Goal: Information Seeking & Learning: Learn about a topic

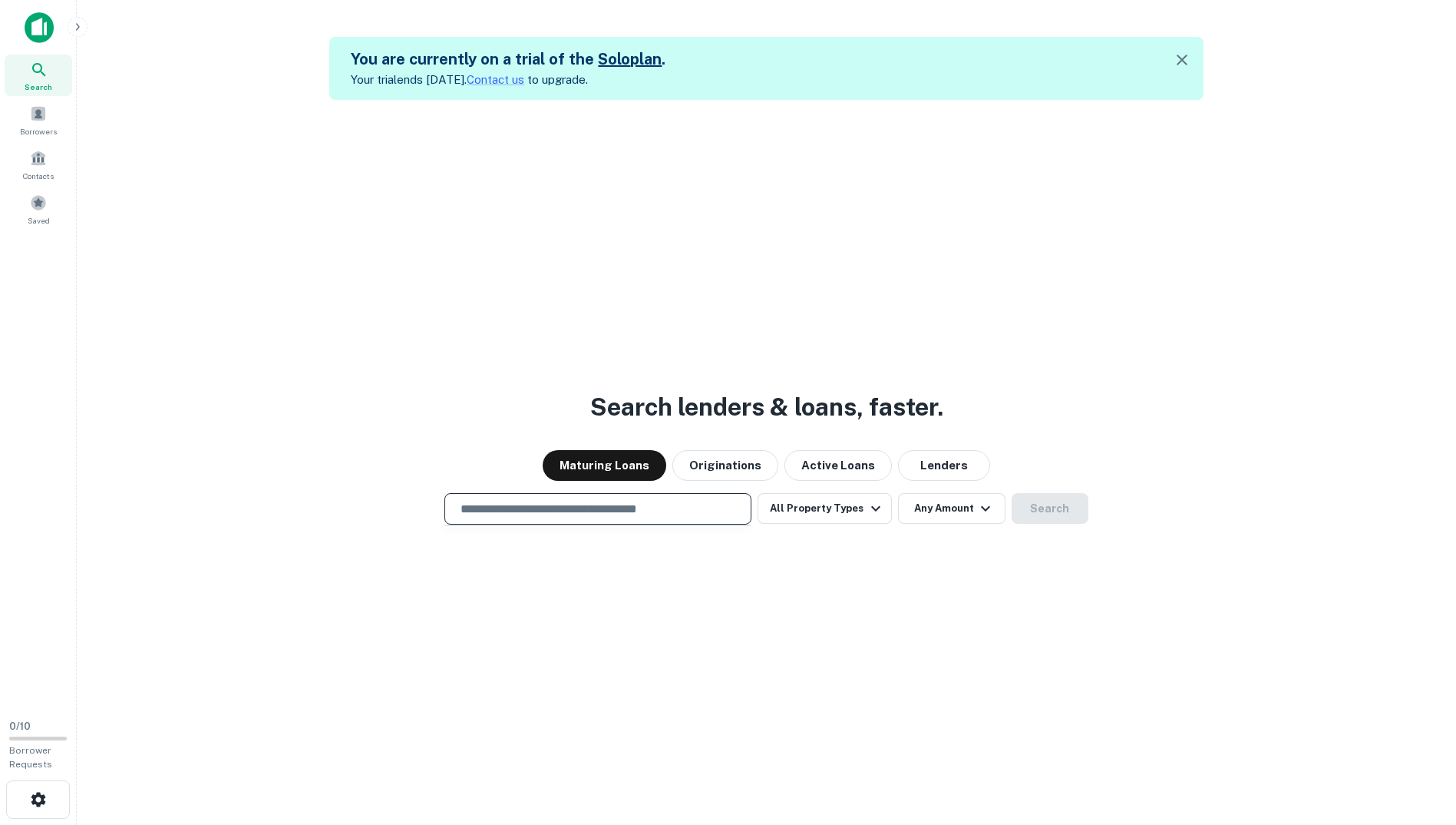
click at [644, 515] on input "text" at bounding box center [597, 509] width 293 height 18
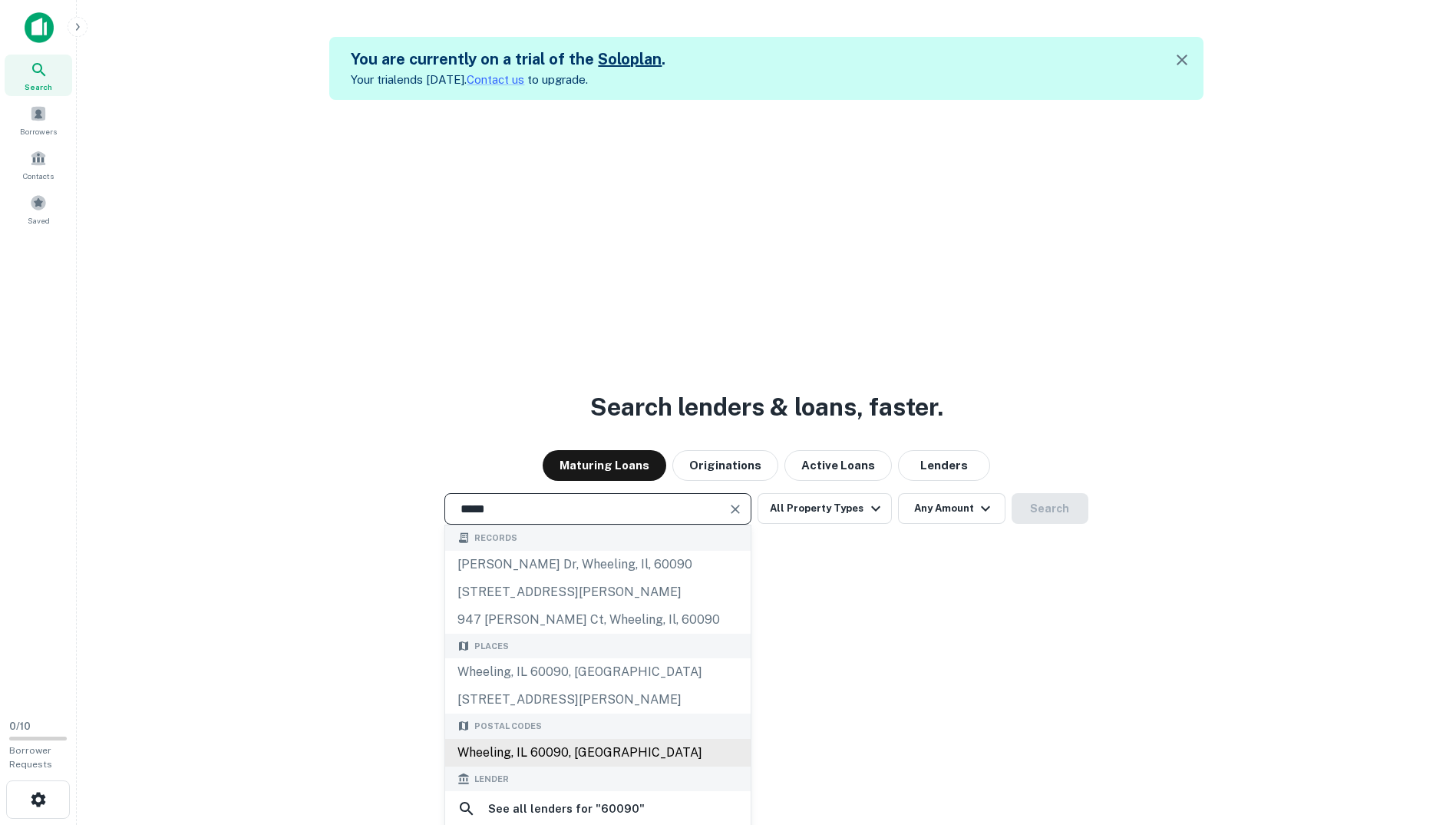
click at [540, 750] on div "Wheeling, IL 60090, [GEOGRAPHIC_DATA]" at bounding box center [597, 752] width 305 height 28
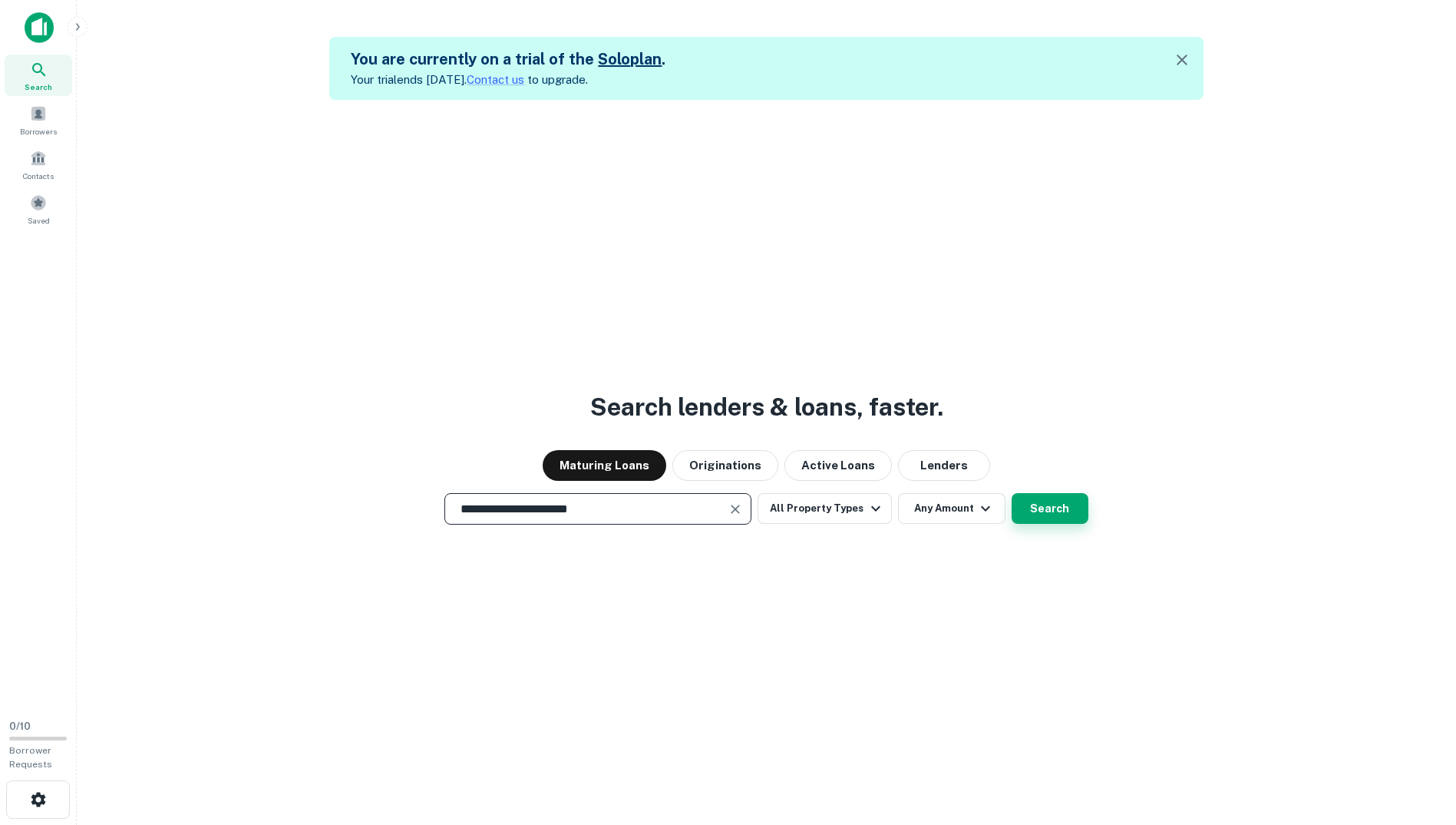
type input "**********"
click at [1025, 510] on button "Search" at bounding box center [1050, 508] width 76 height 31
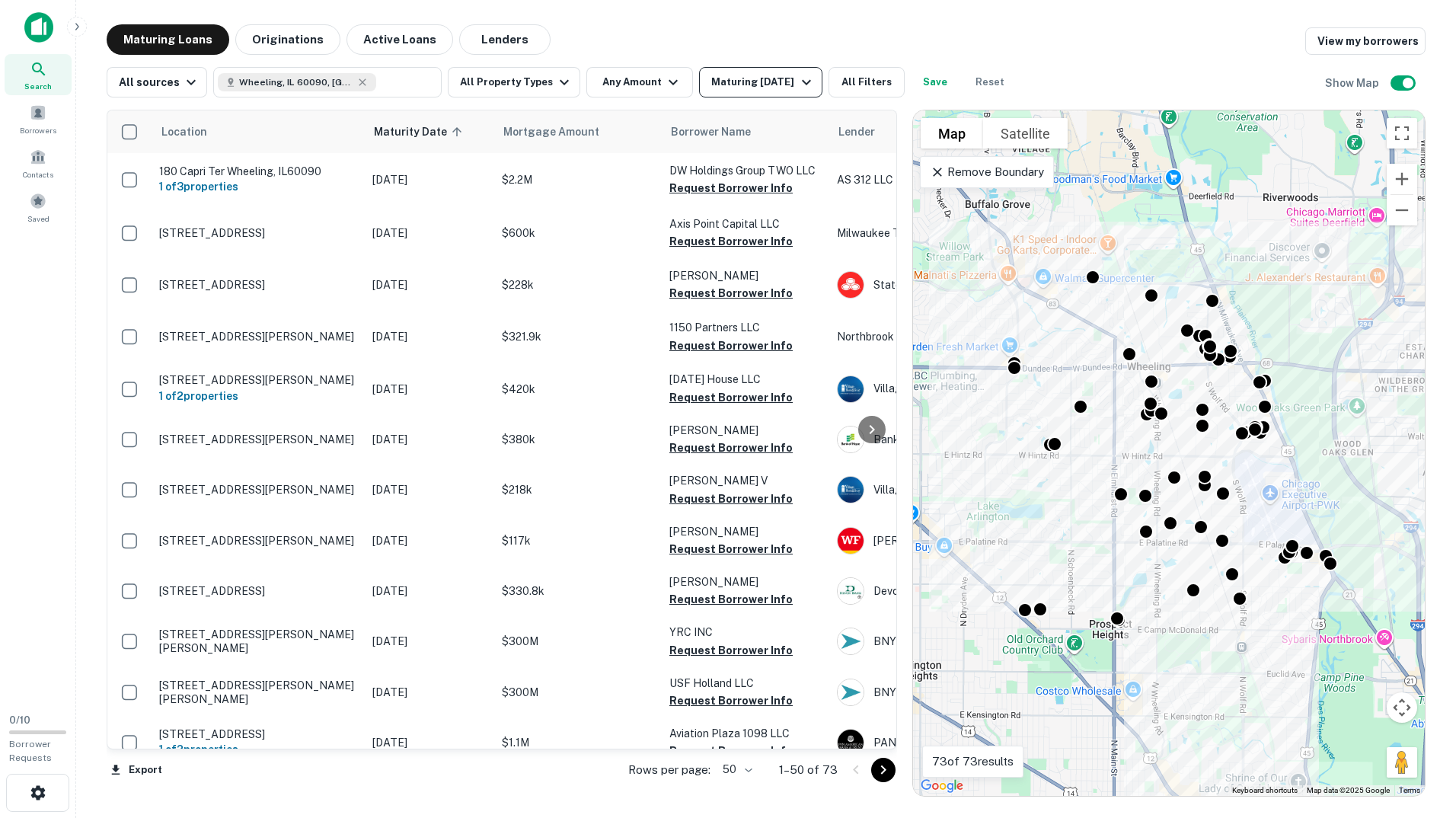
click at [761, 87] on div "Maturing In 1 Year" at bounding box center [764, 82] width 104 height 18
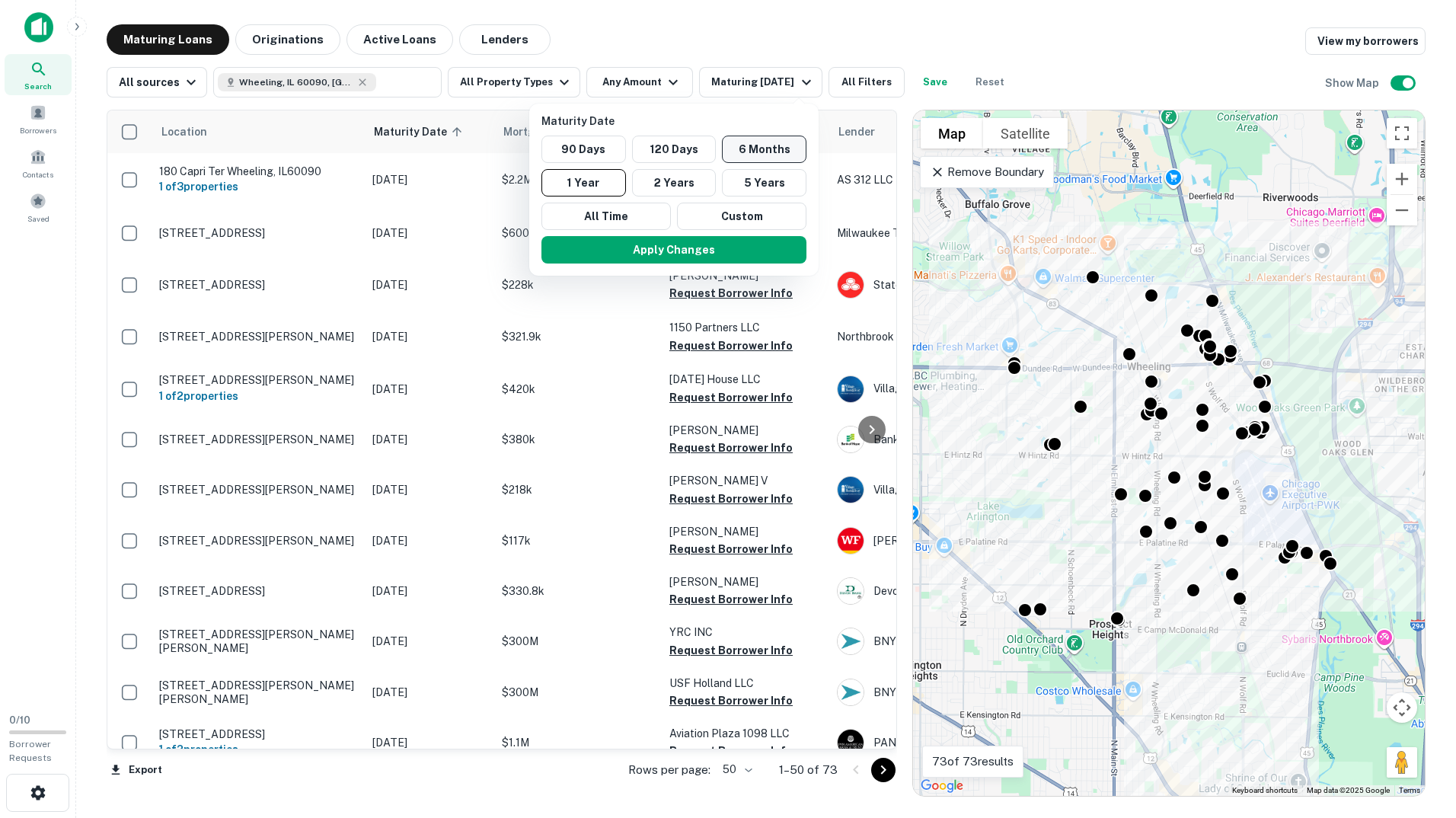
click at [747, 156] on button "6 Months" at bounding box center [765, 149] width 85 height 27
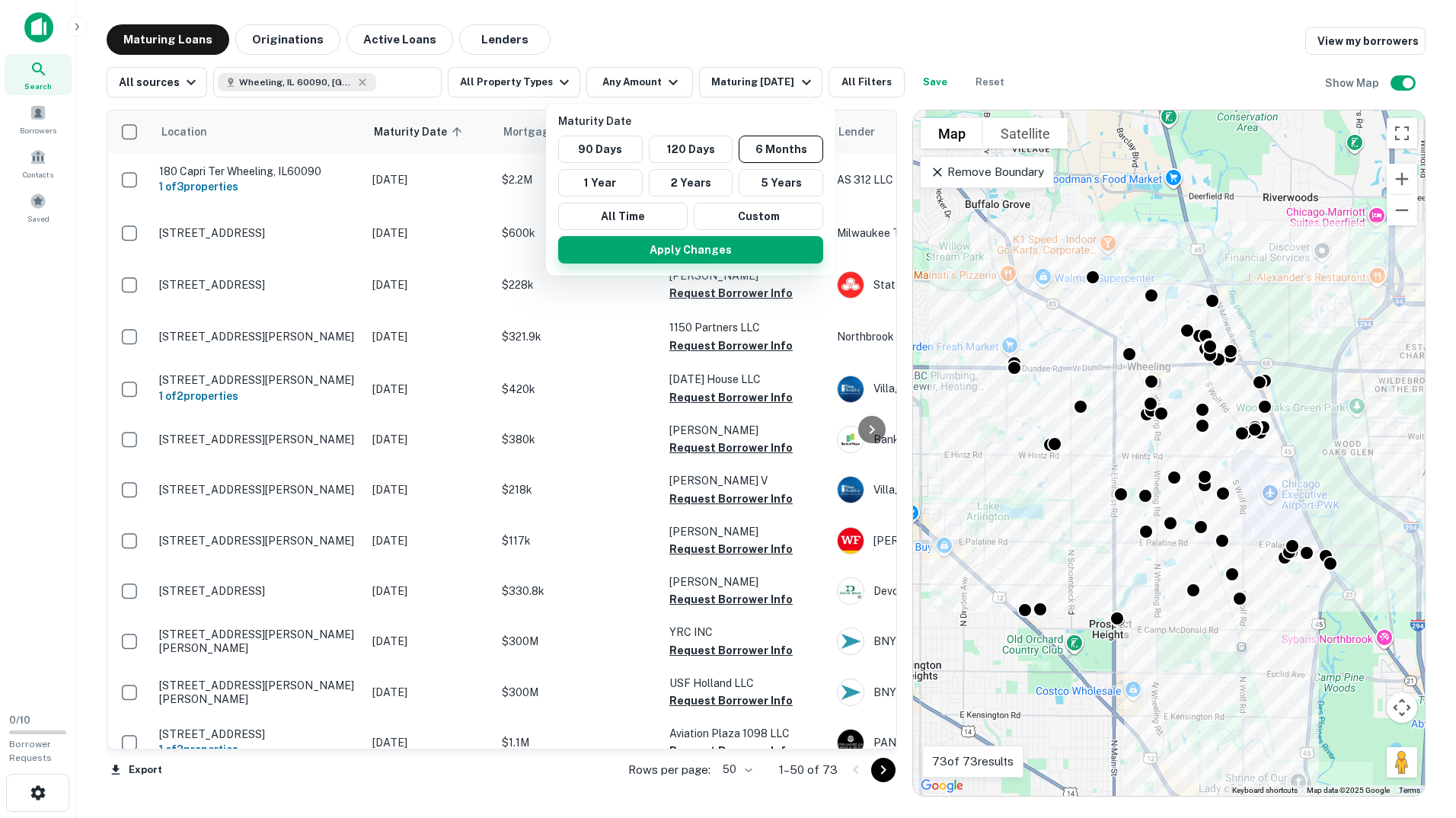
click at [706, 254] on button "Apply Changes" at bounding box center [691, 249] width 265 height 27
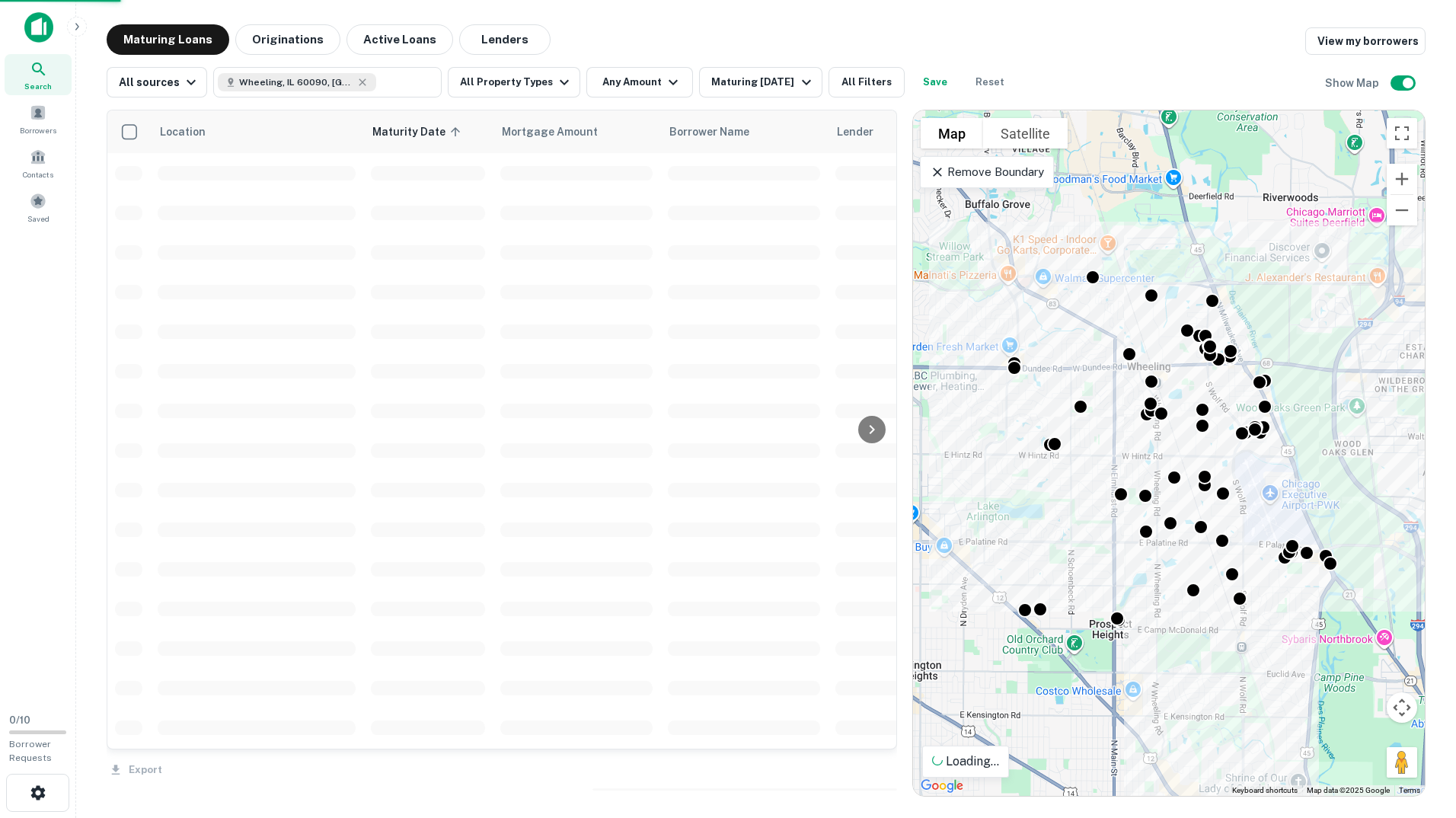
click at [919, 30] on div "Maturing Loans Originations Active Loans Lenders View my borrowers" at bounding box center [765, 40] width 1319 height 31
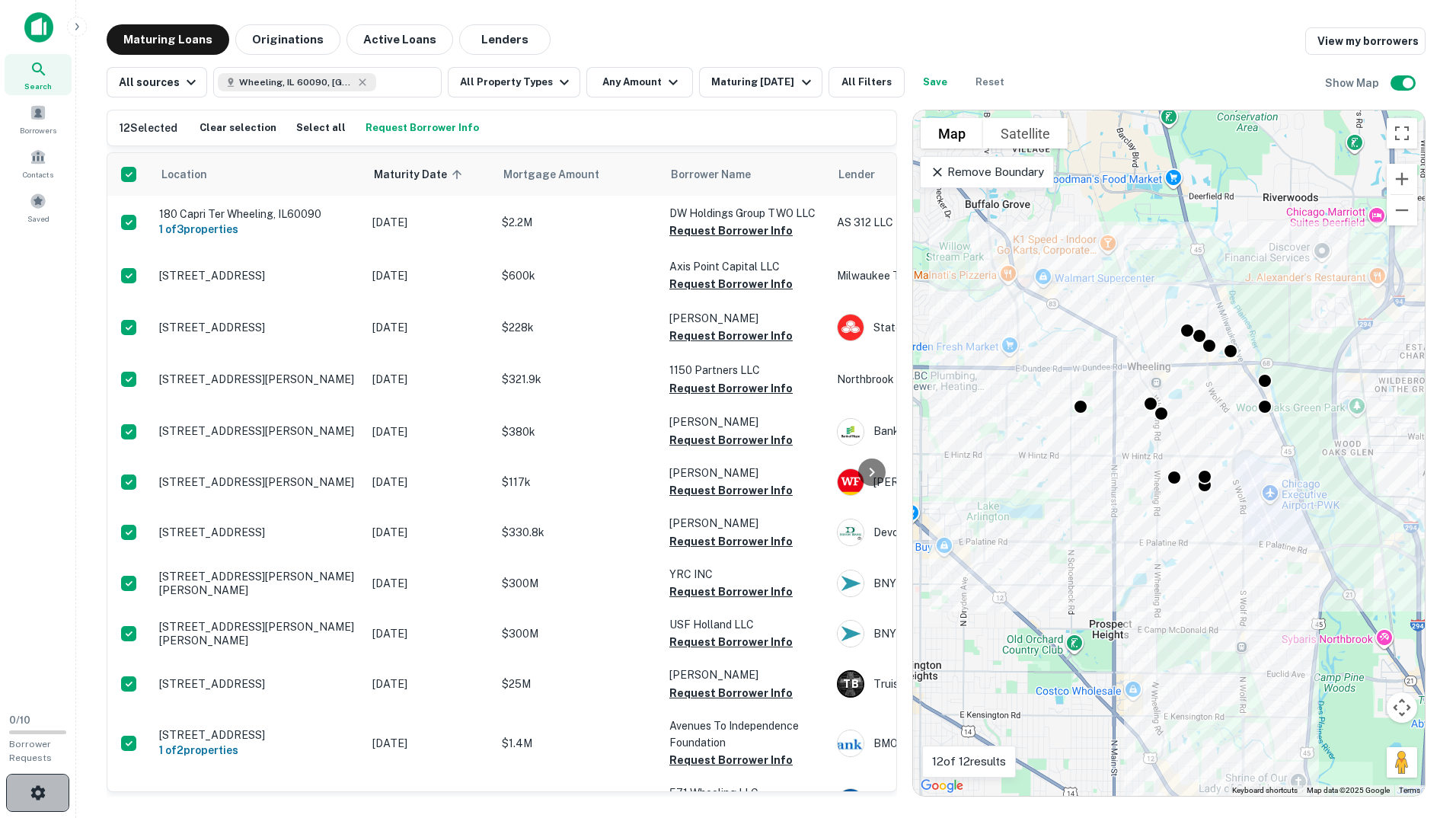
click at [22, 789] on button "button" at bounding box center [38, 792] width 63 height 38
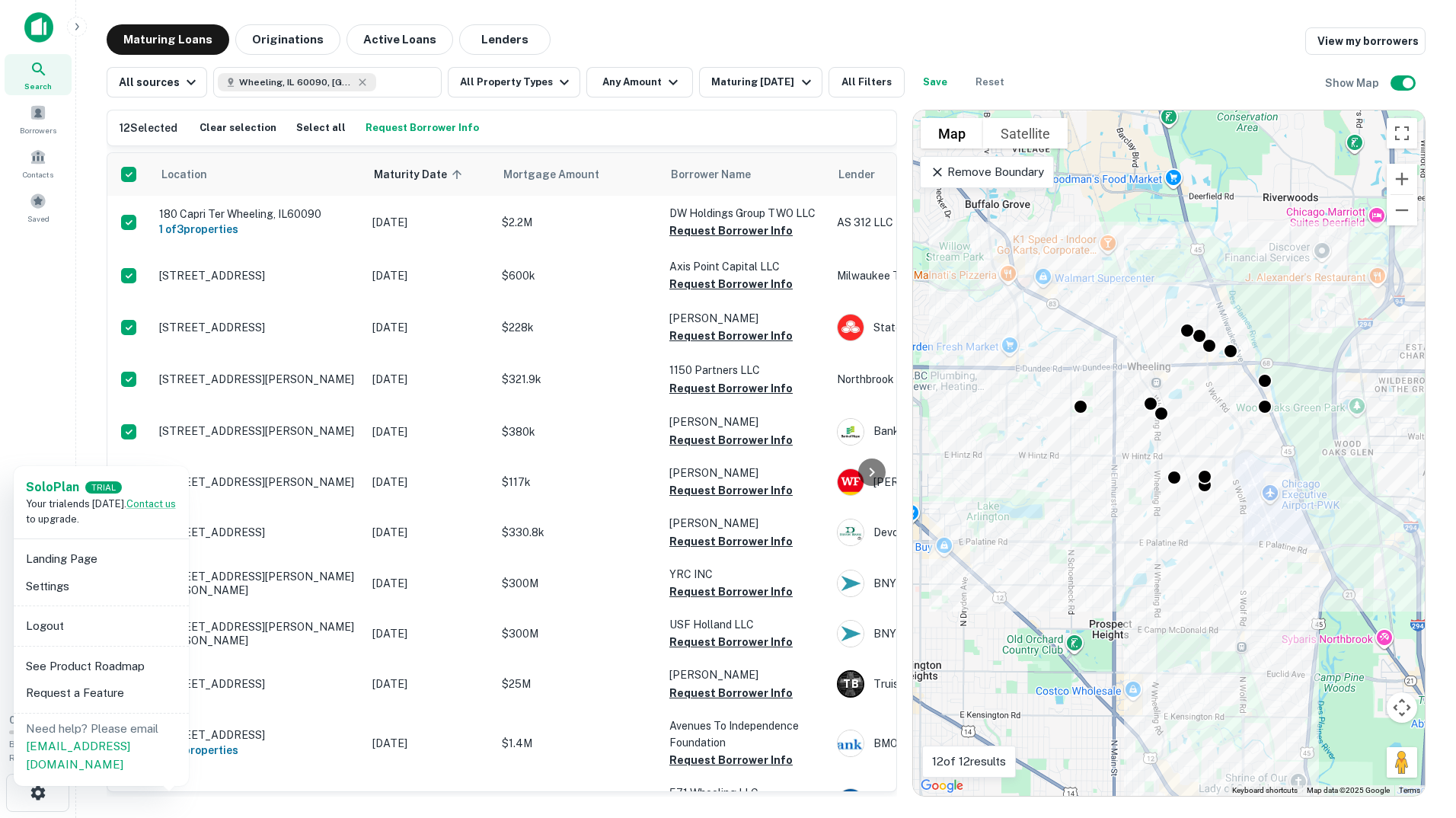
drag, startPoint x: 56, startPoint y: 559, endPoint x: 22, endPoint y: 412, distance: 150.9
click at [22, 412] on div at bounding box center [728, 409] width 1456 height 818
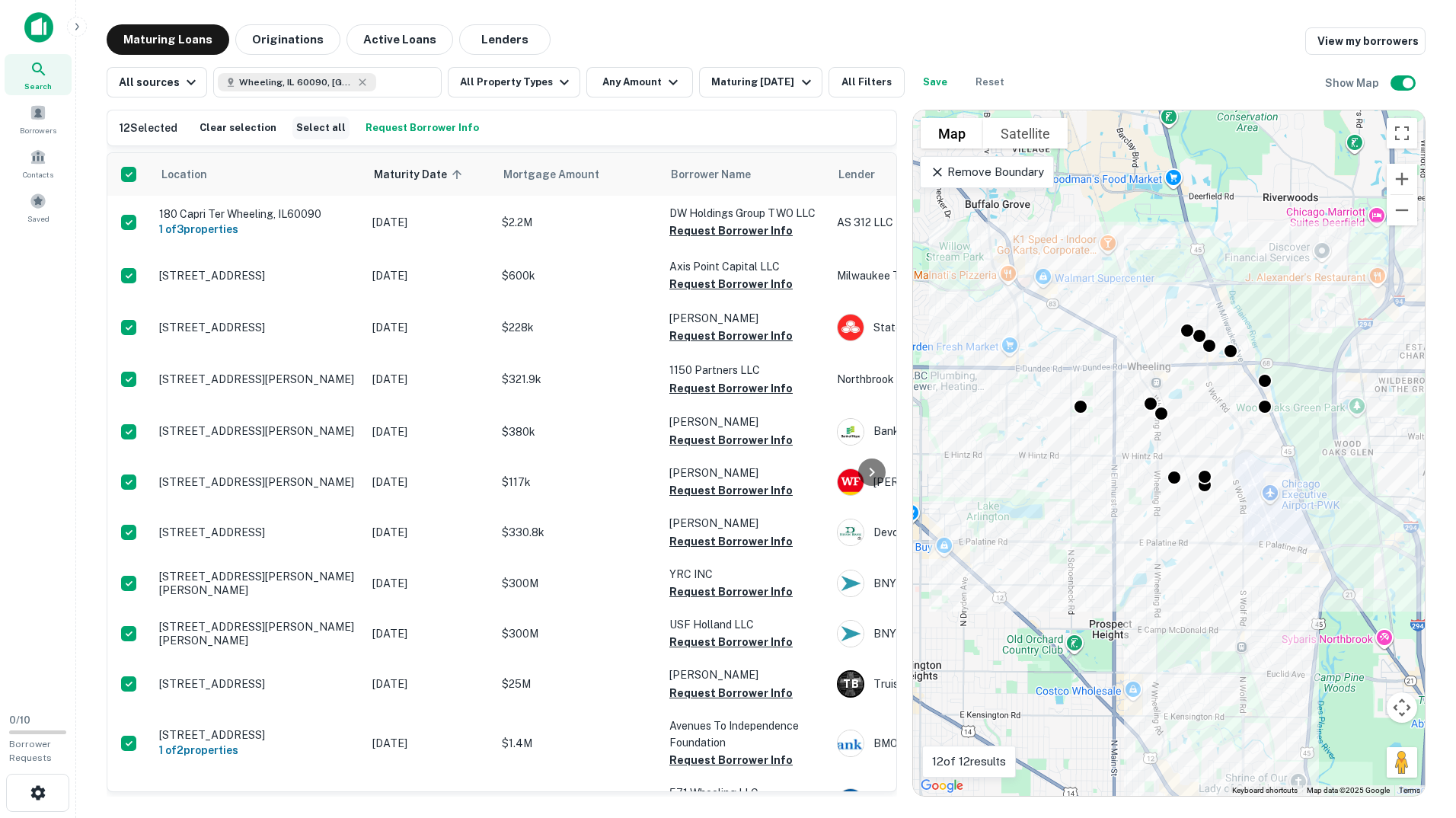
click at [304, 129] on button "Select all" at bounding box center [321, 128] width 57 height 23
click at [738, 85] on div "Maturing In 6 Months" at bounding box center [764, 82] width 104 height 18
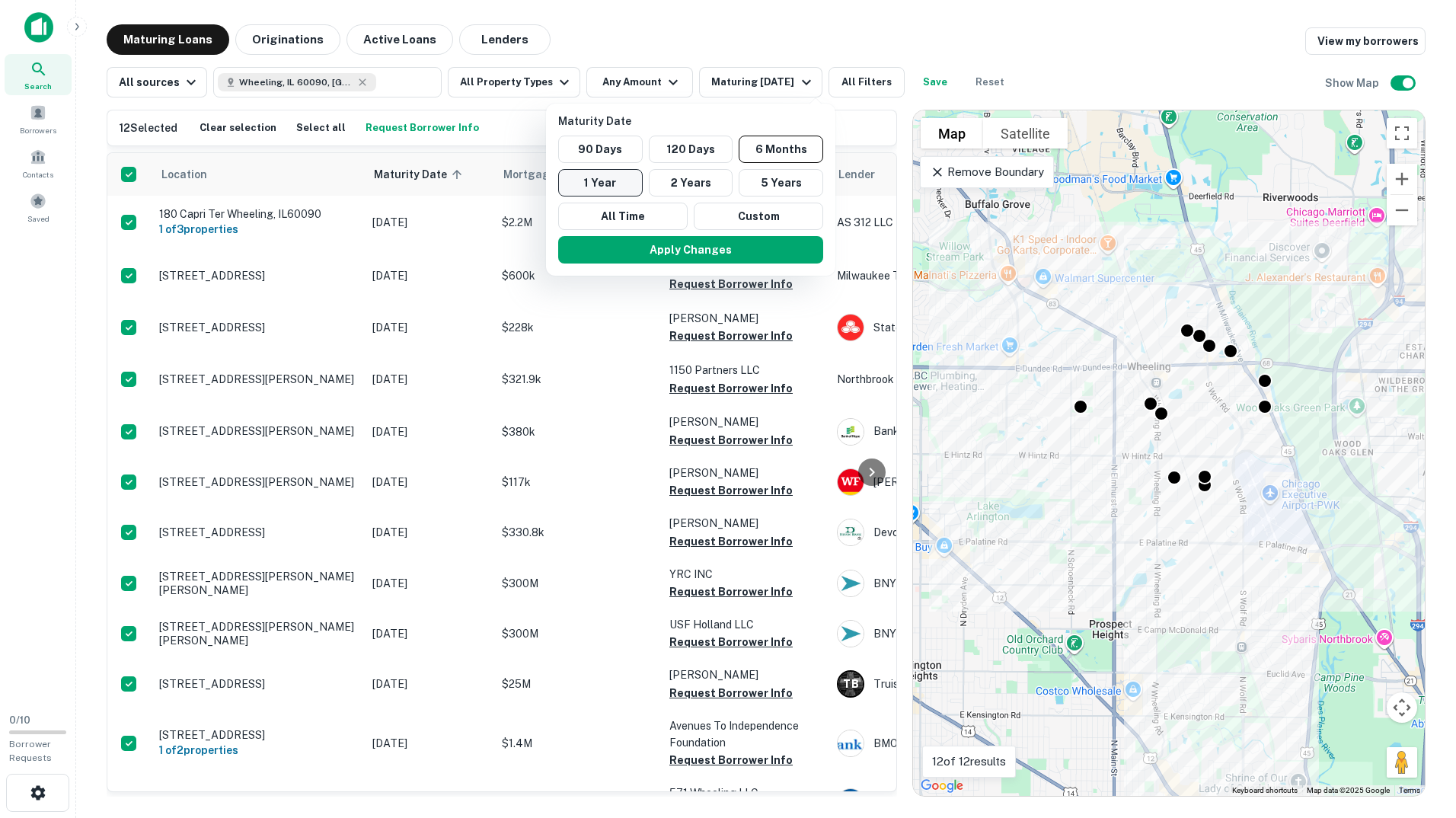
click at [596, 178] on button "1 Year" at bounding box center [601, 182] width 85 height 27
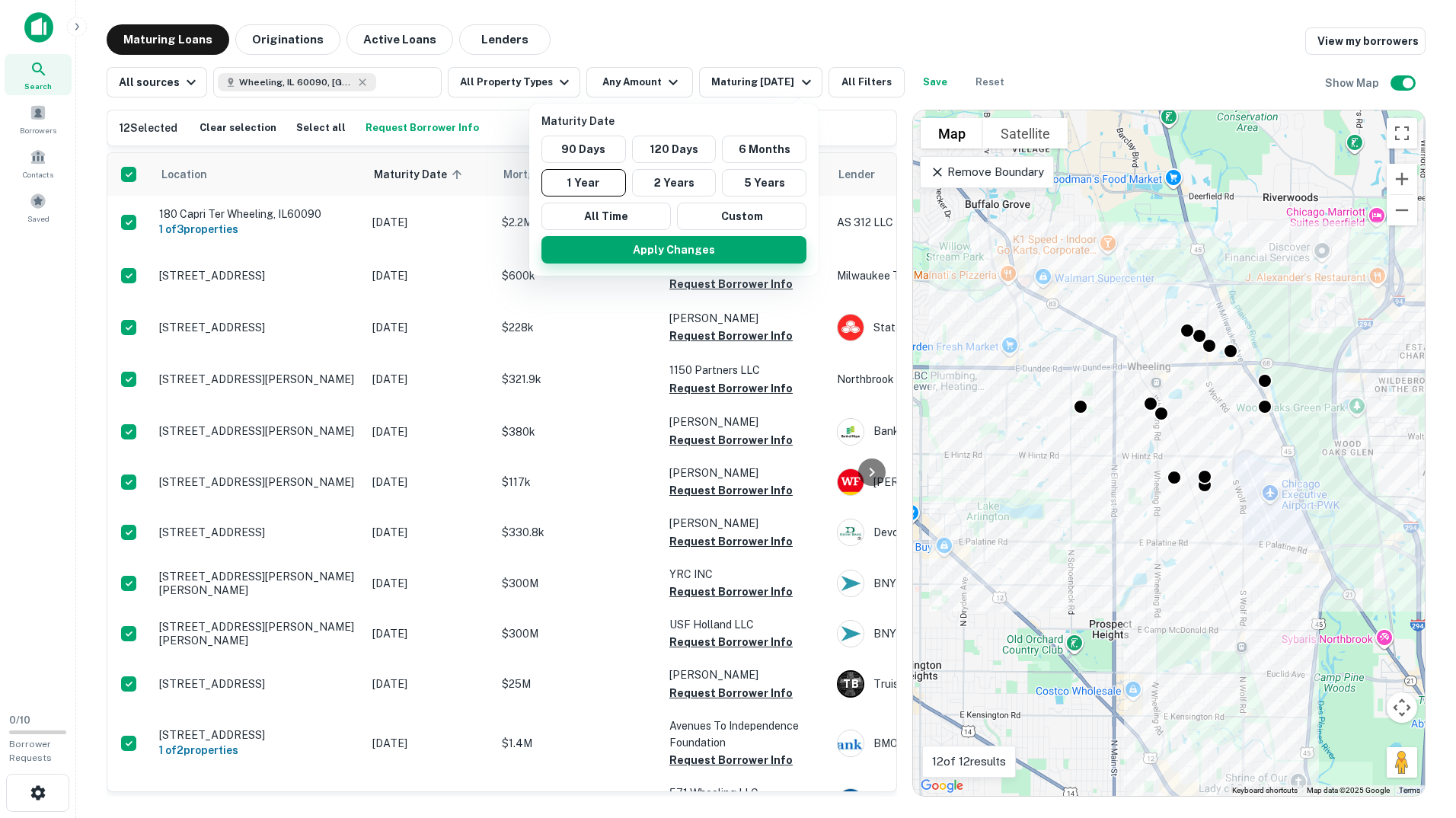
click at [672, 247] on button "Apply Changes" at bounding box center [674, 249] width 265 height 27
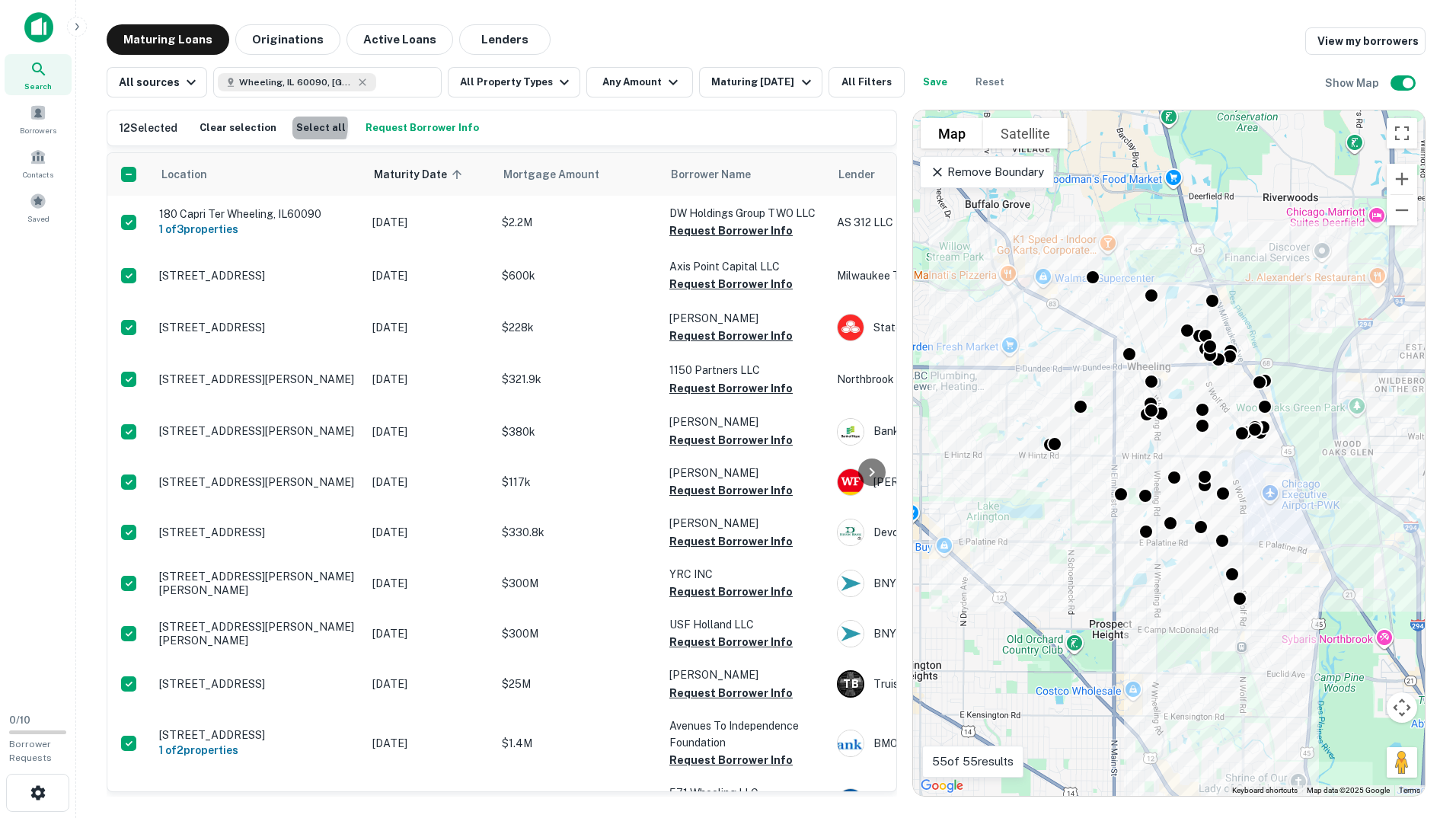
click at [295, 126] on button "Select all" at bounding box center [321, 128] width 57 height 23
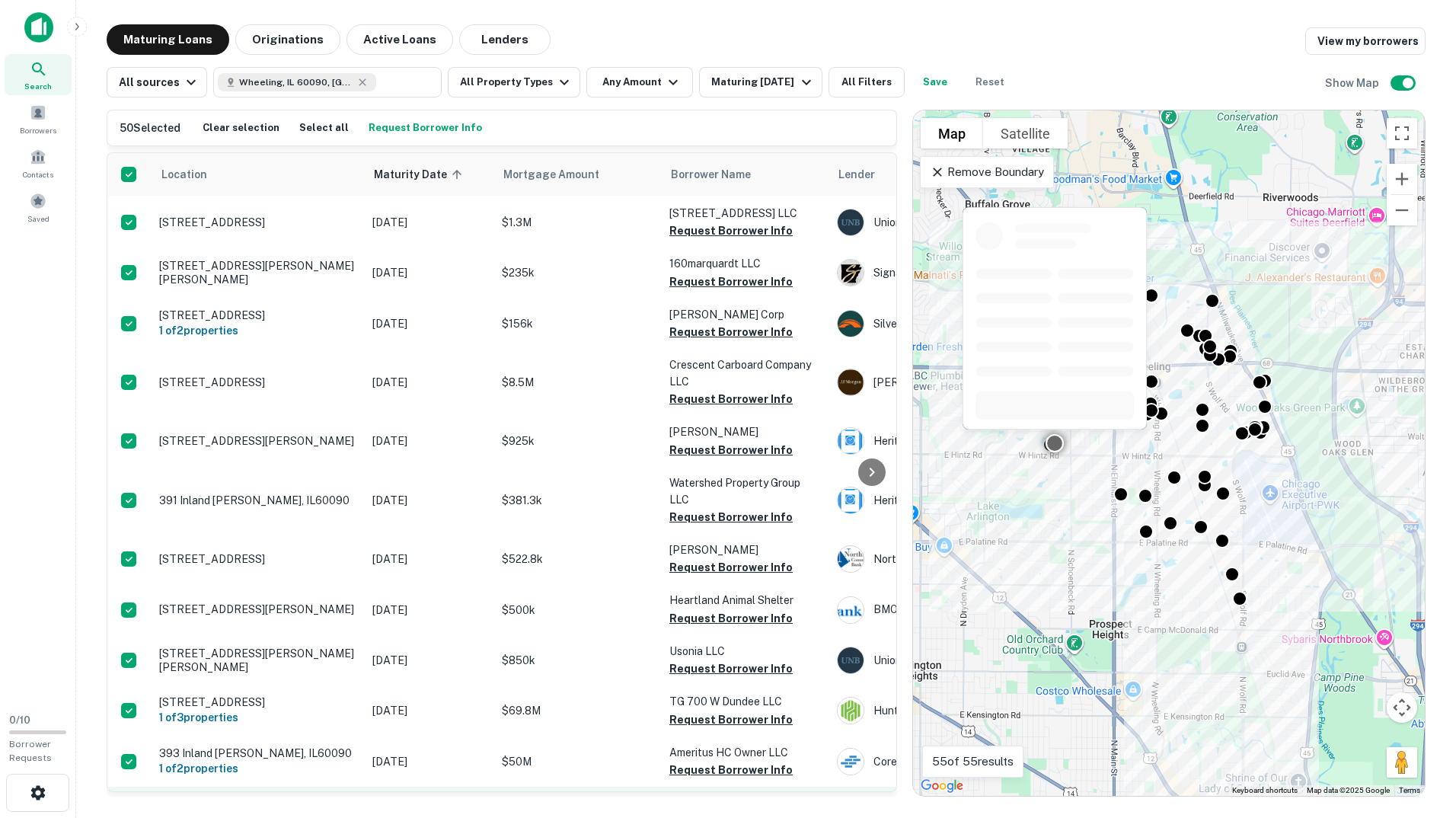
scroll to position [2039, 0]
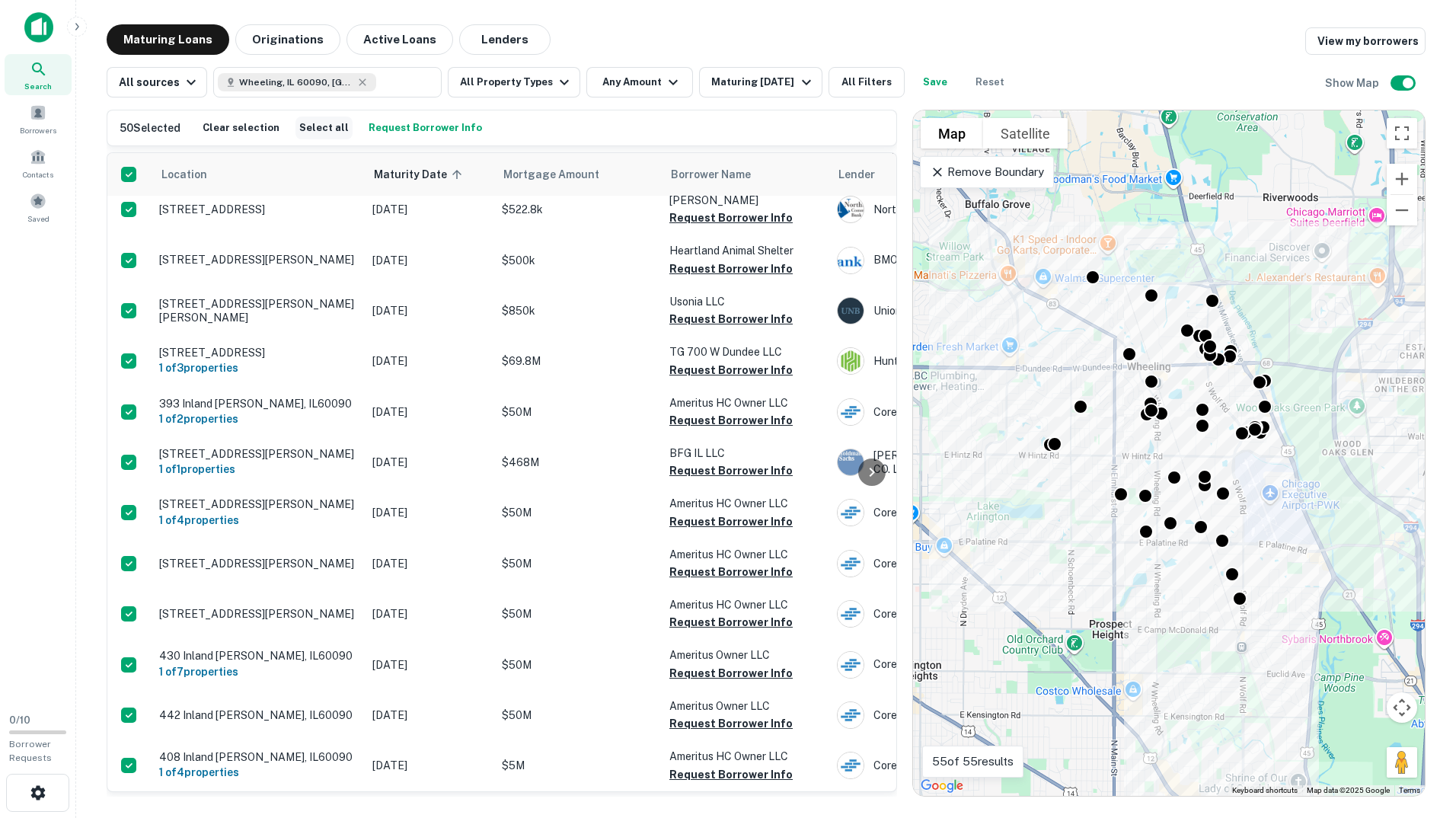
click at [308, 131] on button "Select all" at bounding box center [323, 128] width 57 height 23
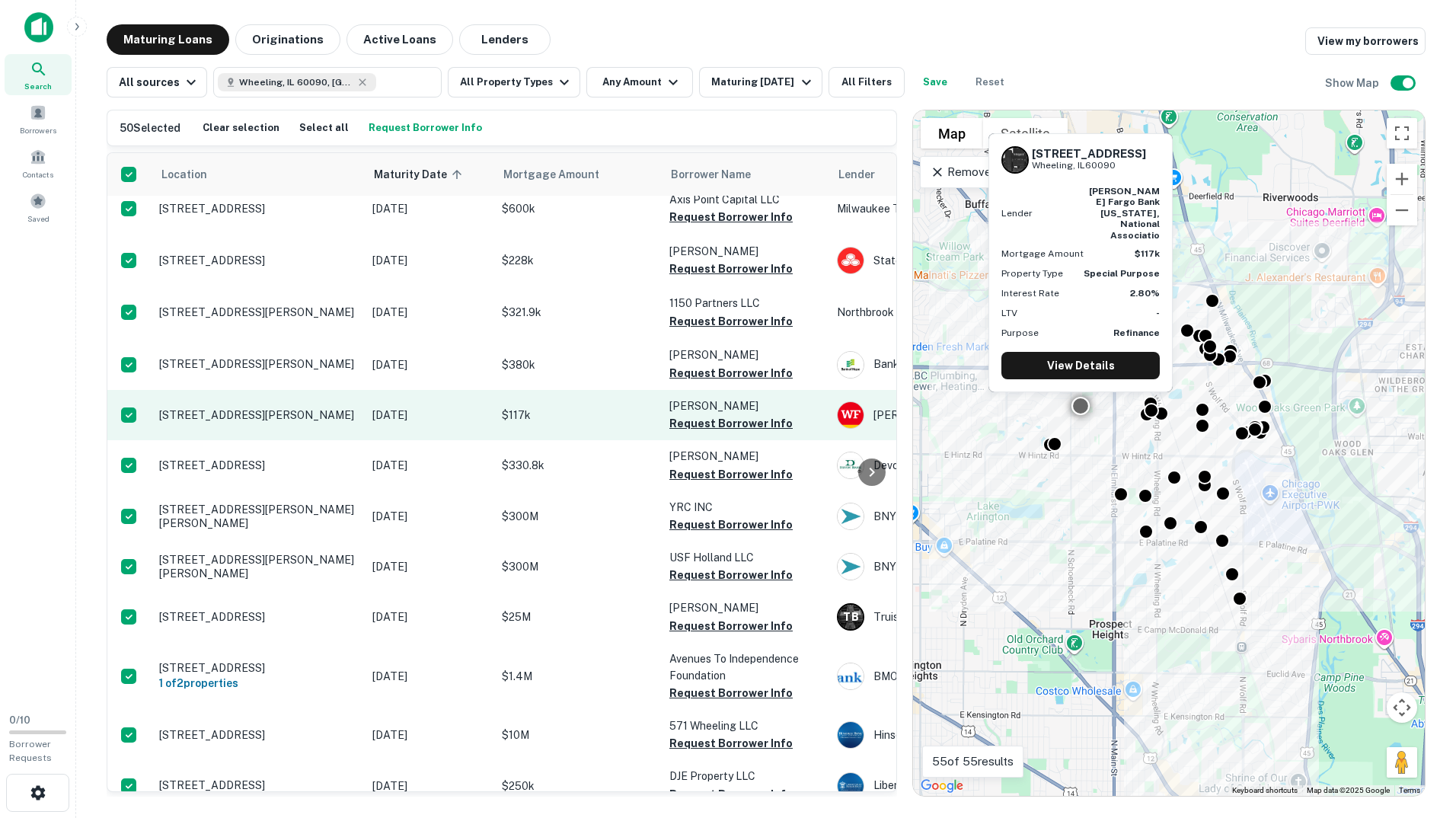
scroll to position [0, 0]
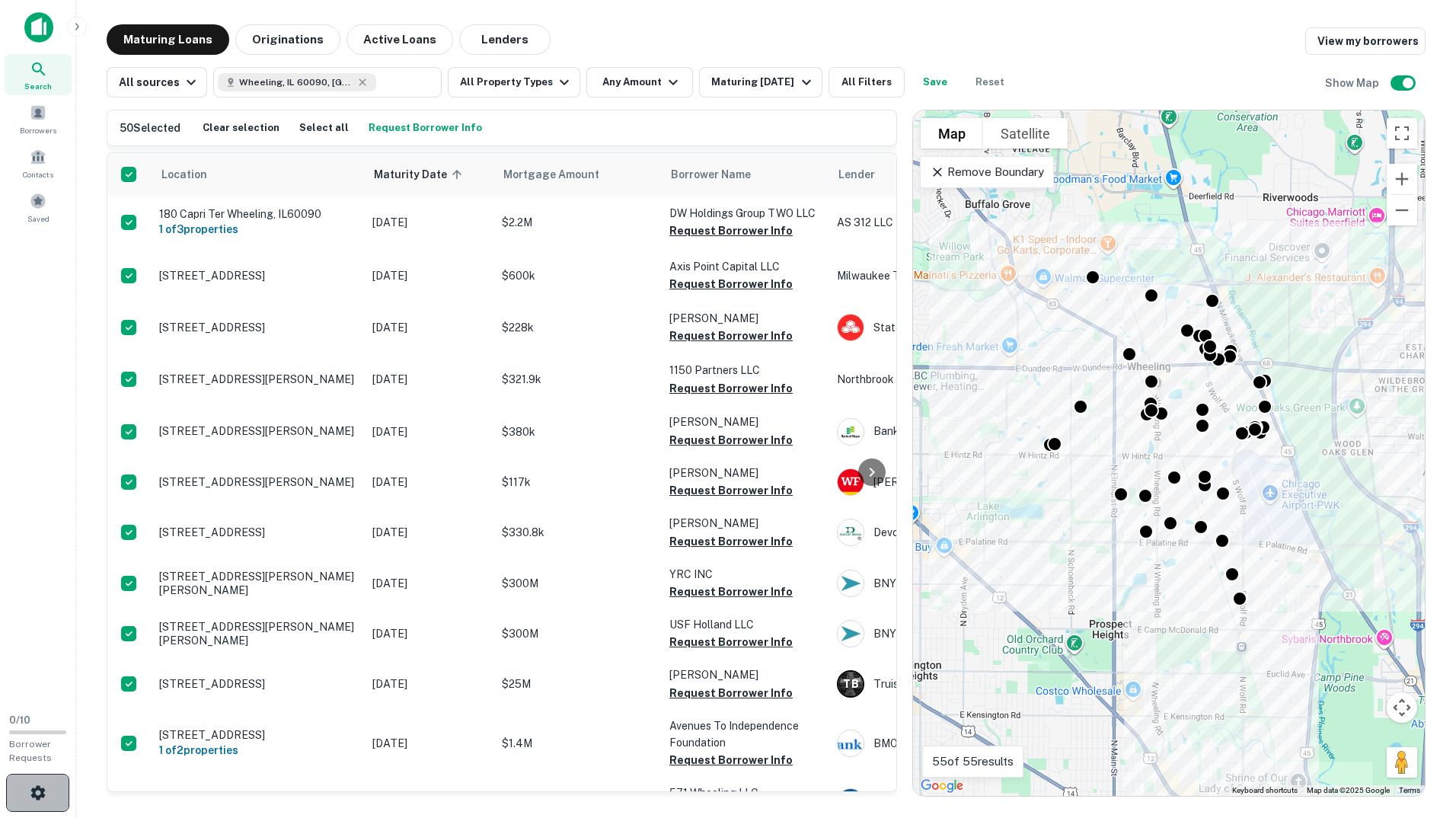
click at [38, 785] on icon "button" at bounding box center [38, 792] width 18 height 18
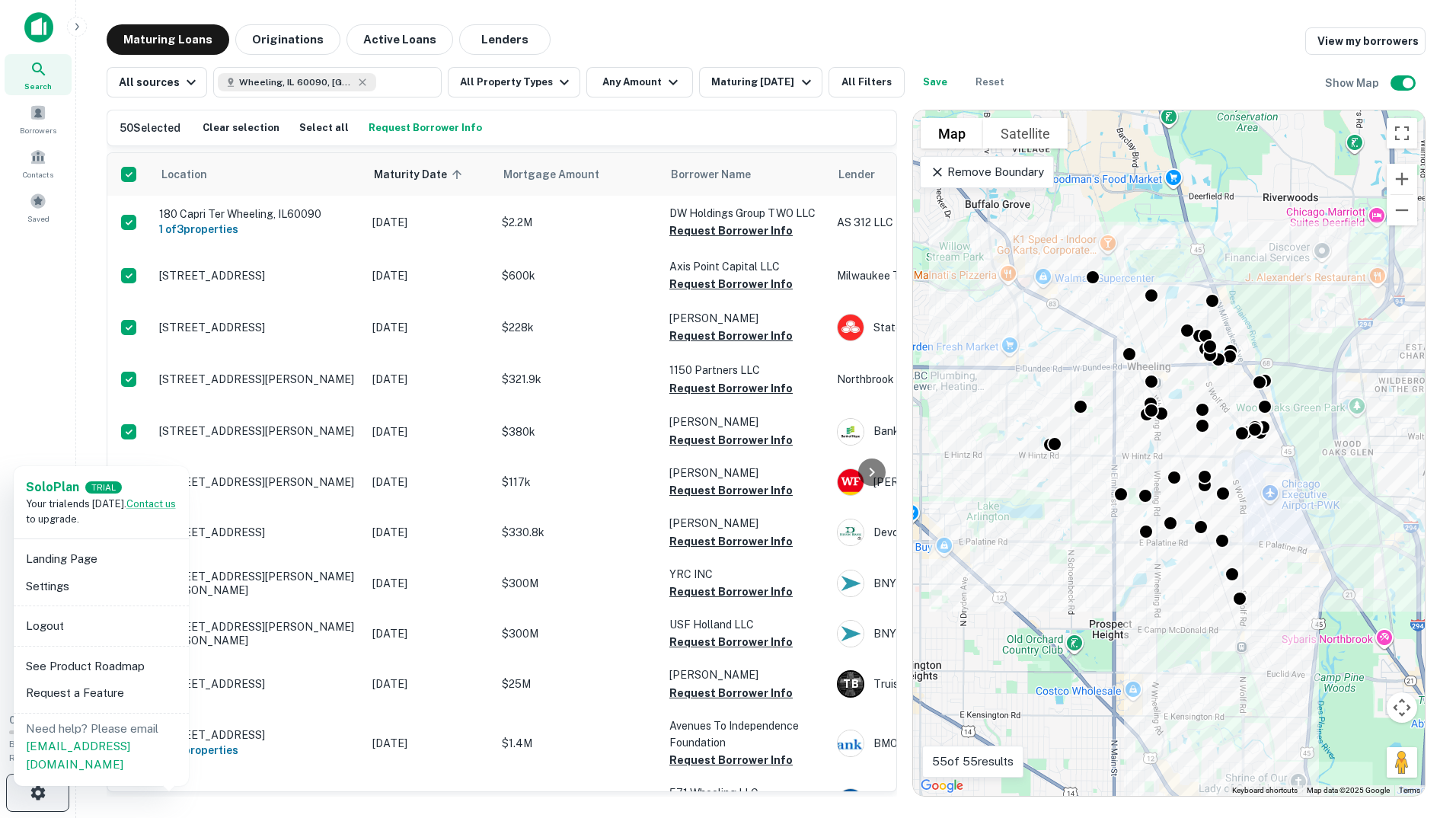
click at [38, 785] on div at bounding box center [728, 409] width 1456 height 818
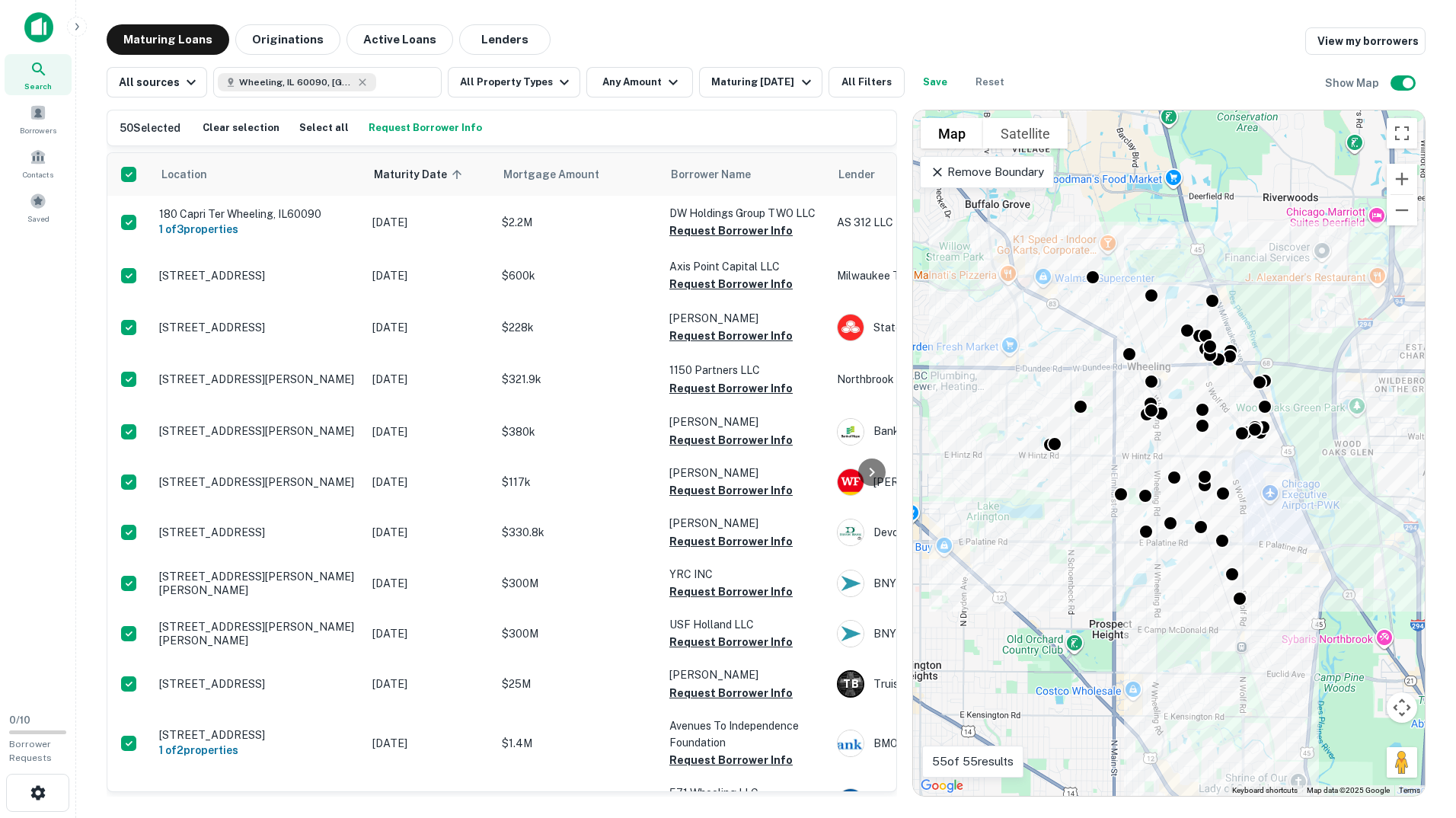
click at [44, 519] on div "Search Borrowers Contacts Saved" at bounding box center [38, 350] width 76 height 701
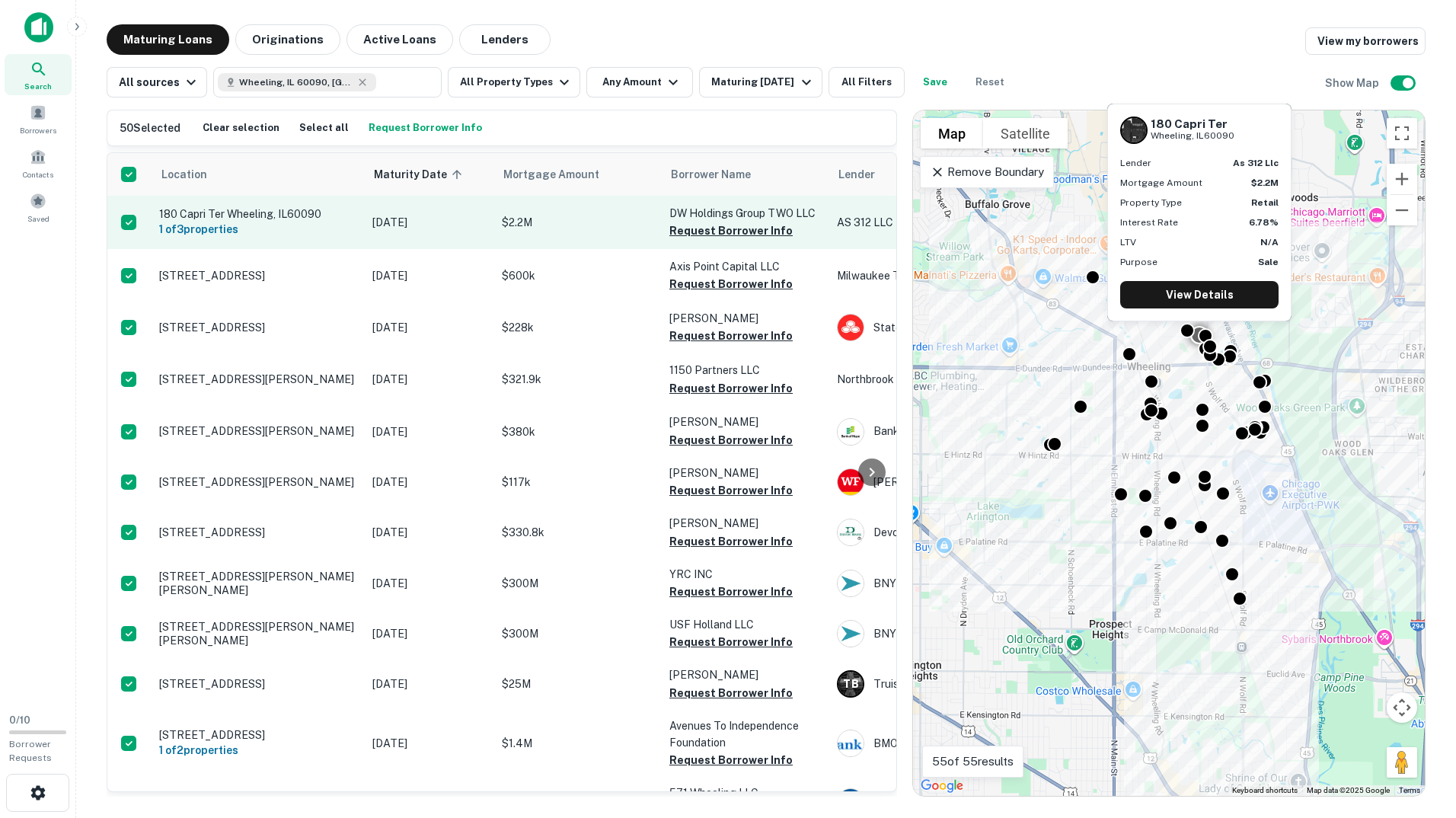
click at [440, 222] on p "Aug 21, 2025" at bounding box center [430, 222] width 115 height 17
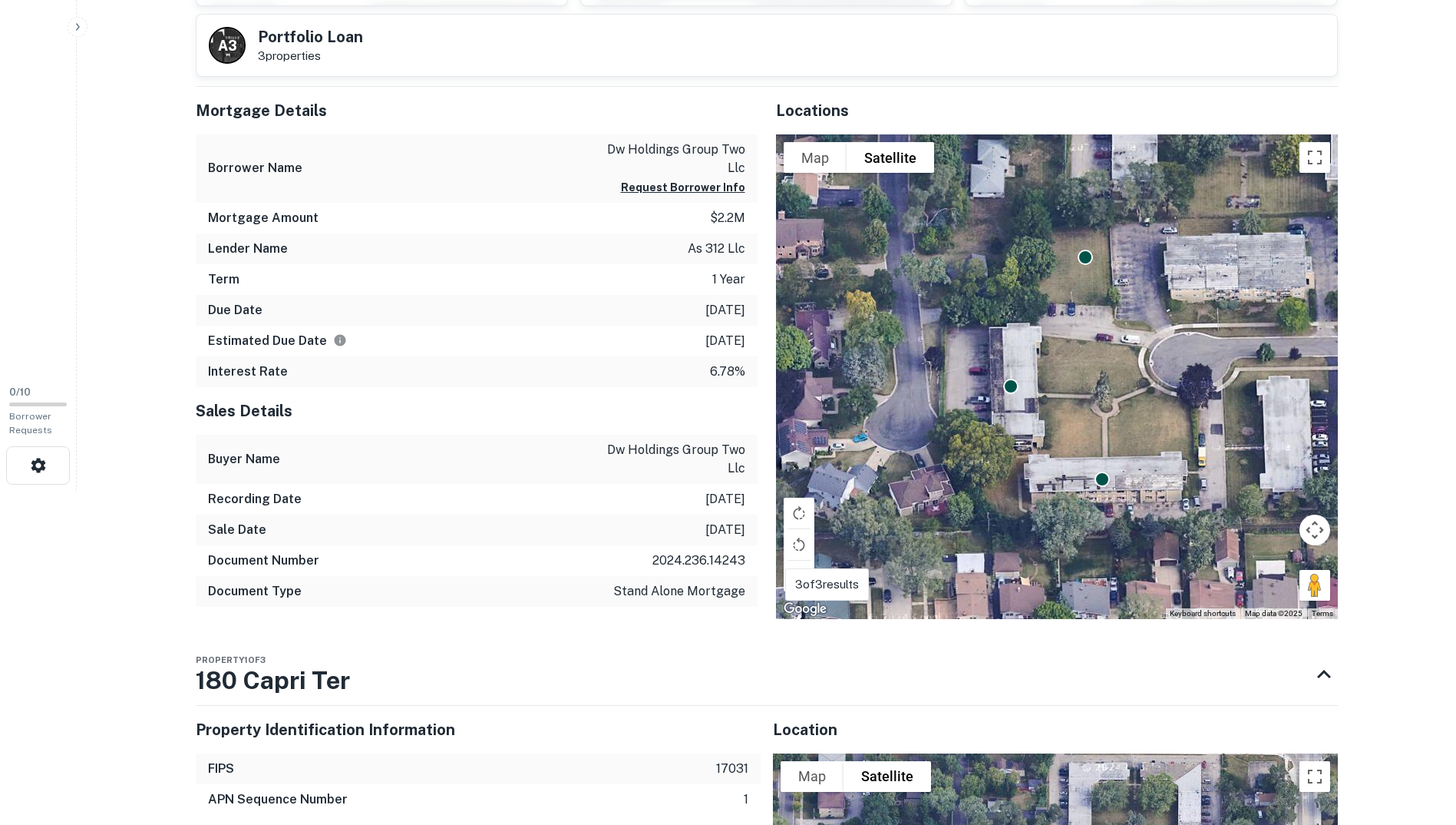
scroll to position [307, 0]
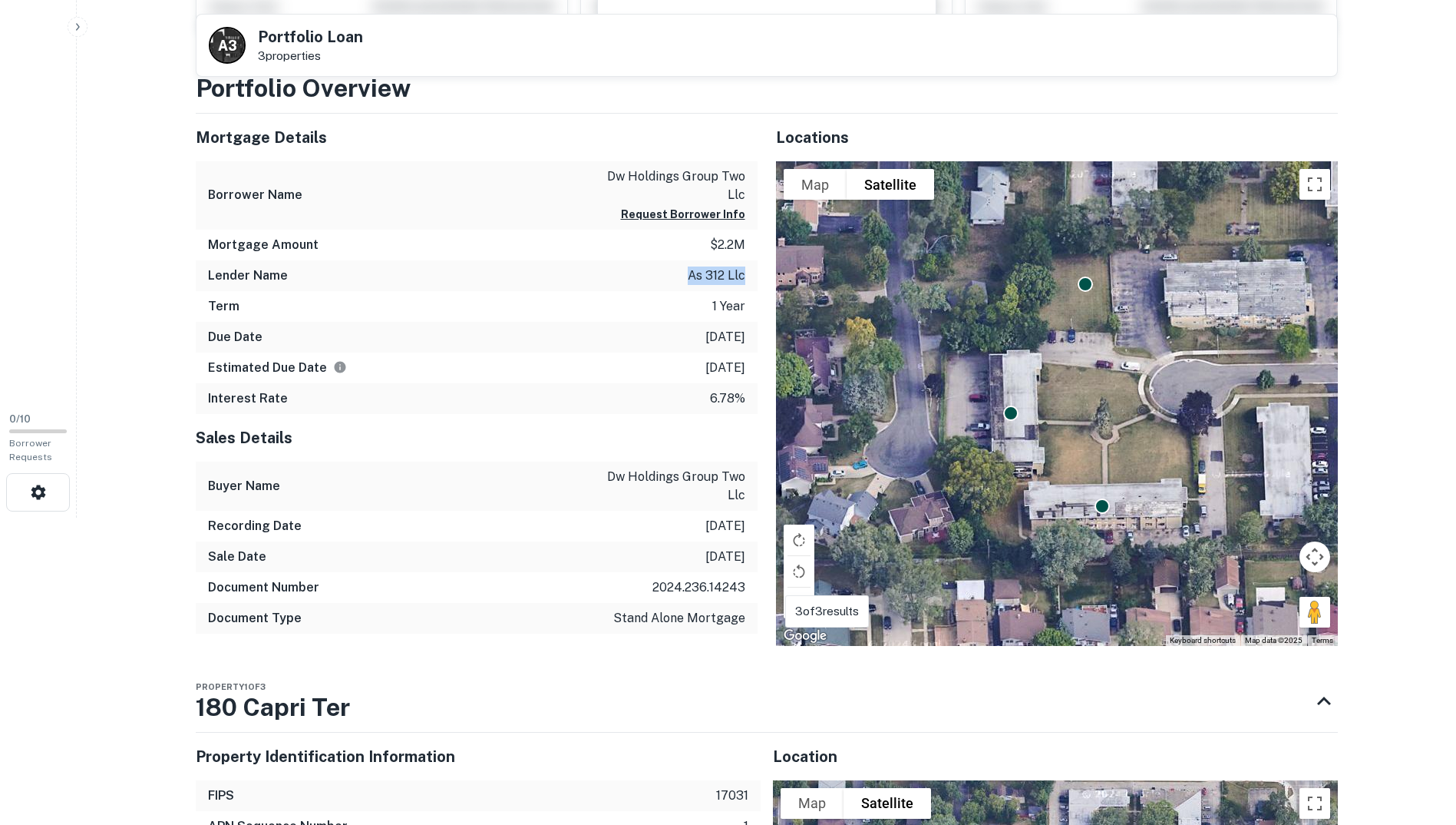
drag, startPoint x: 688, startPoint y: 273, endPoint x: 754, endPoint y: 272, distance: 66.0
click at [754, 272] on div "Lender Name as 312 llc" at bounding box center [476, 275] width 562 height 31
drag, startPoint x: 754, startPoint y: 272, endPoint x: 731, endPoint y: 273, distance: 23.0
copy p "as 312 llc"
click at [178, 273] on div "Mortgage Details Borrower Name dw holdings group two llc Request Borrower Info …" at bounding box center [468, 379] width 581 height 532
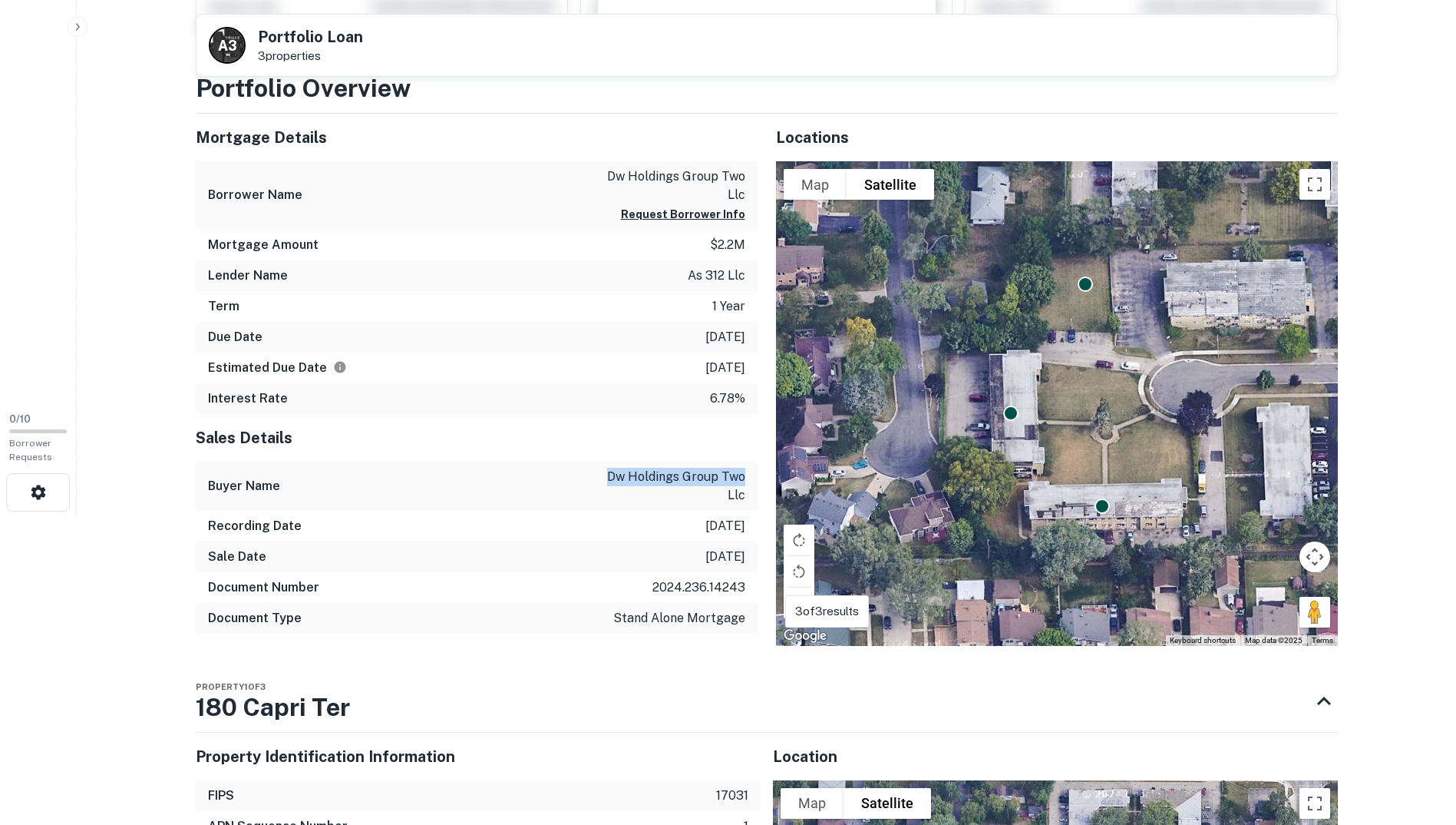
drag, startPoint x: 604, startPoint y: 472, endPoint x: 750, endPoint y: 479, distance: 146.2
click at [750, 479] on div "Buyer Name dw holdings group two llc" at bounding box center [476, 486] width 562 height 49
drag, startPoint x: 749, startPoint y: 479, endPoint x: 724, endPoint y: 474, distance: 25.5
copy p "dw holdings group two"
click at [122, 318] on main "Back to search A 3 Portfolio Loan 3 properties Buyer Details Request to get con…" at bounding box center [766, 105] width 1380 height 825
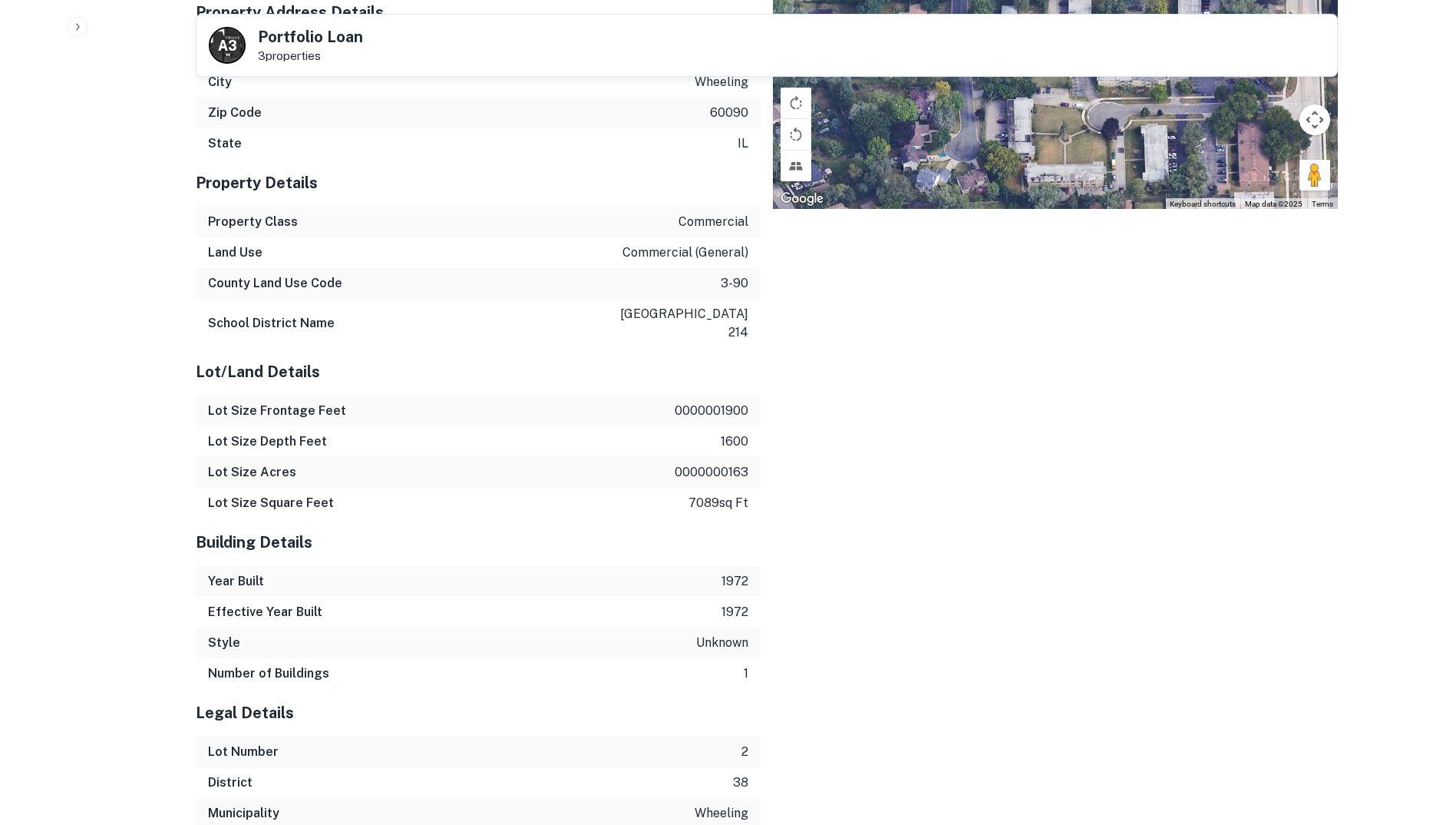
scroll to position [1409, 0]
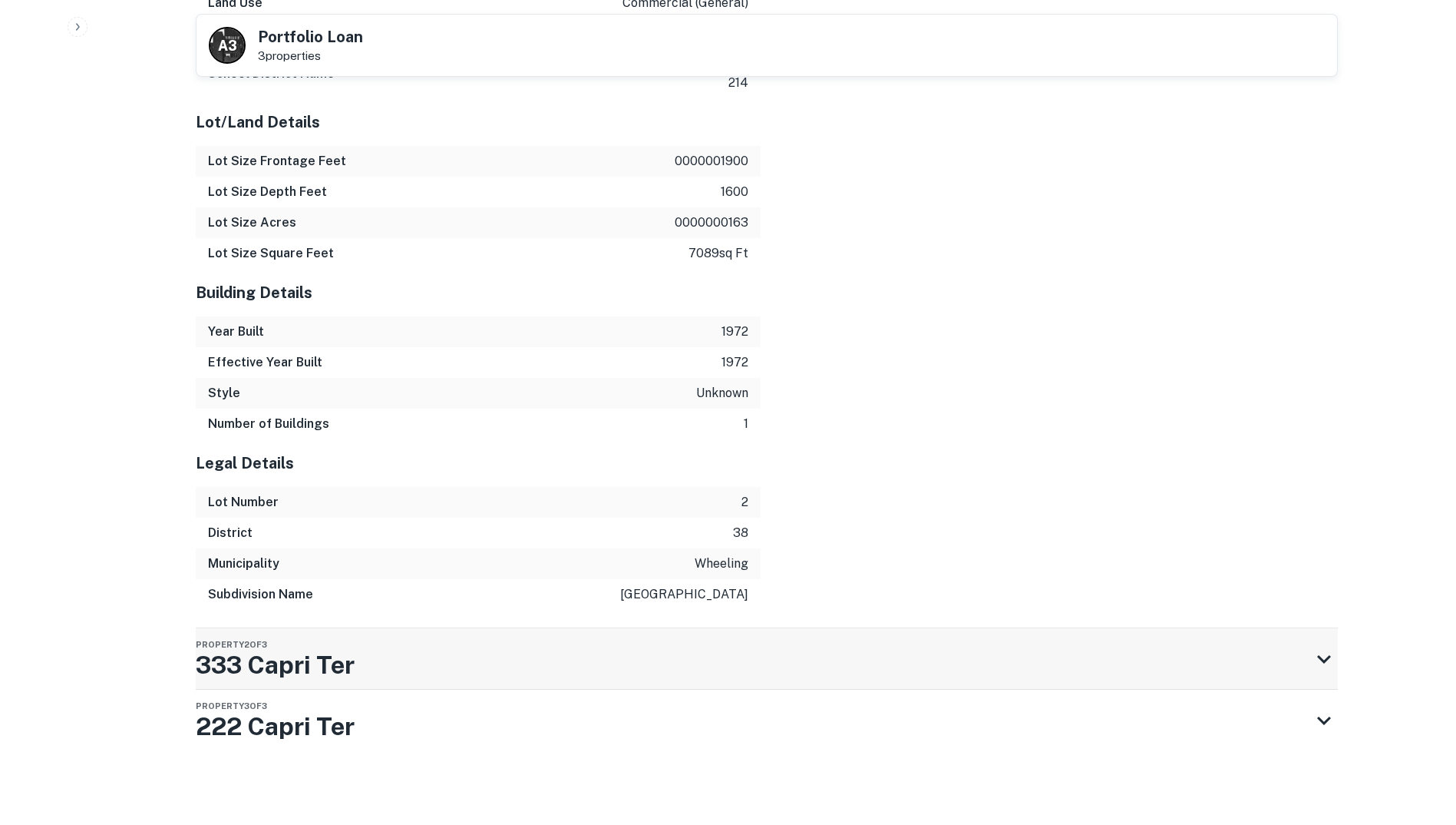
click at [242, 646] on span "Property 2 of 3" at bounding box center [231, 644] width 71 height 9
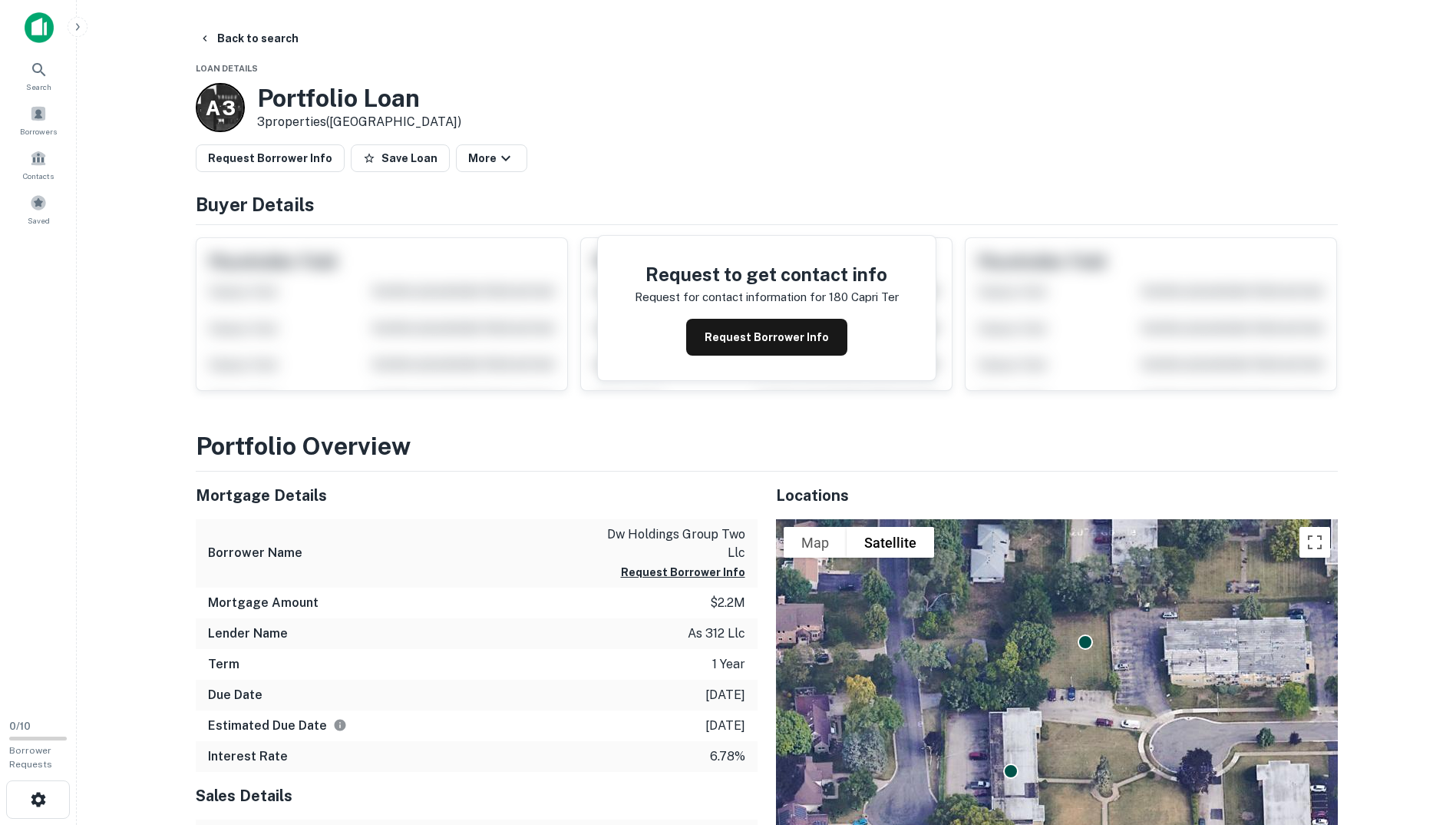
scroll to position [307, 0]
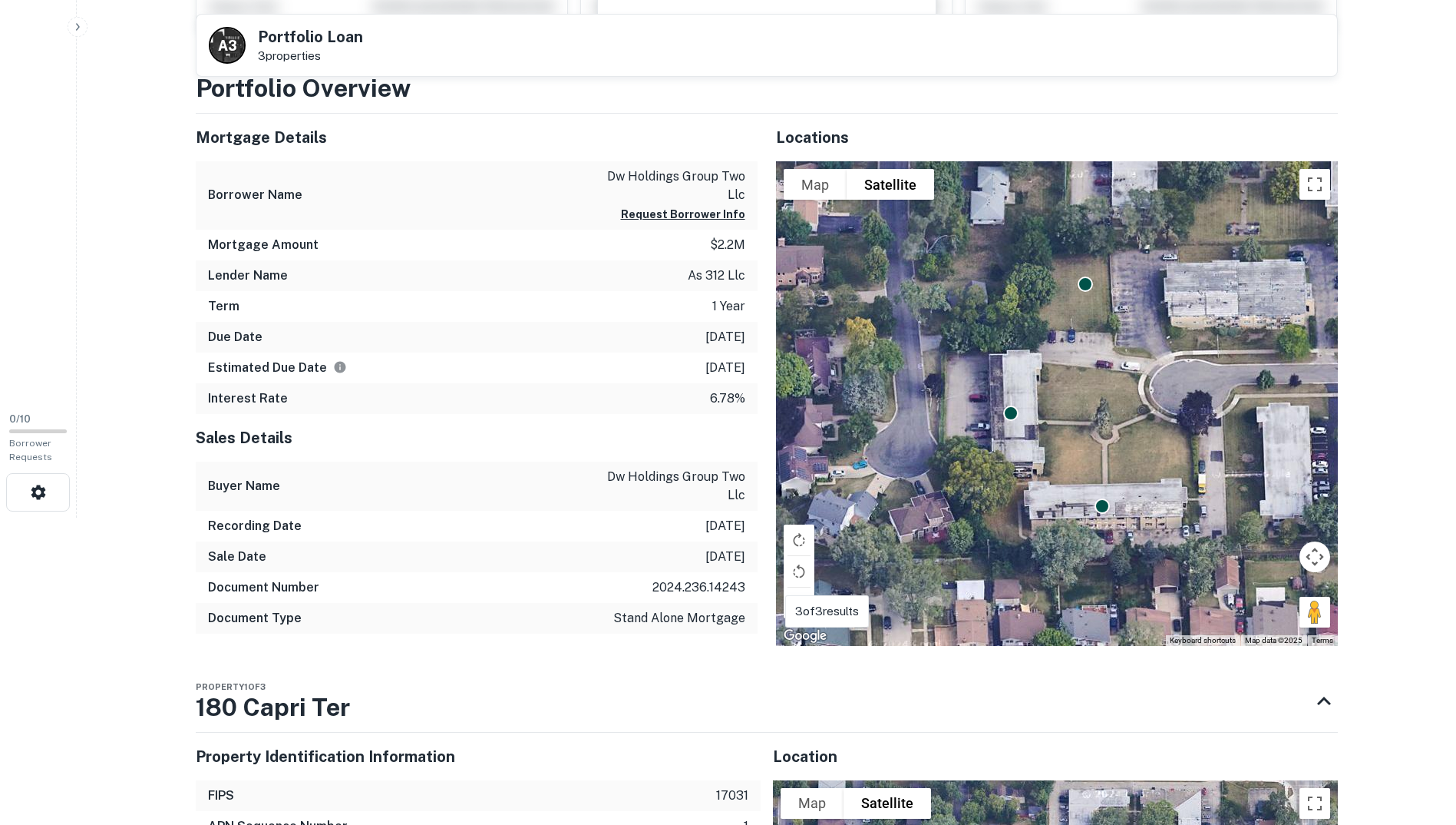
click at [721, 247] on p "$2.2m" at bounding box center [728, 244] width 36 height 19
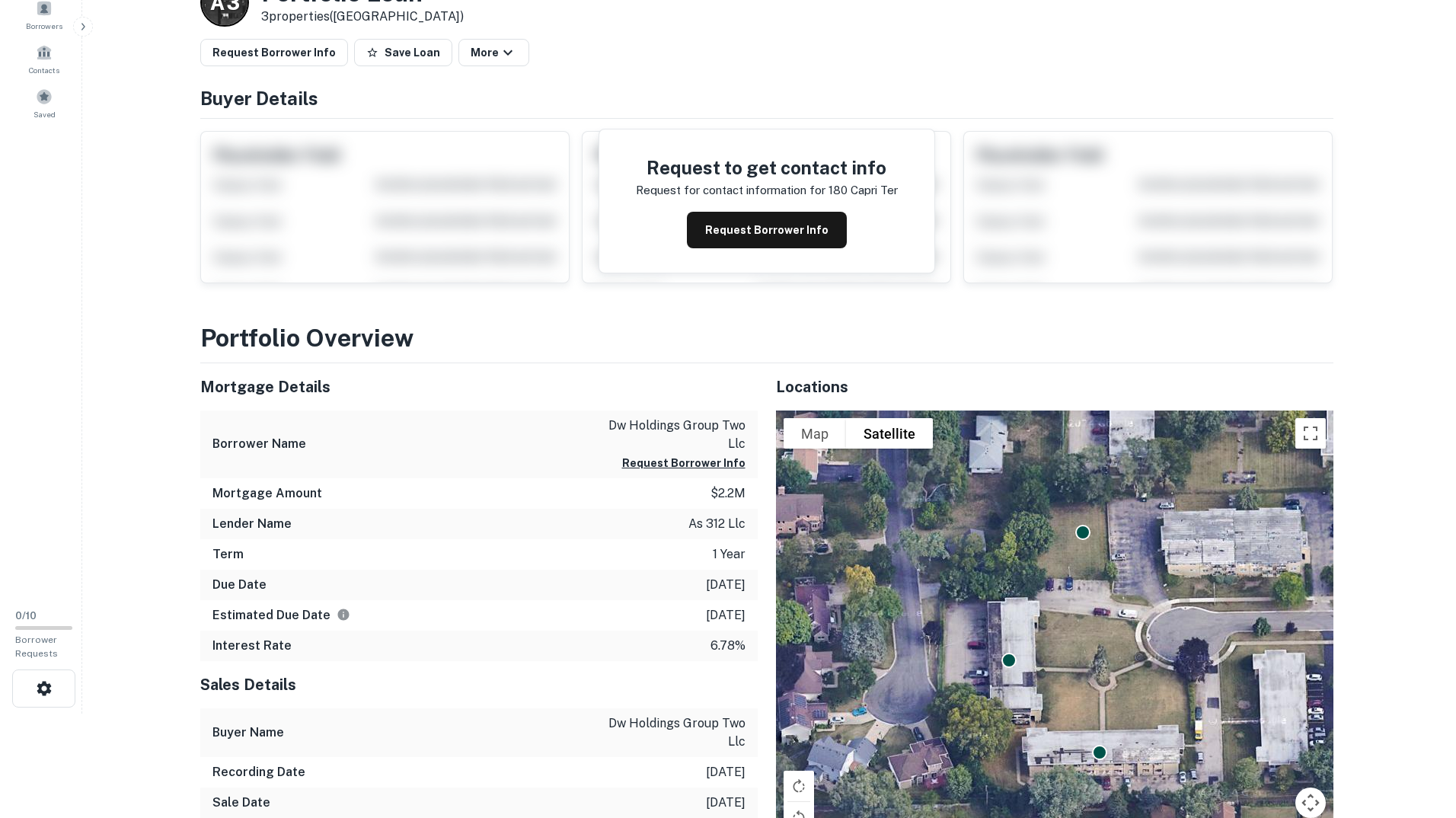
scroll to position [0, 0]
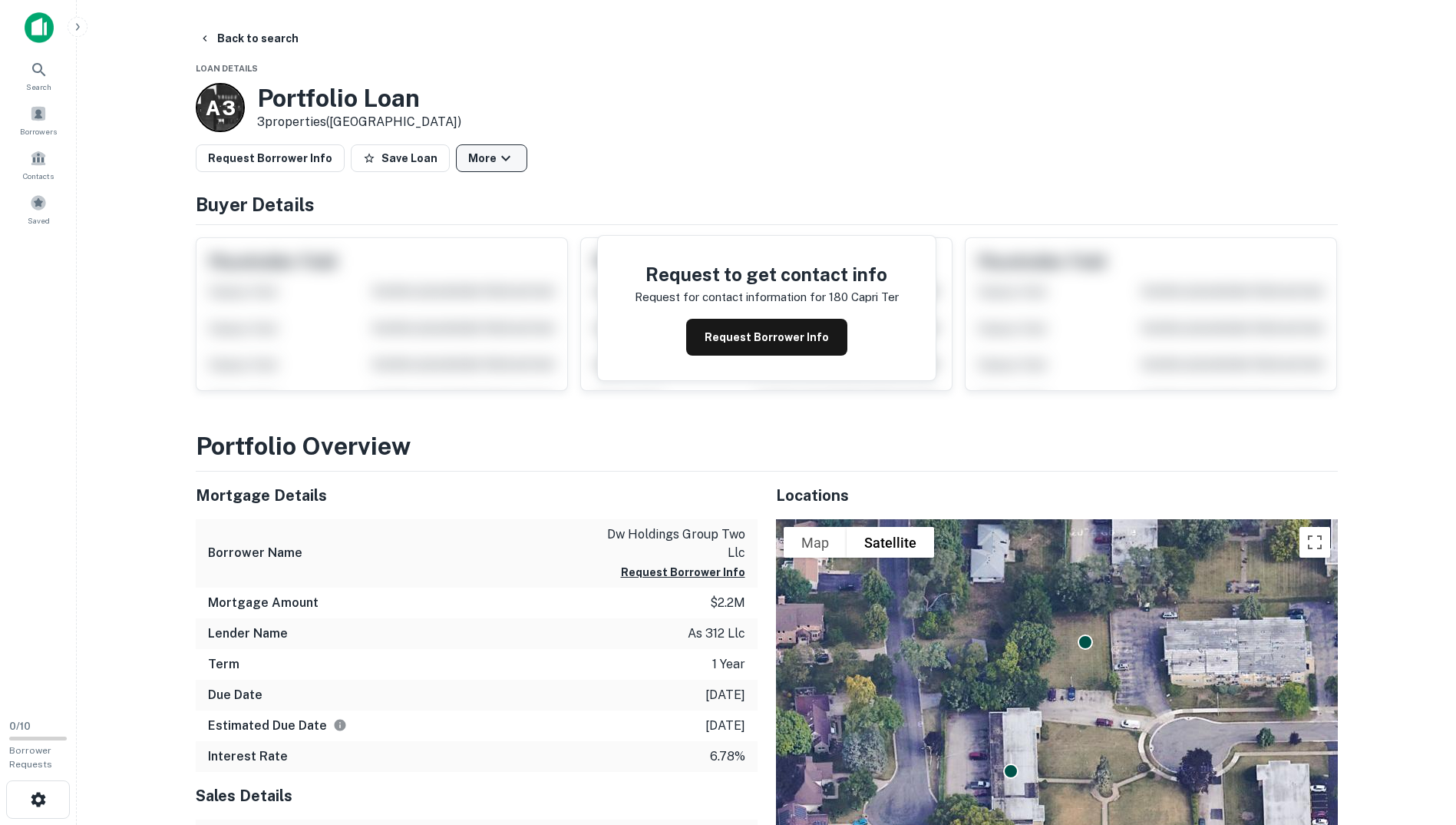
click at [501, 167] on button "More" at bounding box center [492, 158] width 71 height 28
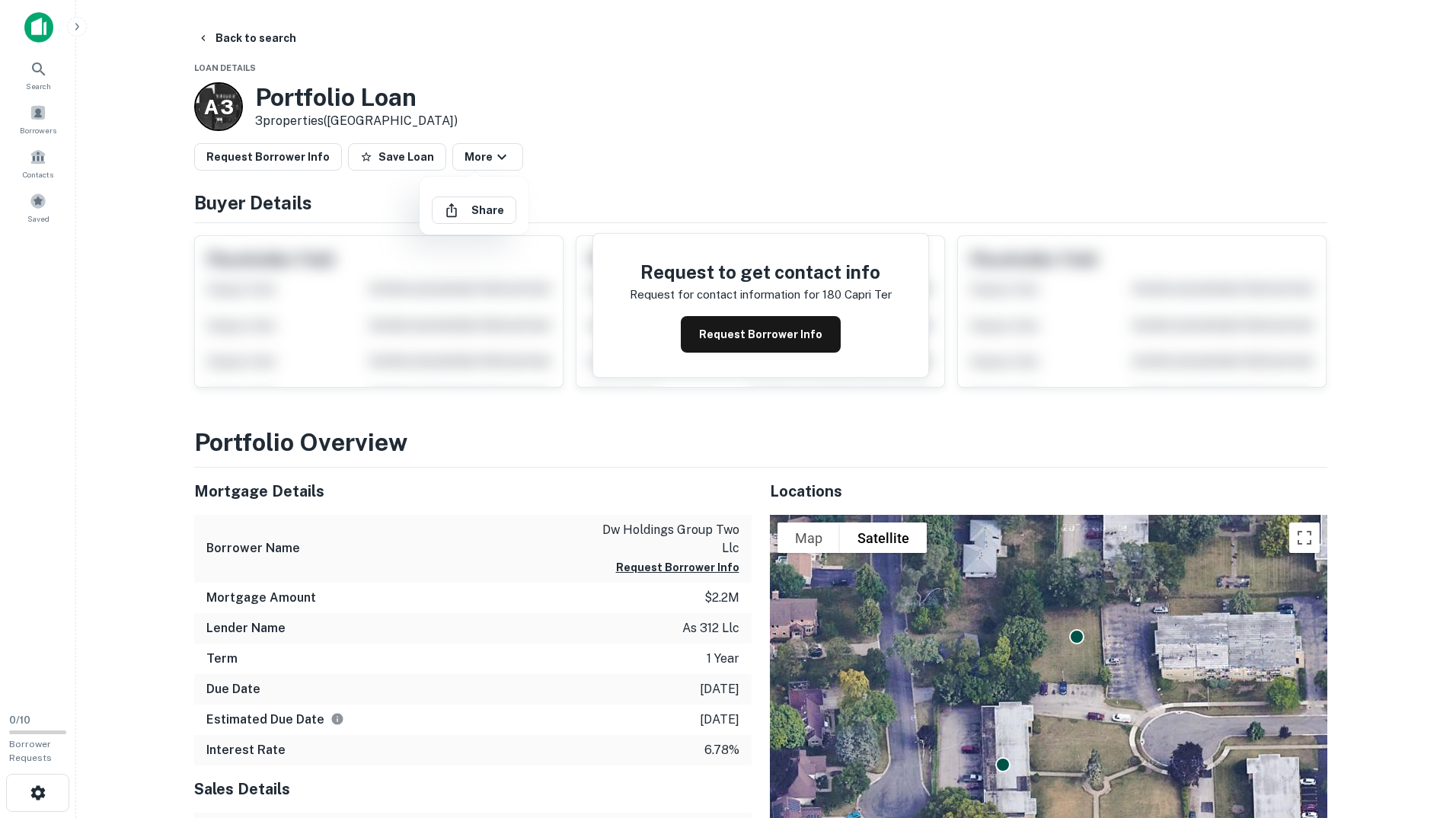
click at [623, 120] on div at bounding box center [728, 409] width 1456 height 818
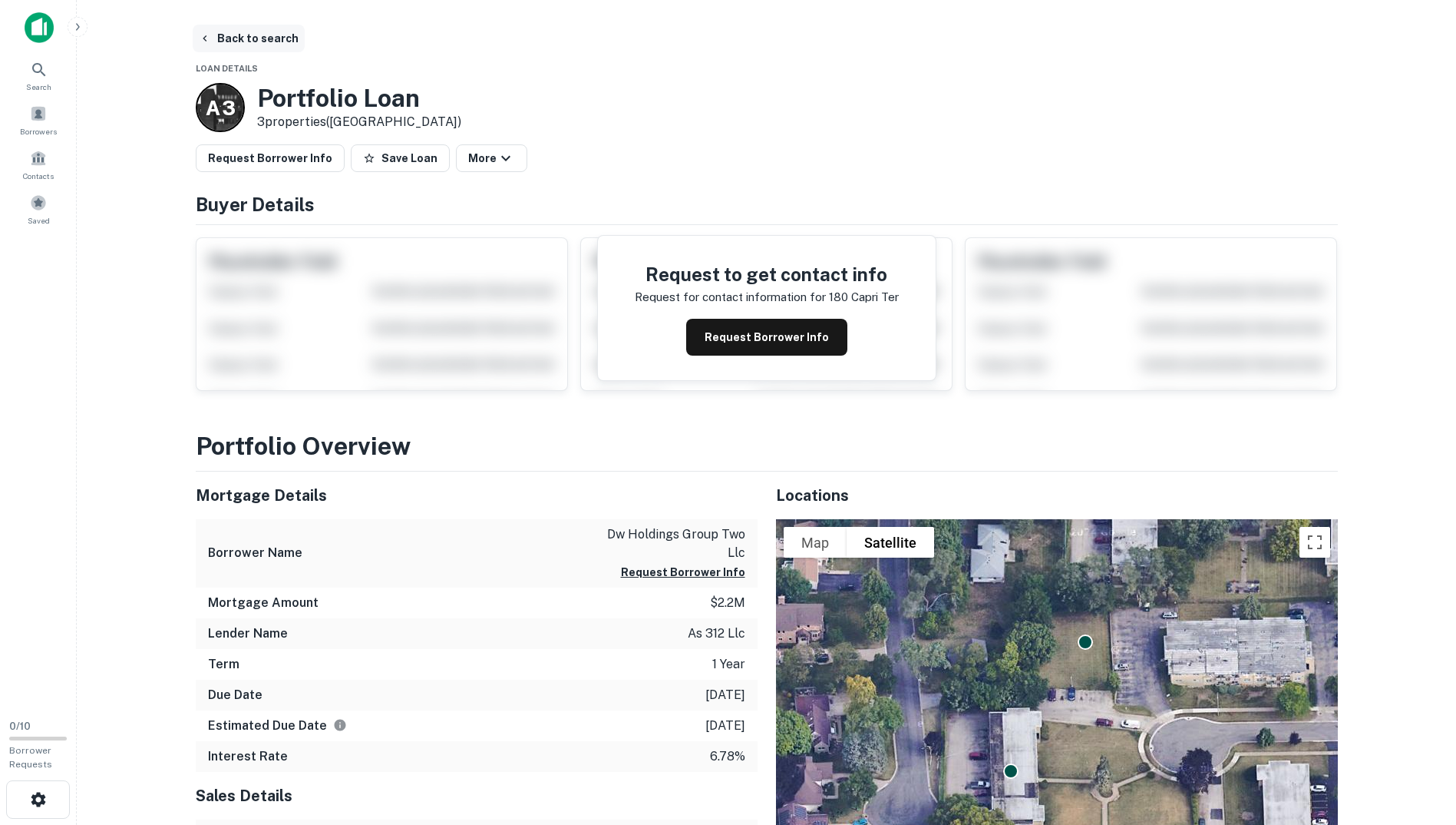
click at [238, 43] on button "Back to search" at bounding box center [249, 38] width 112 height 28
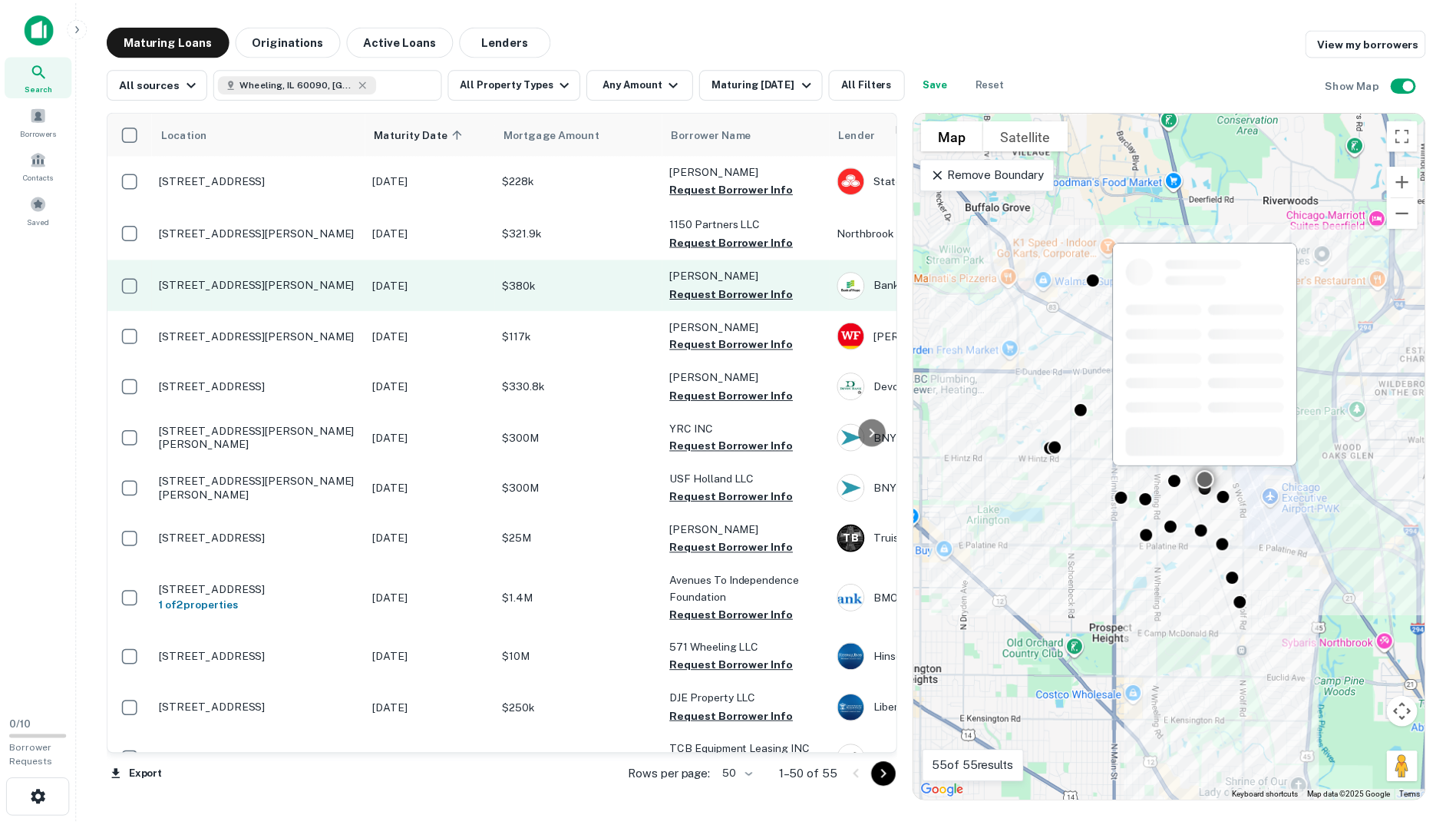
scroll to position [154, 0]
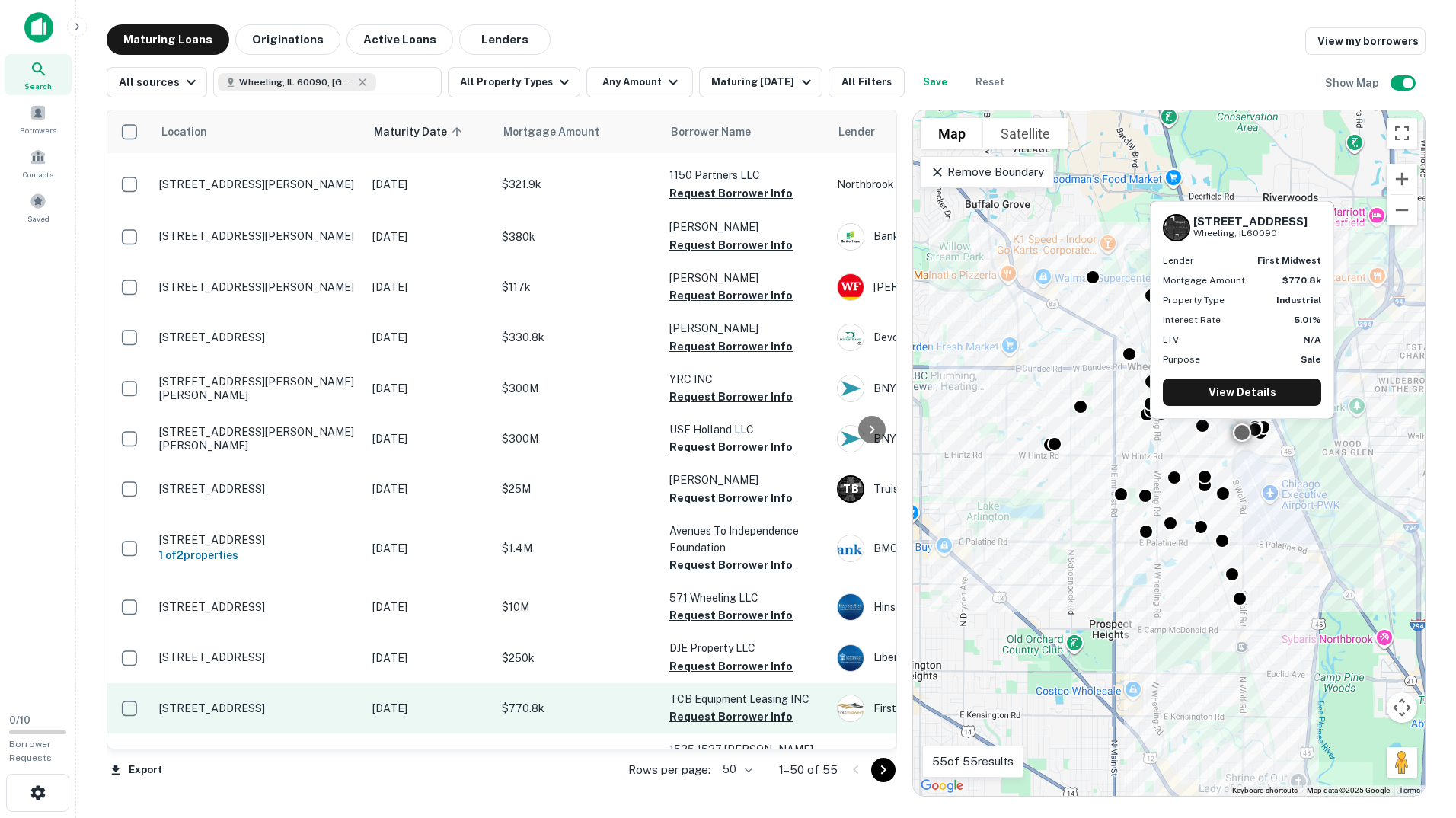
click at [588, 704] on p "$770.8k" at bounding box center [578, 708] width 152 height 17
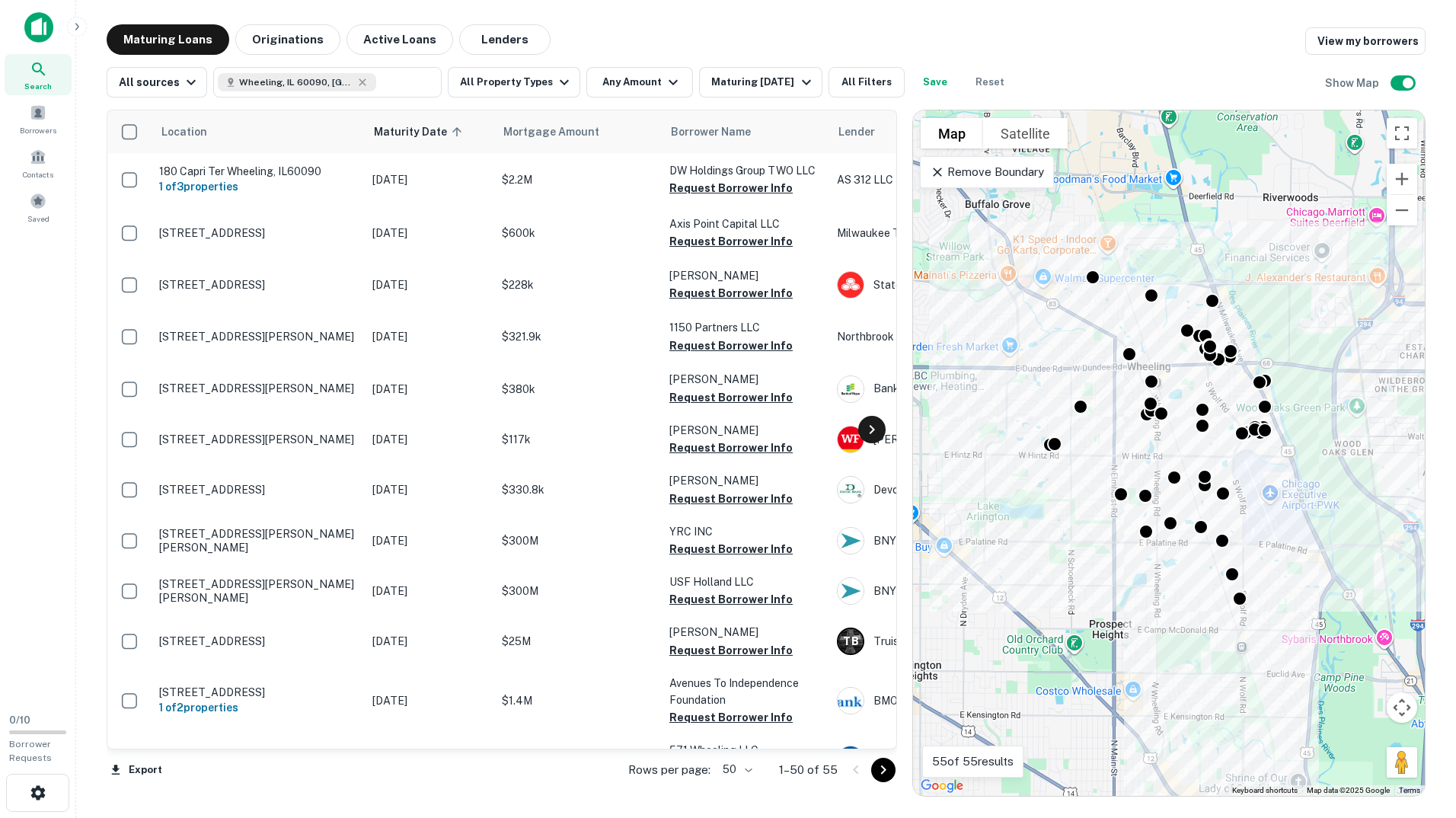
click at [868, 431] on icon at bounding box center [872, 429] width 18 height 18
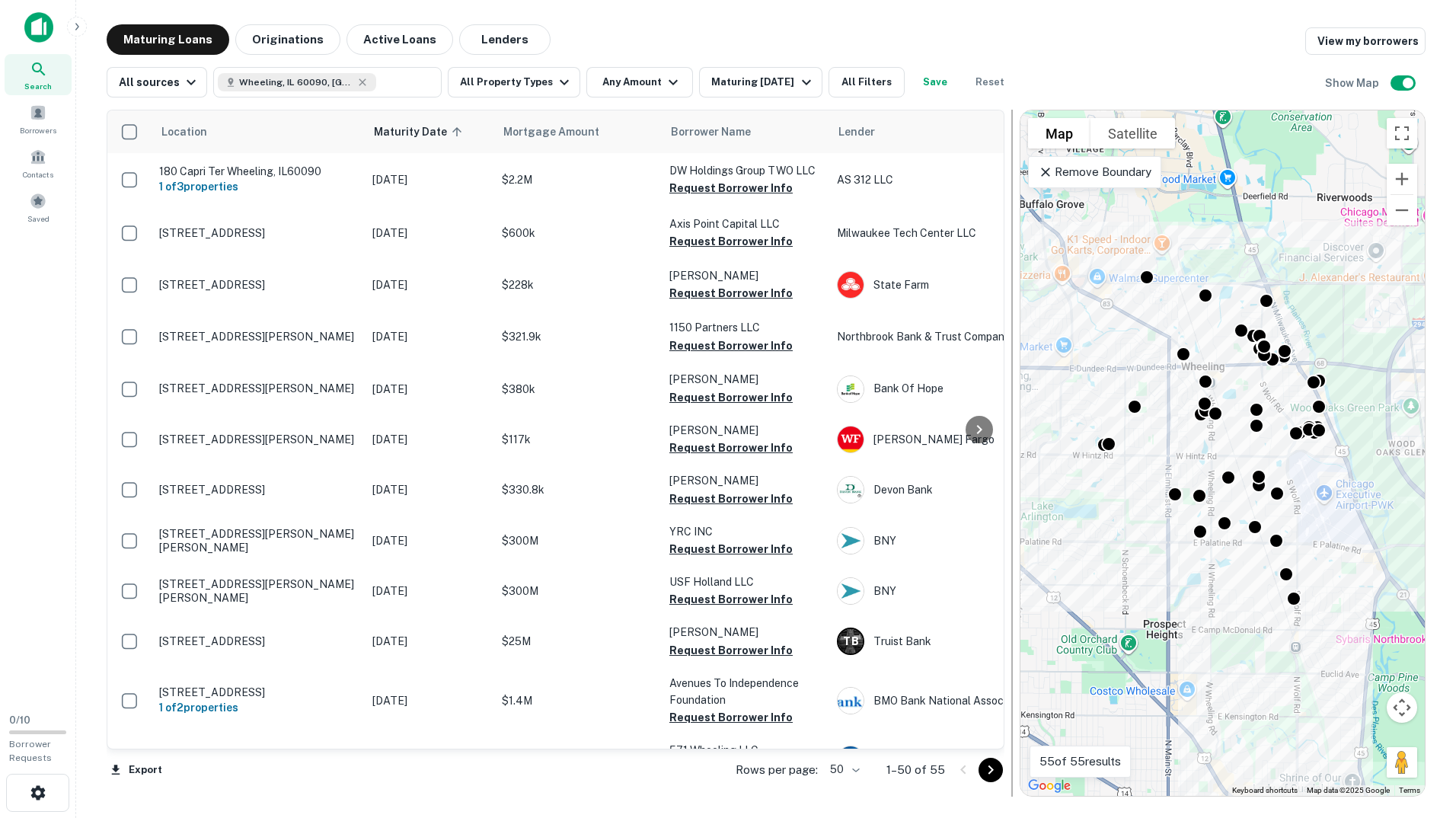
drag, startPoint x: 905, startPoint y: 528, endPoint x: 1014, endPoint y: 550, distance: 111.2
click at [1014, 550] on div at bounding box center [1011, 453] width 15 height 687
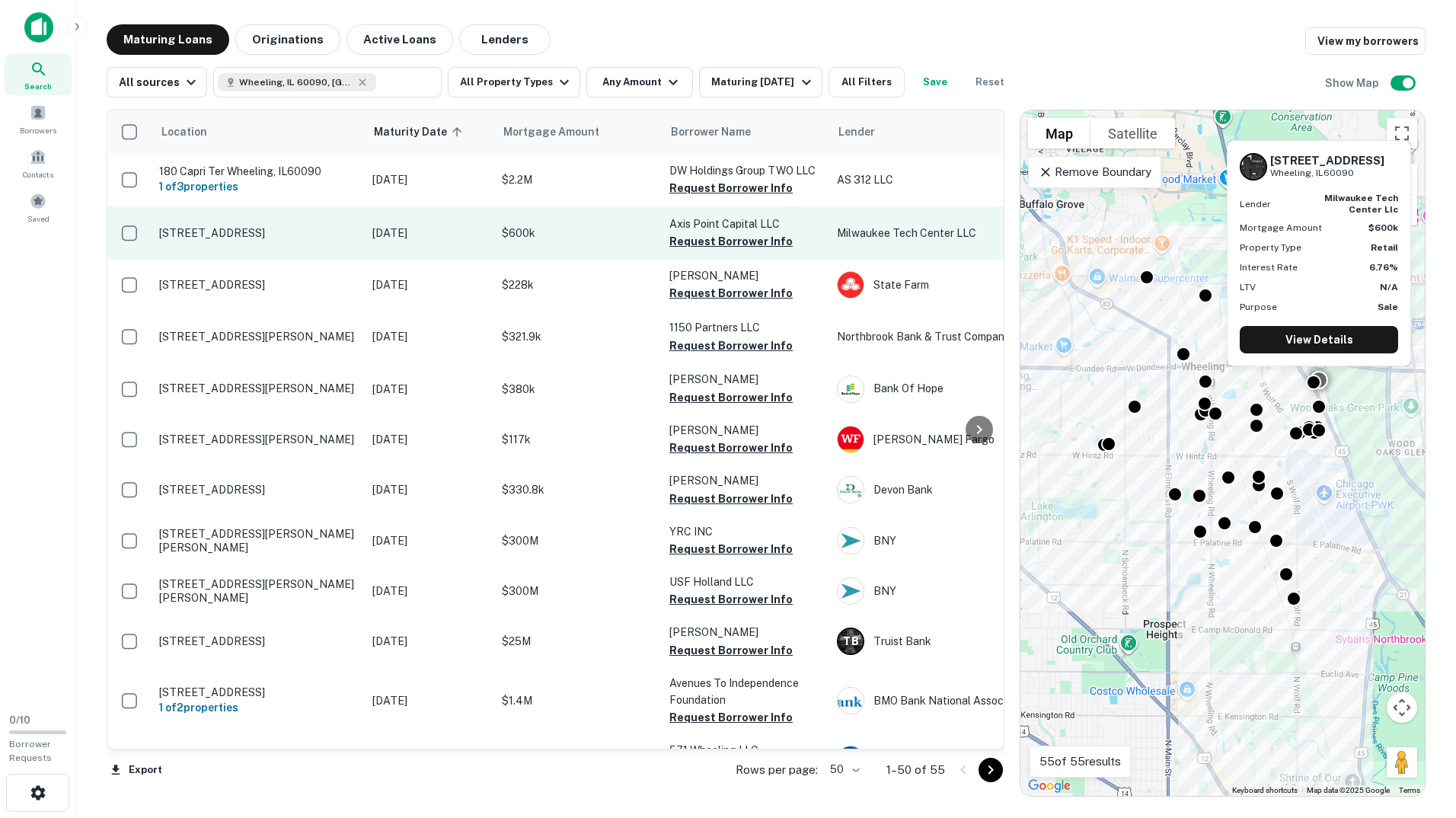
click at [472, 241] on td "Sep 29, 2025" at bounding box center [429, 232] width 129 height 54
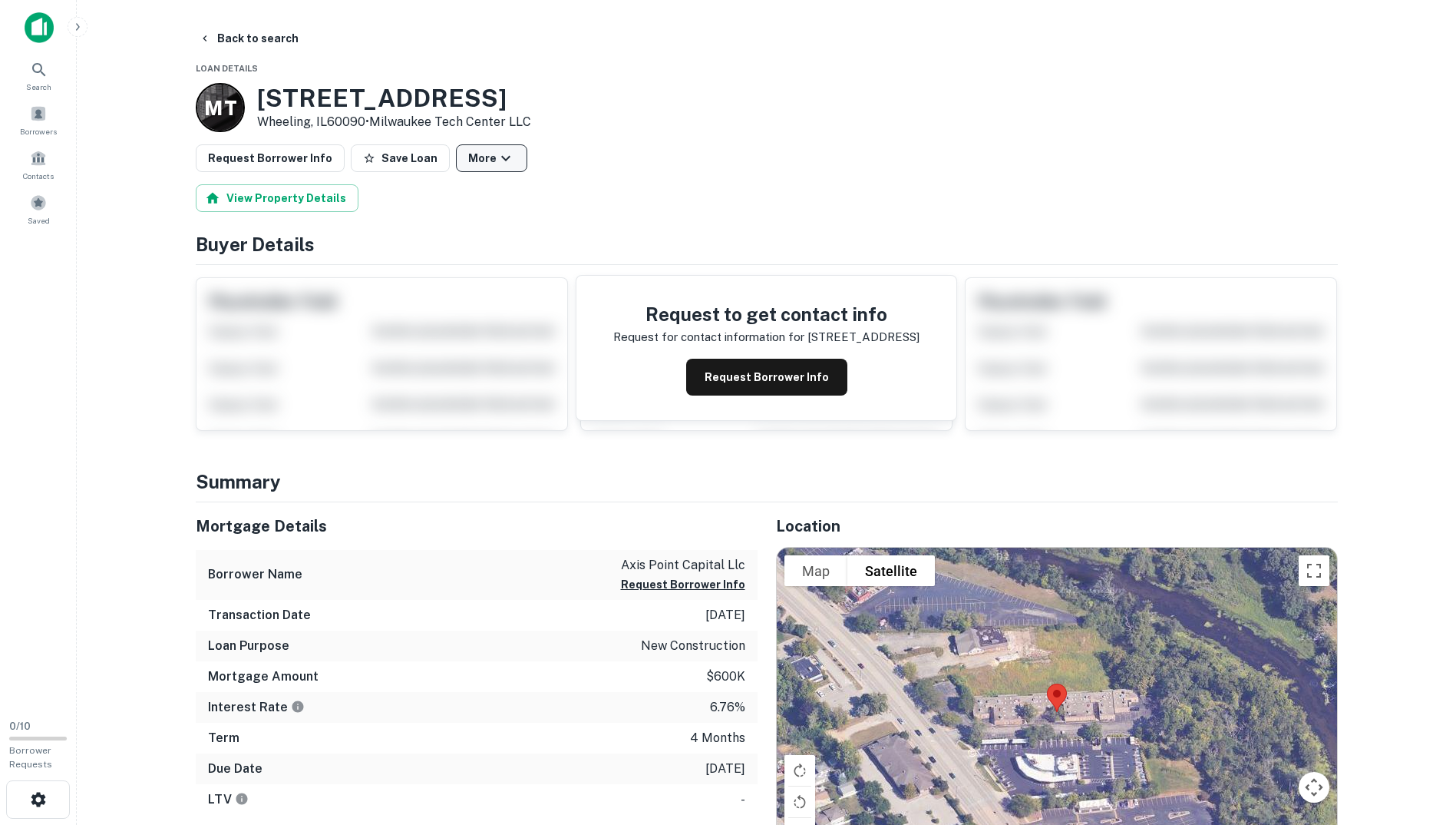
click at [497, 158] on icon "button" at bounding box center [505, 158] width 19 height 19
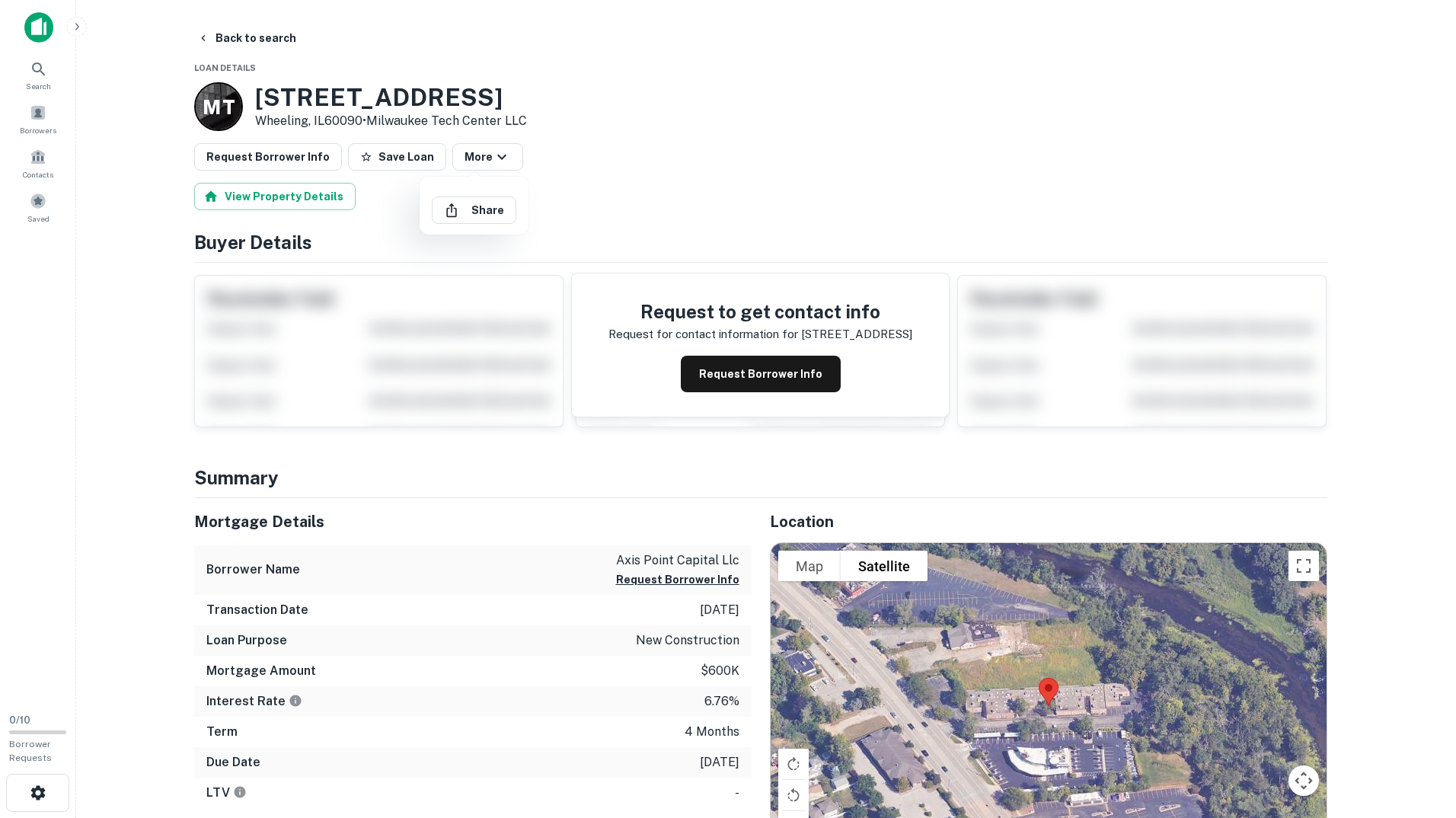
click at [735, 136] on div at bounding box center [728, 409] width 1456 height 818
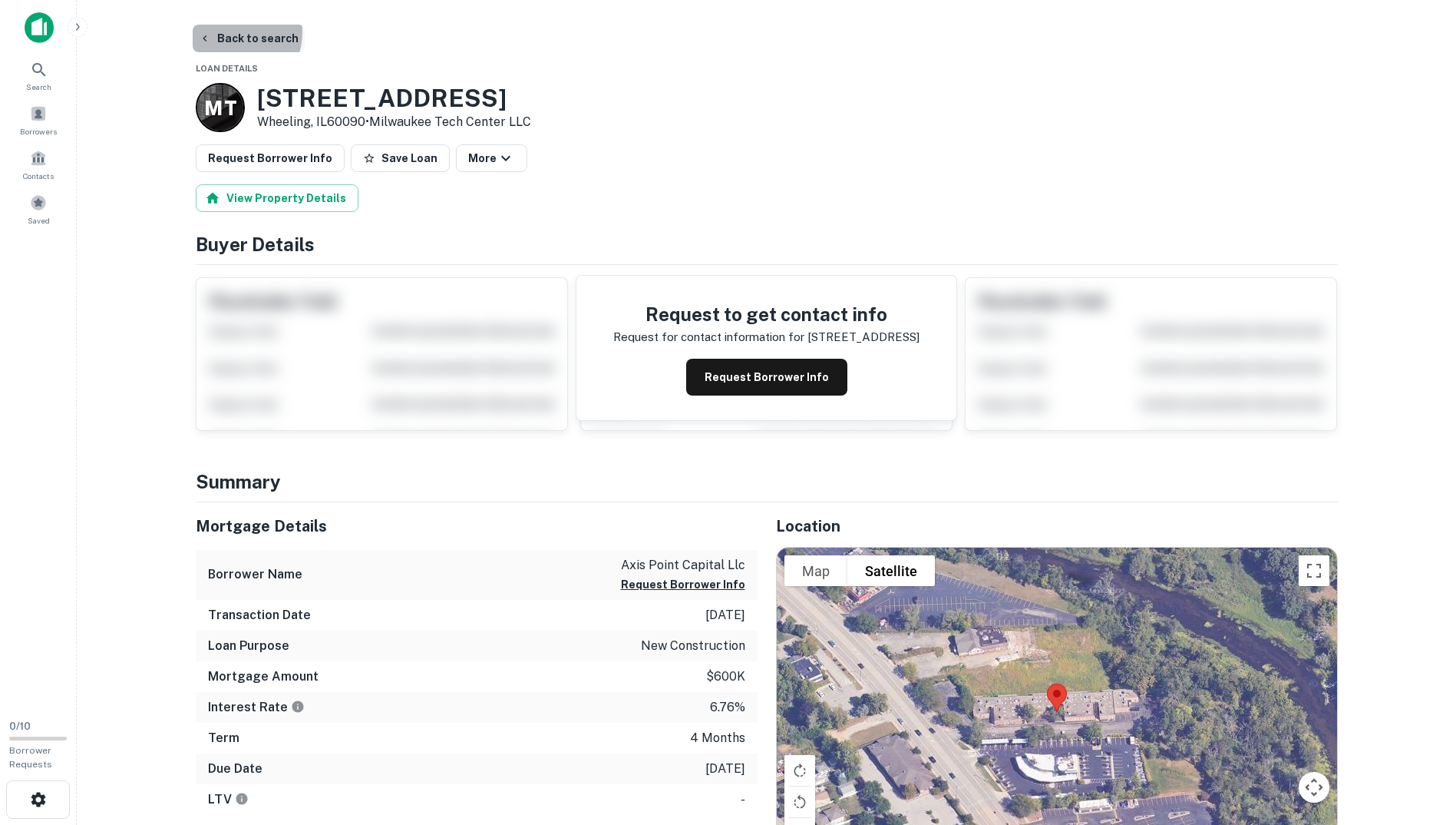
click at [230, 32] on button "Back to search" at bounding box center [249, 38] width 112 height 28
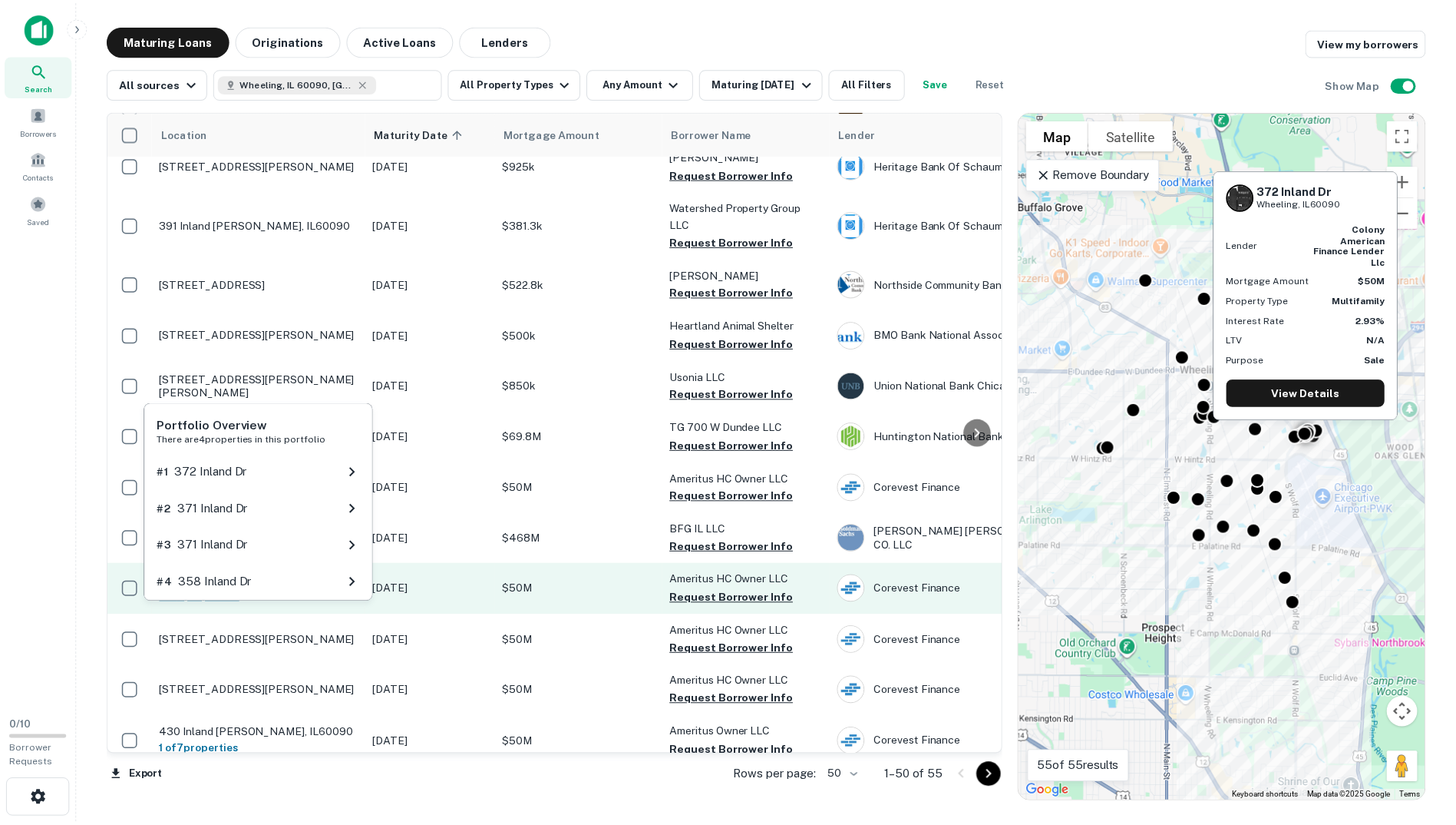
scroll to position [1903, 0]
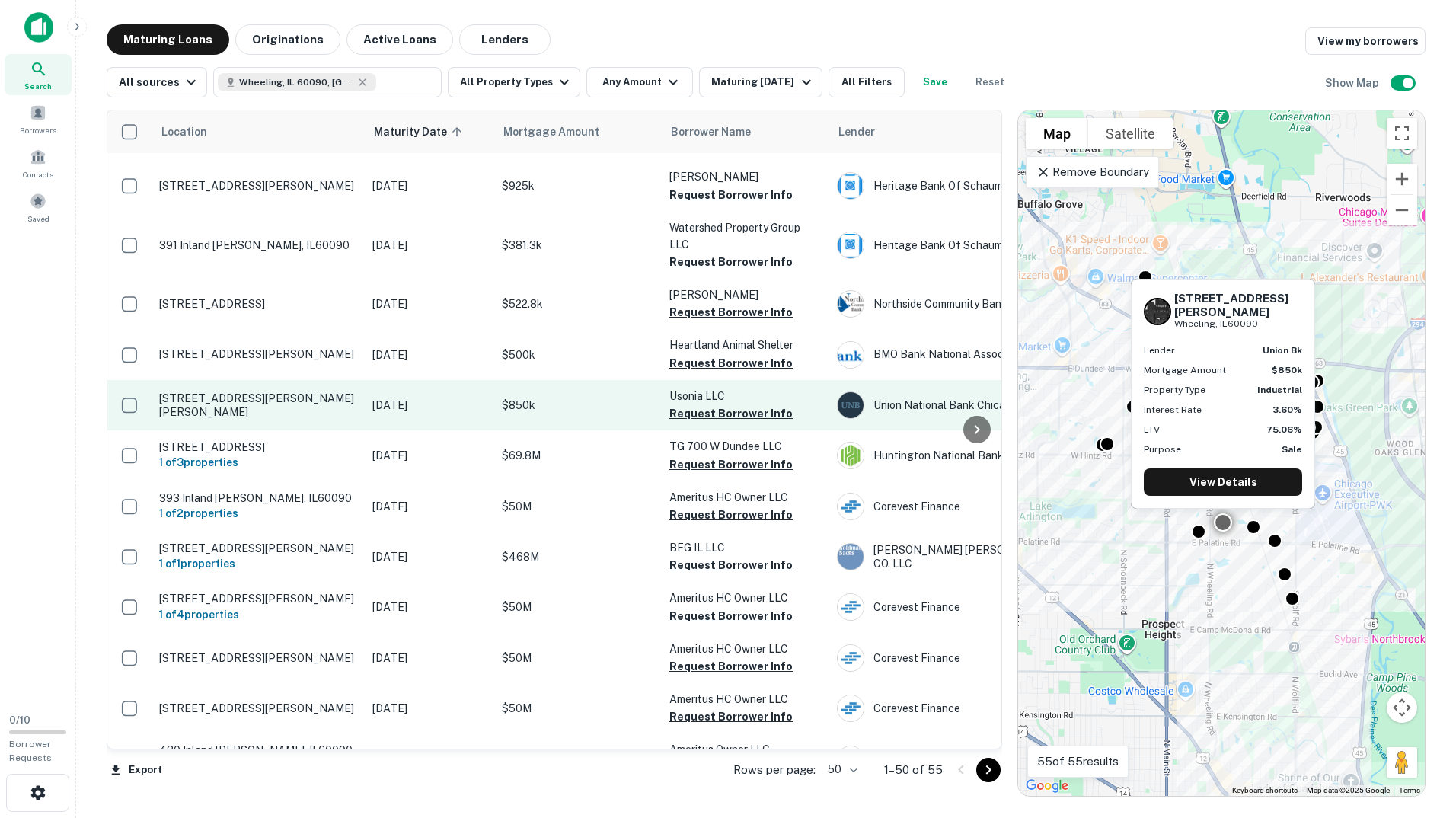
click at [558, 411] on td "$850k" at bounding box center [578, 404] width 167 height 50
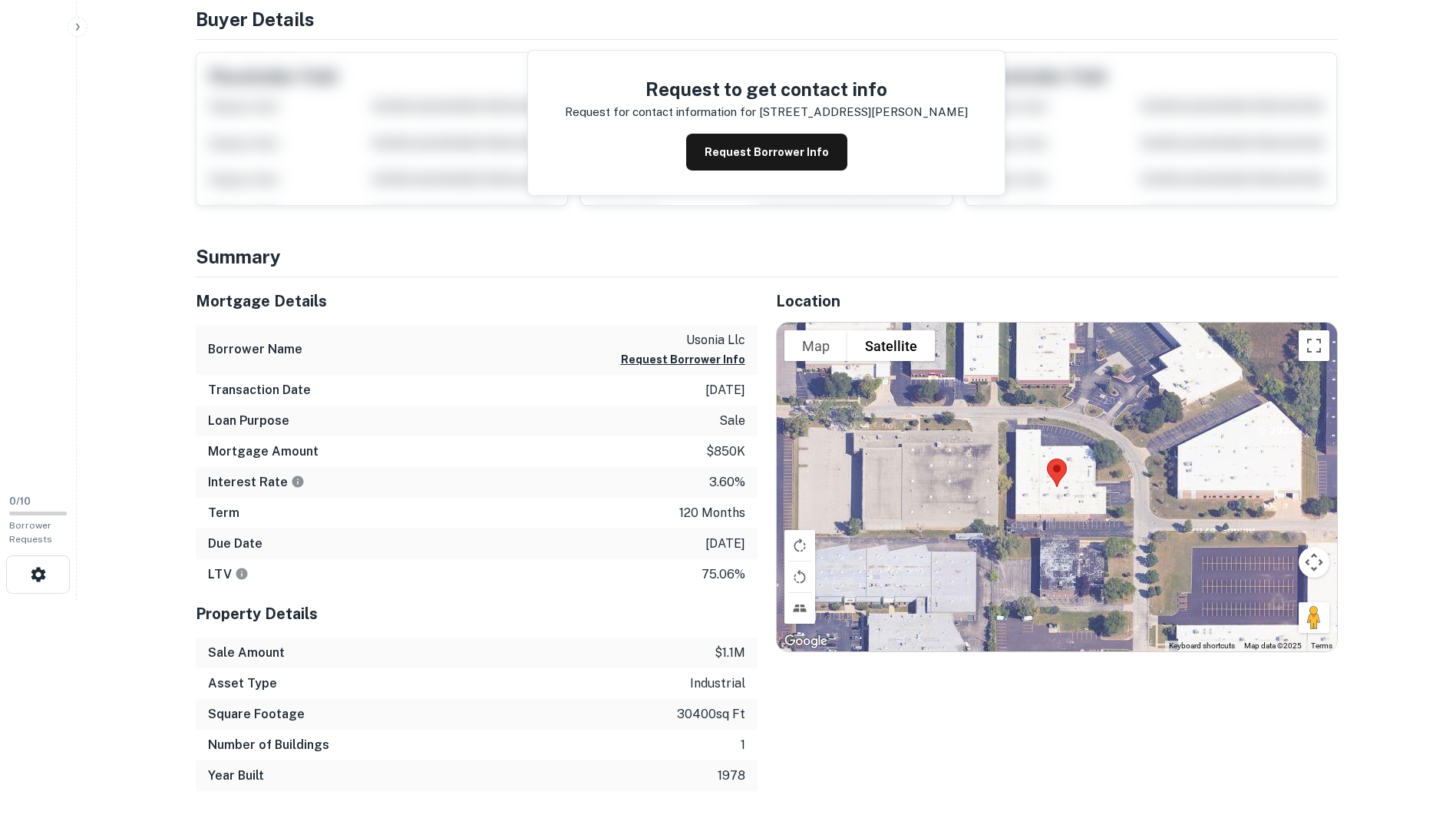
scroll to position [230, 0]
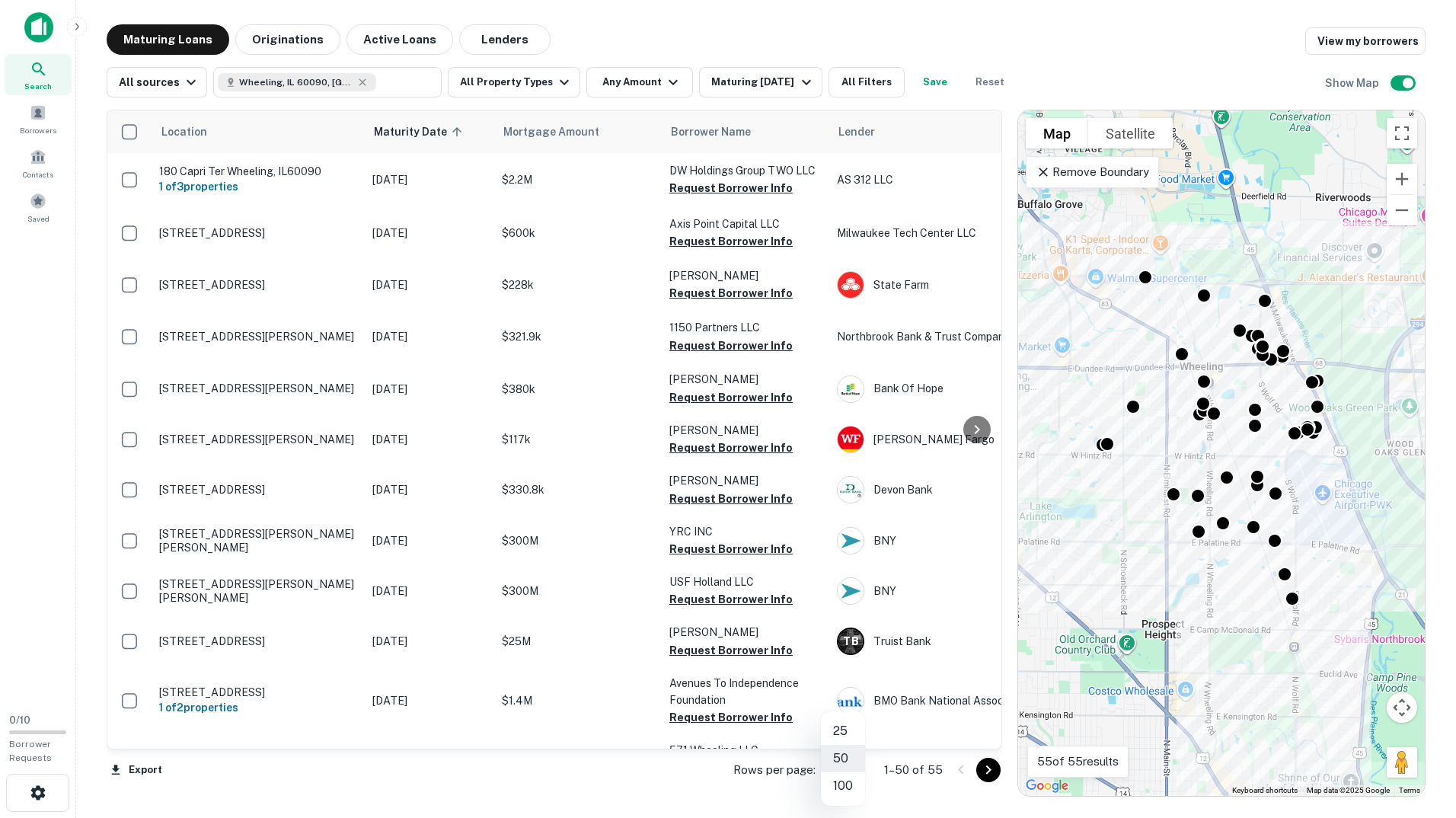
click at [852, 773] on body "Search Borrowers Contacts Saved 0 / 10 Borrower Requests Maturing Loans Origina…" at bounding box center [728, 409] width 1456 height 818
click at [854, 790] on li "100" at bounding box center [843, 785] width 44 height 27
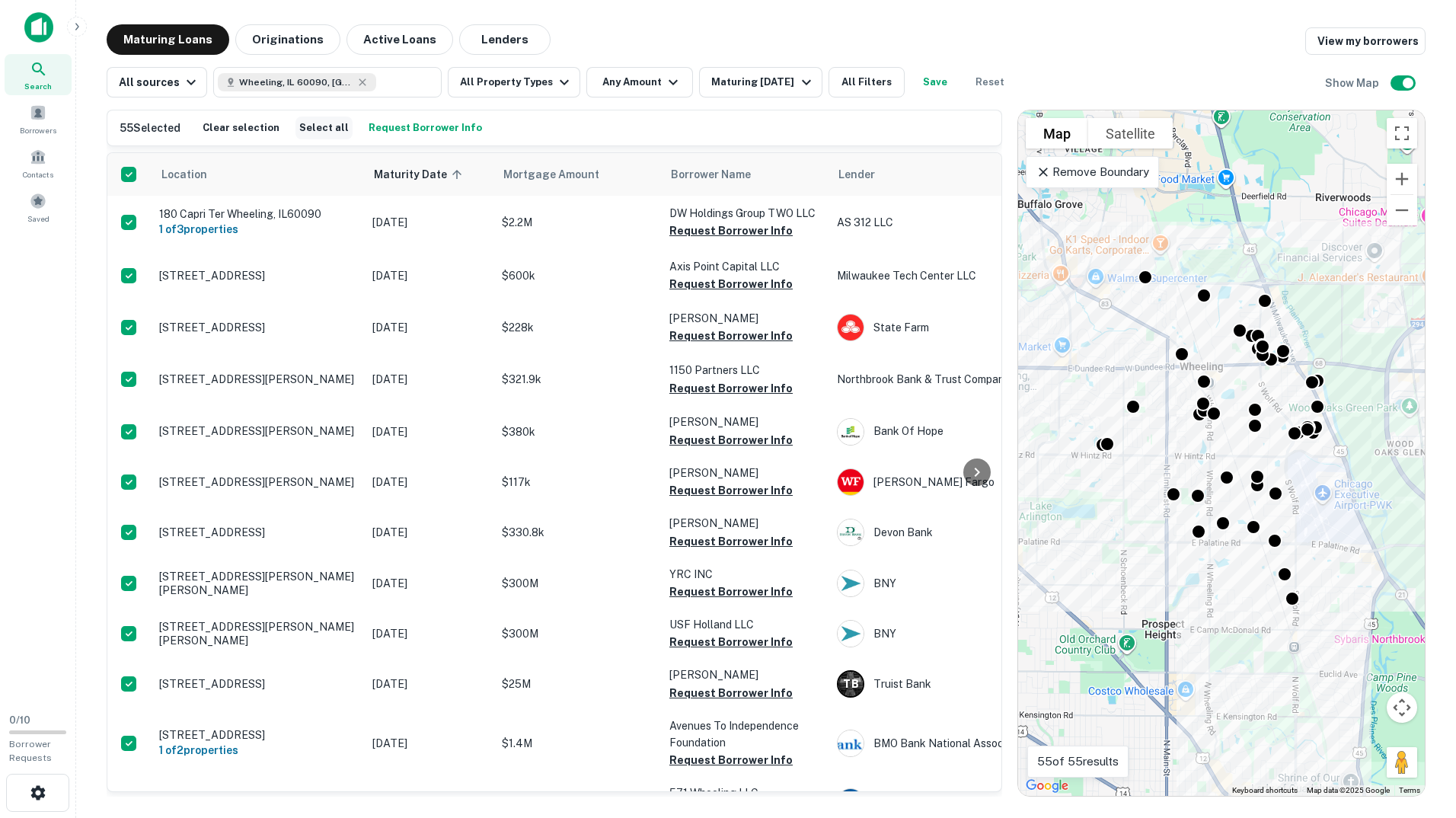
click at [318, 129] on button "Select all" at bounding box center [323, 128] width 57 height 23
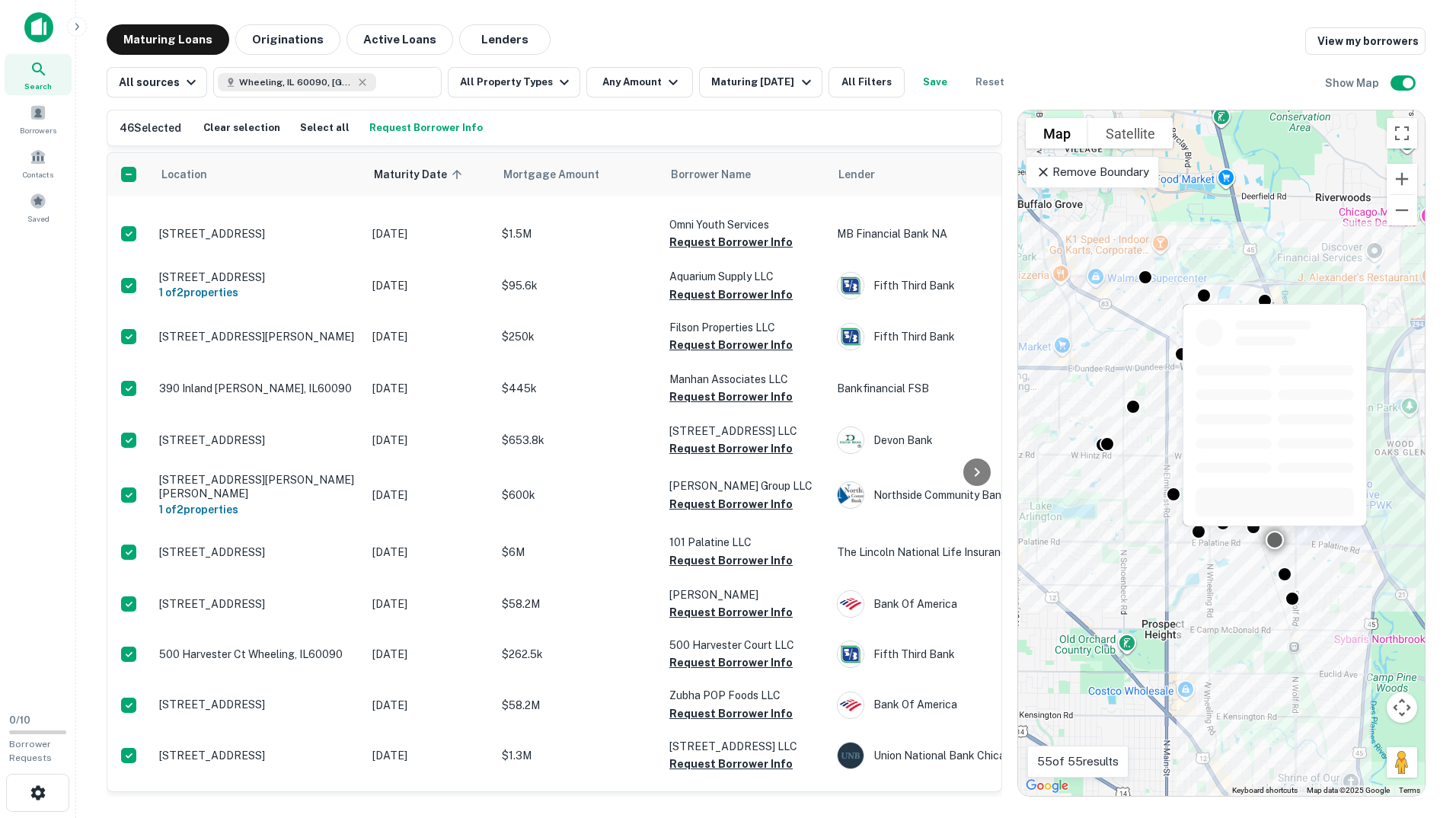
scroll to position [1751, 0]
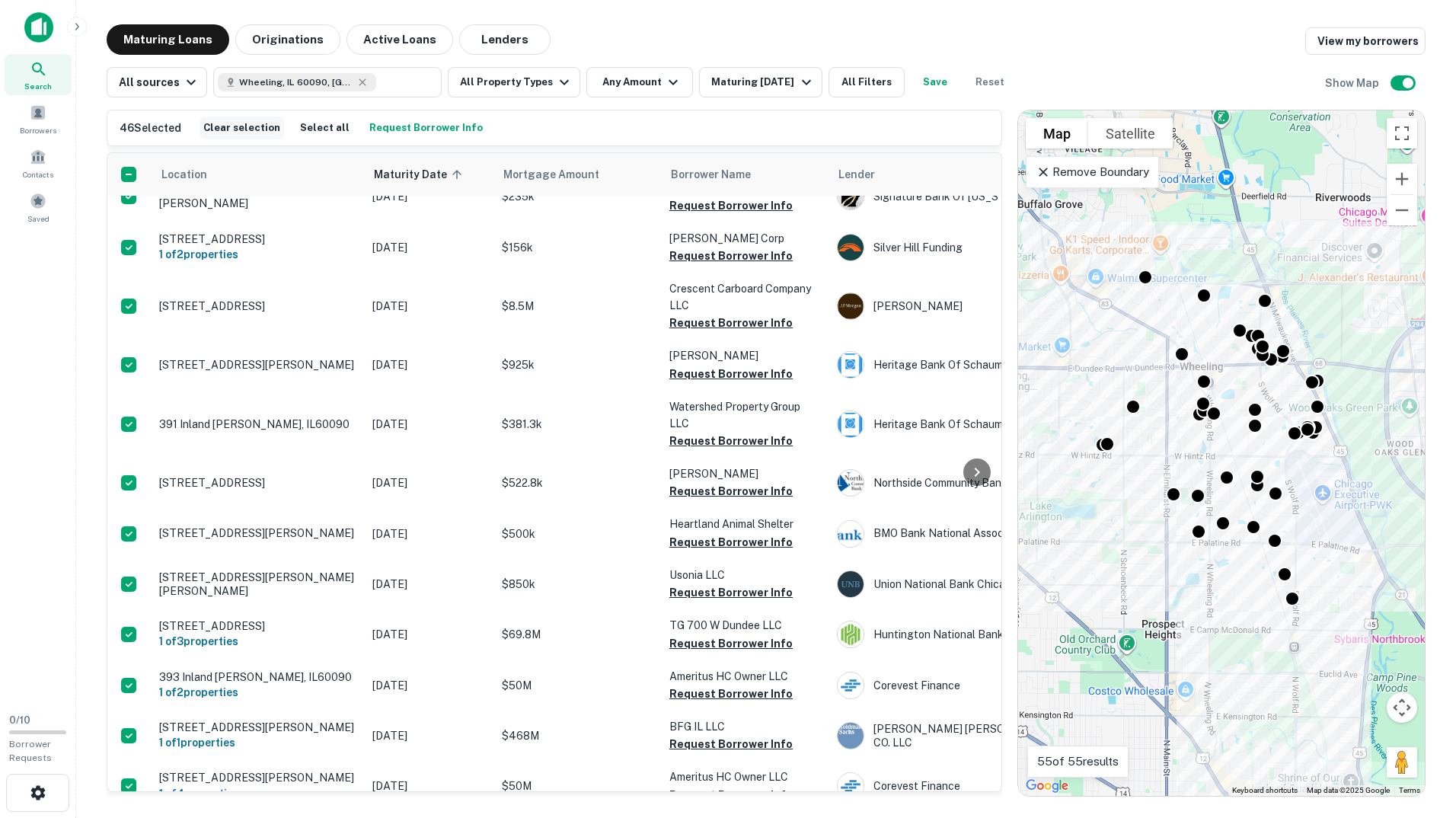
click at [255, 129] on button "Clear selection" at bounding box center [242, 128] width 85 height 23
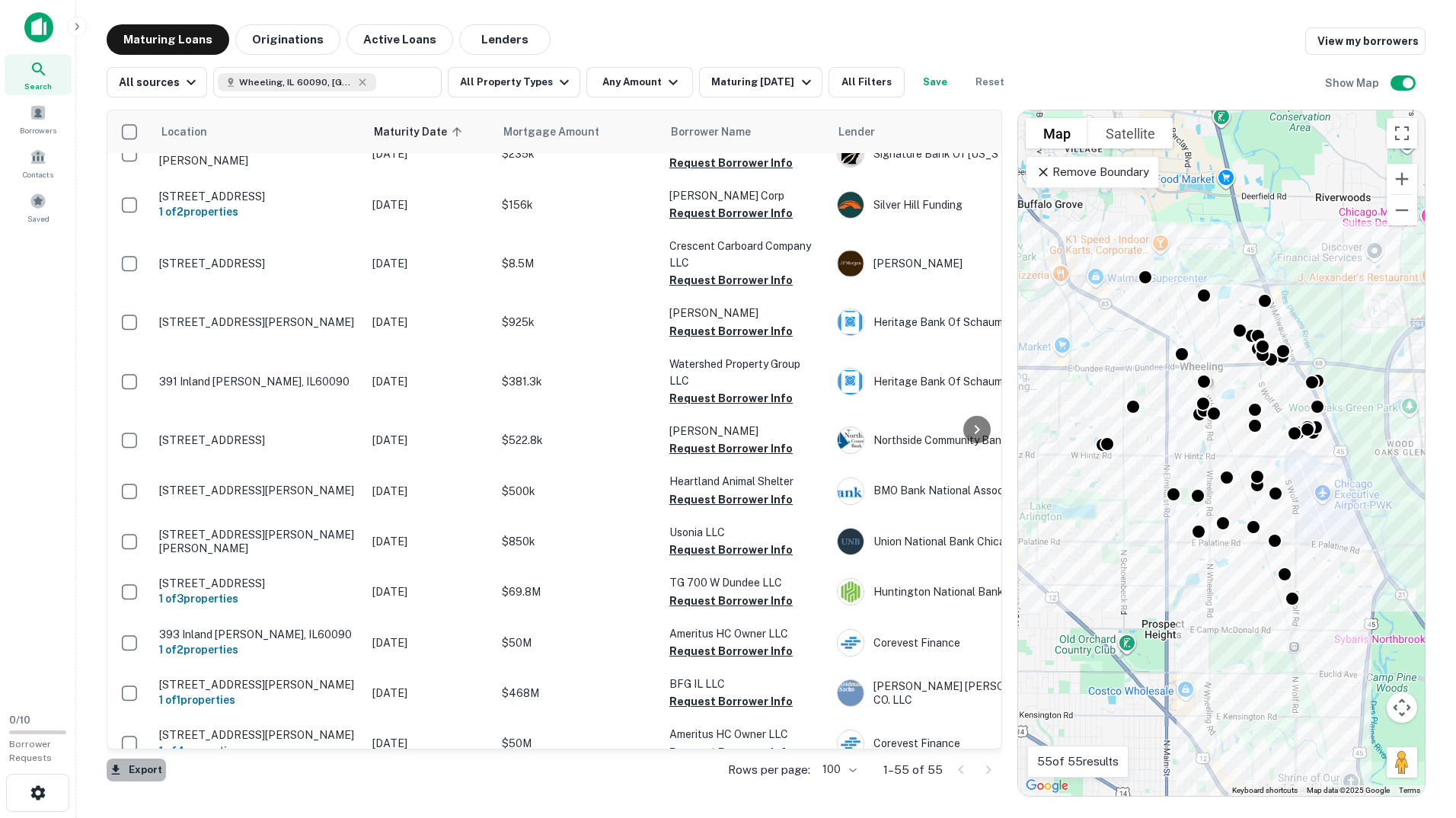
click at [129, 766] on button "Export" at bounding box center [136, 770] width 59 height 23
click at [187, 785] on li "Export as Excel (.xlsx)" at bounding box center [192, 785] width 172 height 27
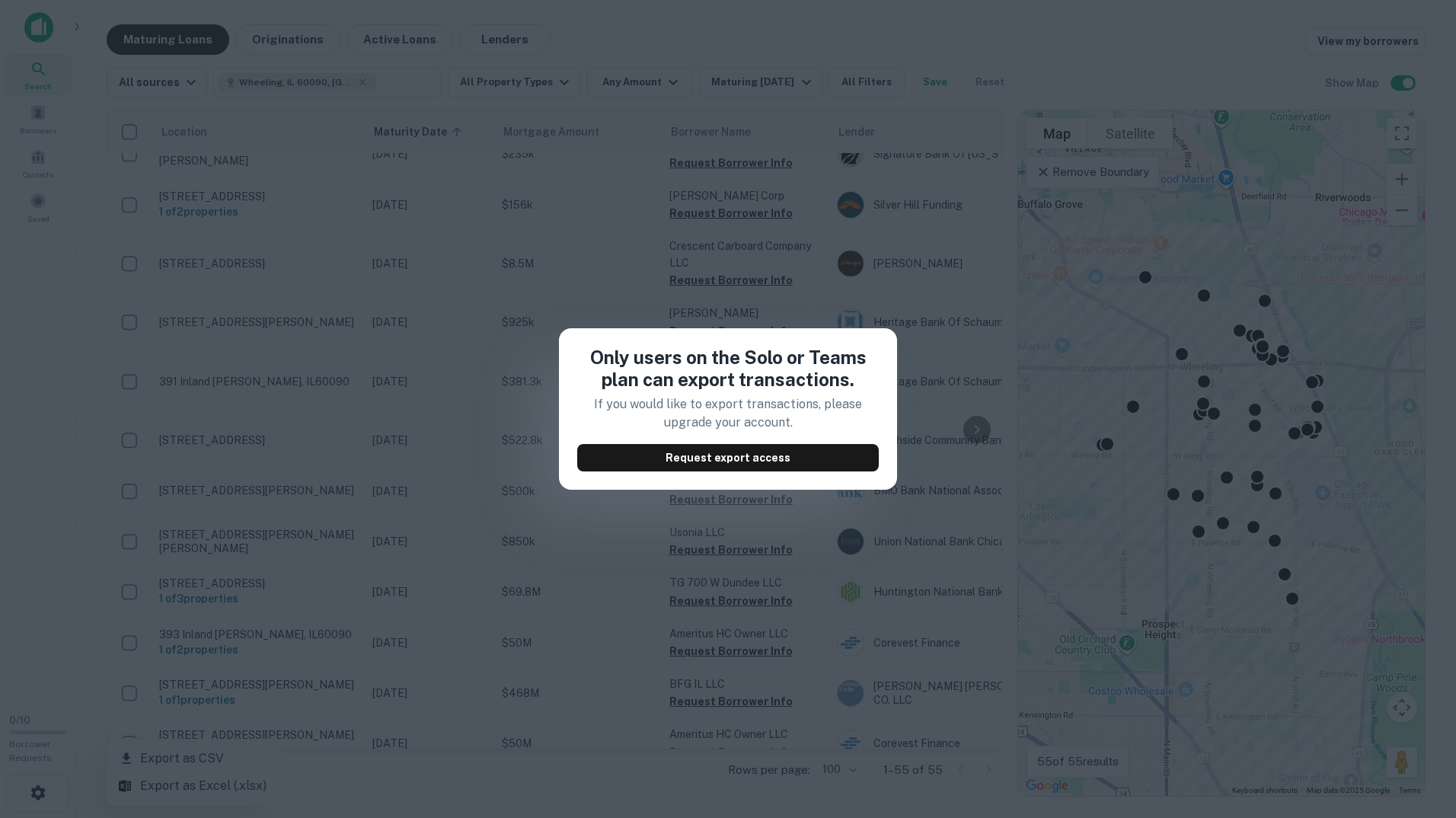
click at [588, 613] on div "Only users on the Solo or Teams plan can export transactions. If you would like…" at bounding box center [728, 409] width 1456 height 818
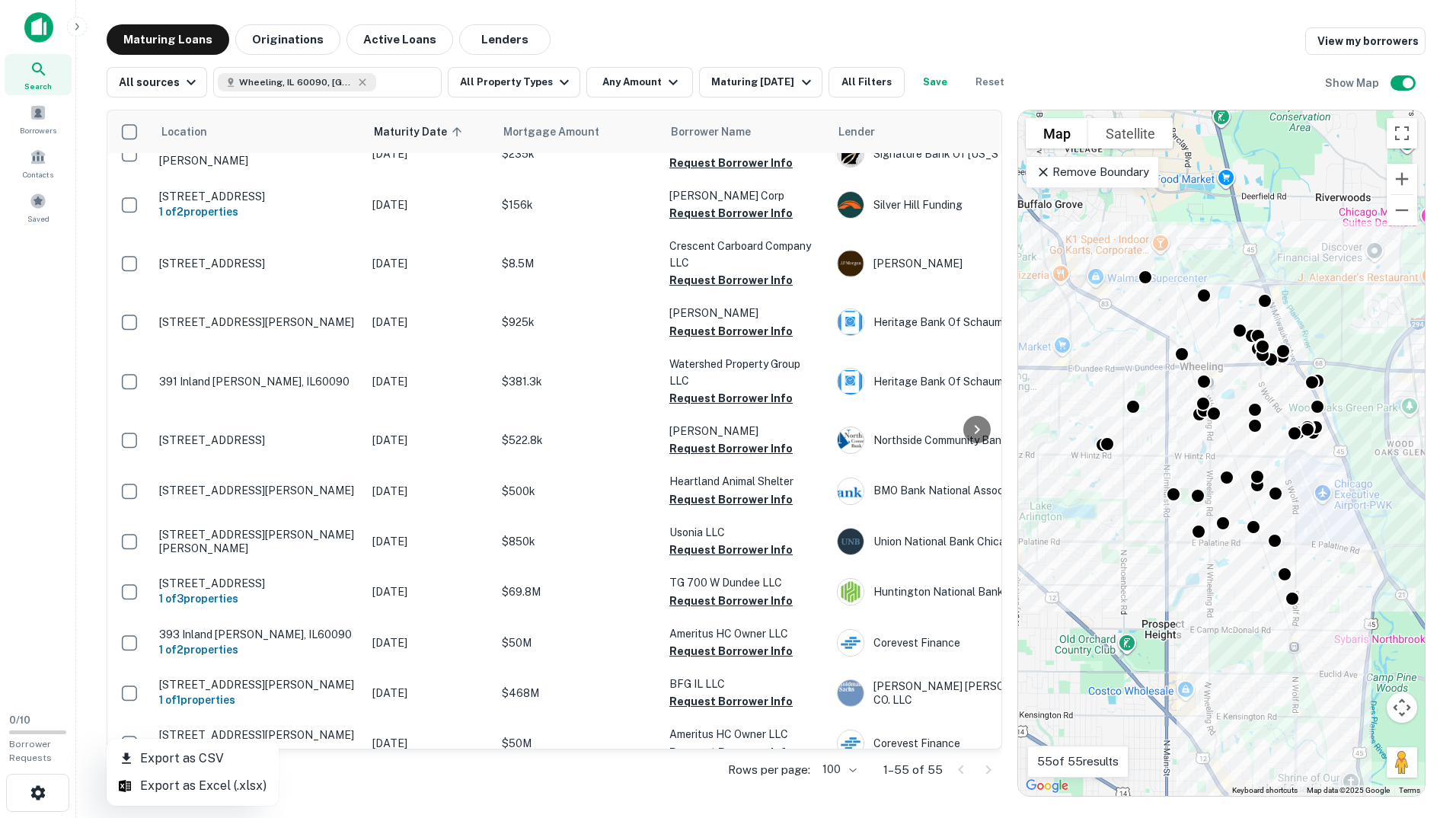
click at [622, 228] on div at bounding box center [728, 409] width 1456 height 818
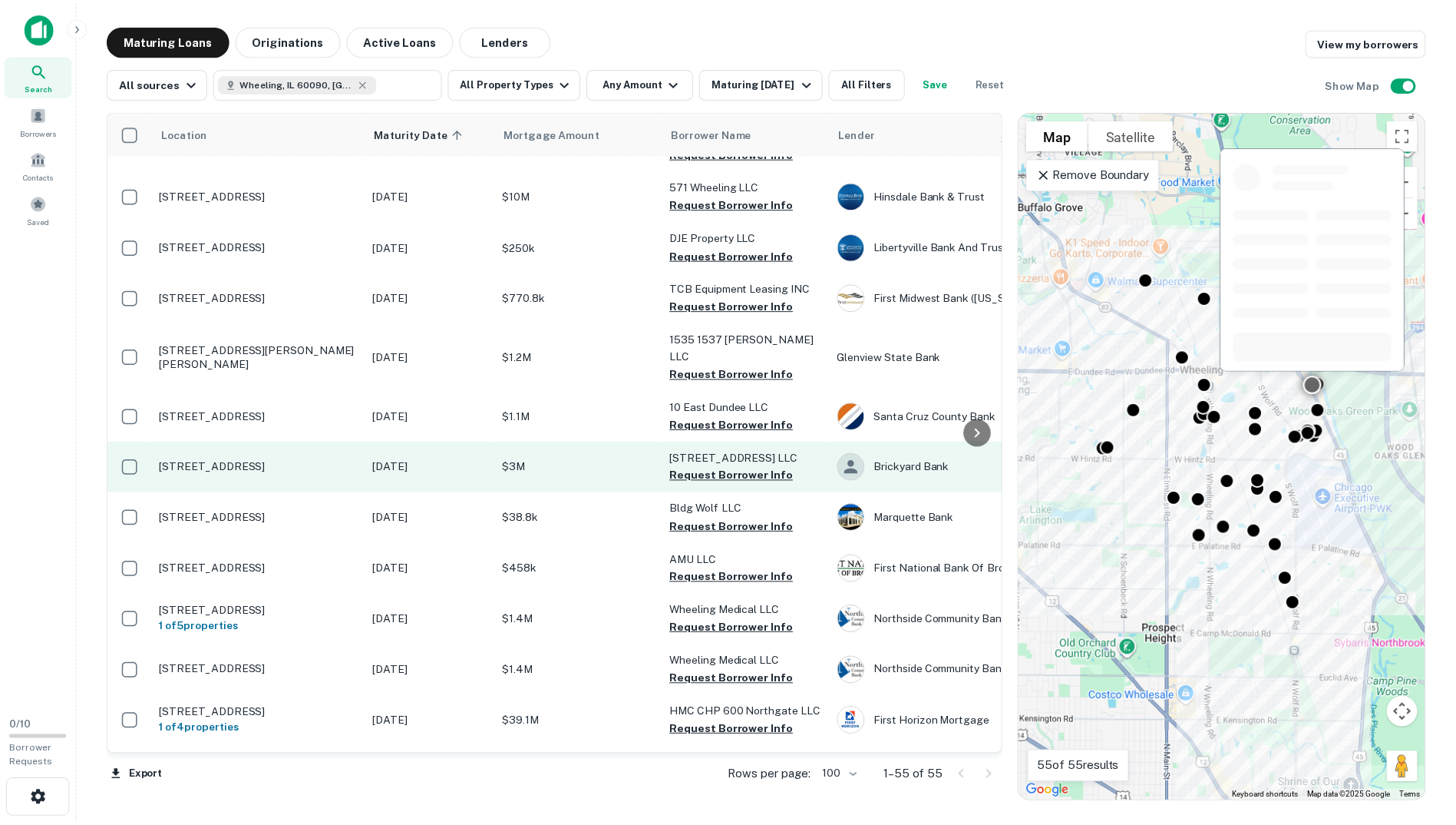
scroll to position [768, 0]
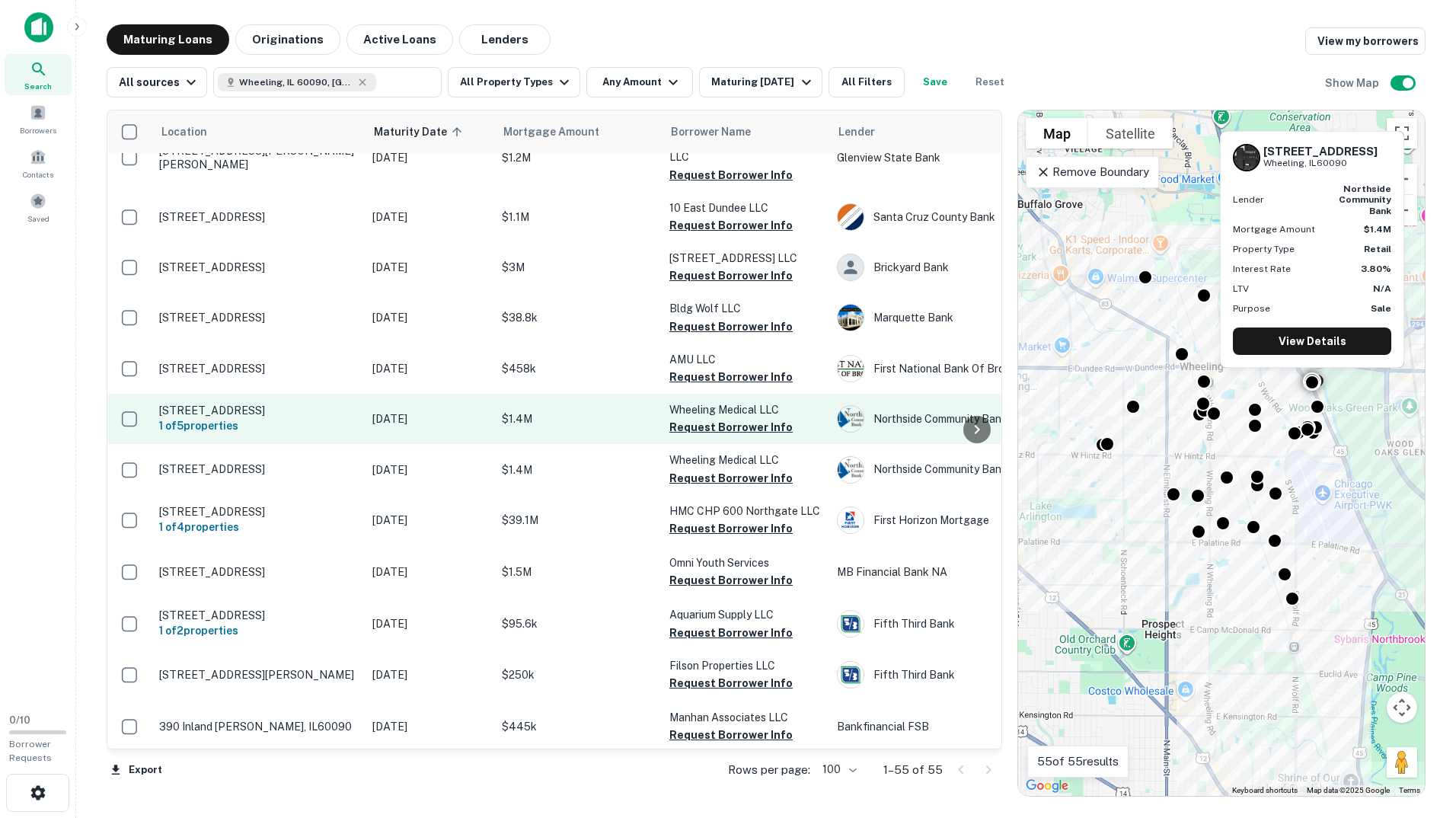
click at [571, 417] on p "$1.4M" at bounding box center [578, 418] width 152 height 17
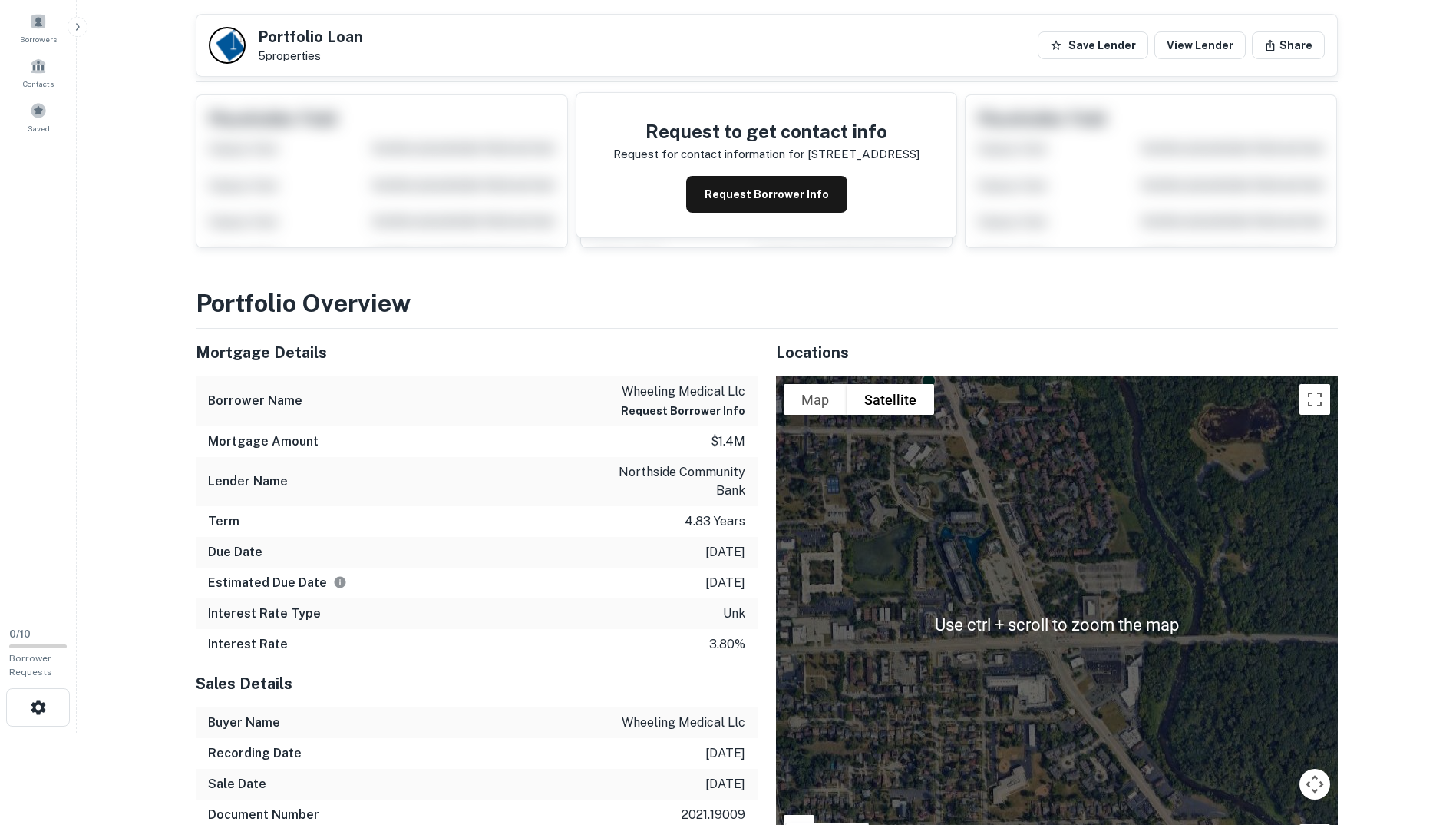
scroll to position [384, 0]
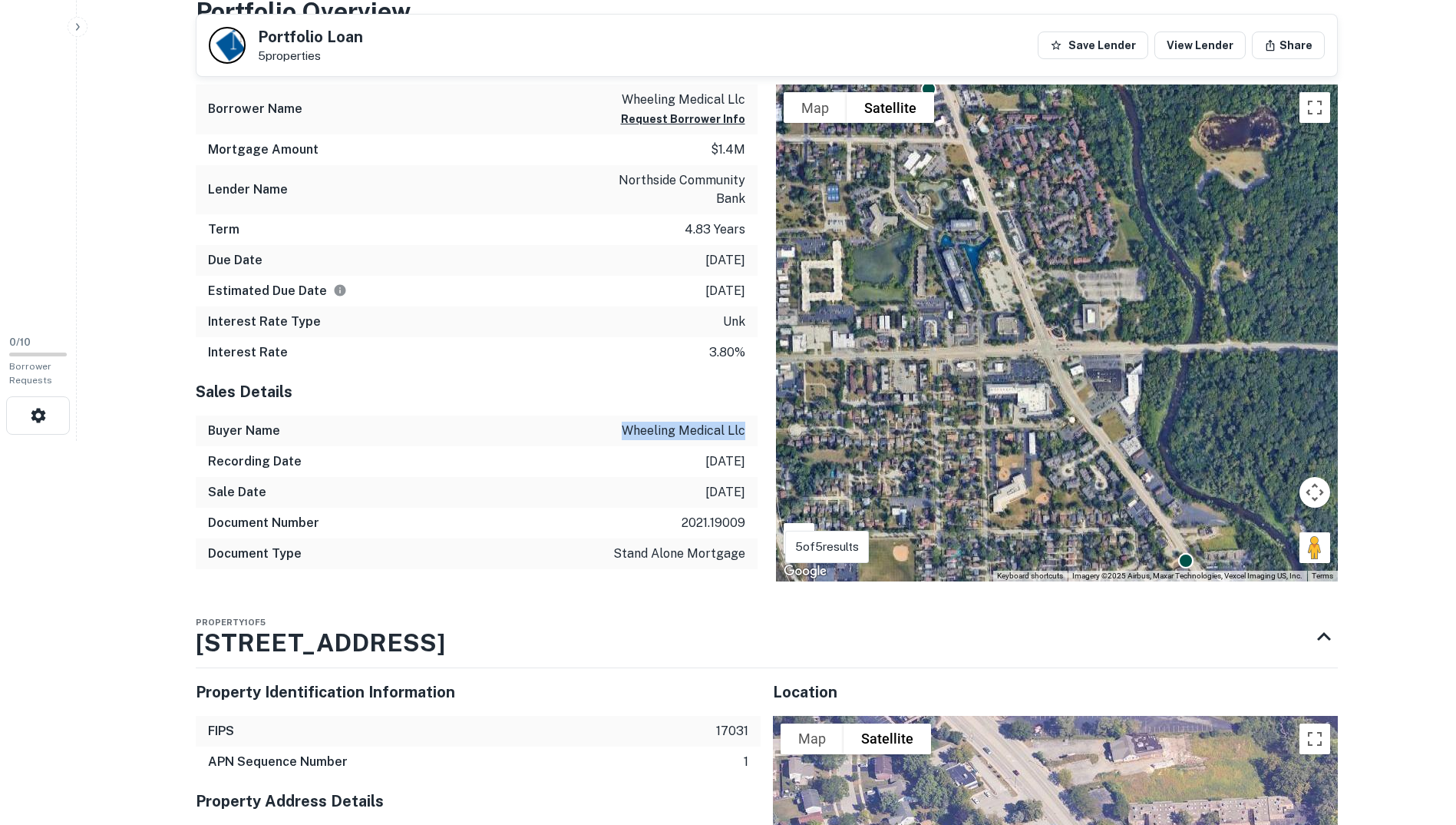
drag, startPoint x: 618, startPoint y: 428, endPoint x: 748, endPoint y: 428, distance: 130.0
click at [748, 428] on div "Buyer Name wheeling medical llc" at bounding box center [476, 431] width 562 height 31
drag, startPoint x: 748, startPoint y: 428, endPoint x: 706, endPoint y: 432, distance: 42.2
copy p "wheeling medical llc"
click at [188, 265] on div "Mortgage Details Borrower Name wheeling medical llc Request Borrower Info Mortg…" at bounding box center [468, 309] width 581 height 544
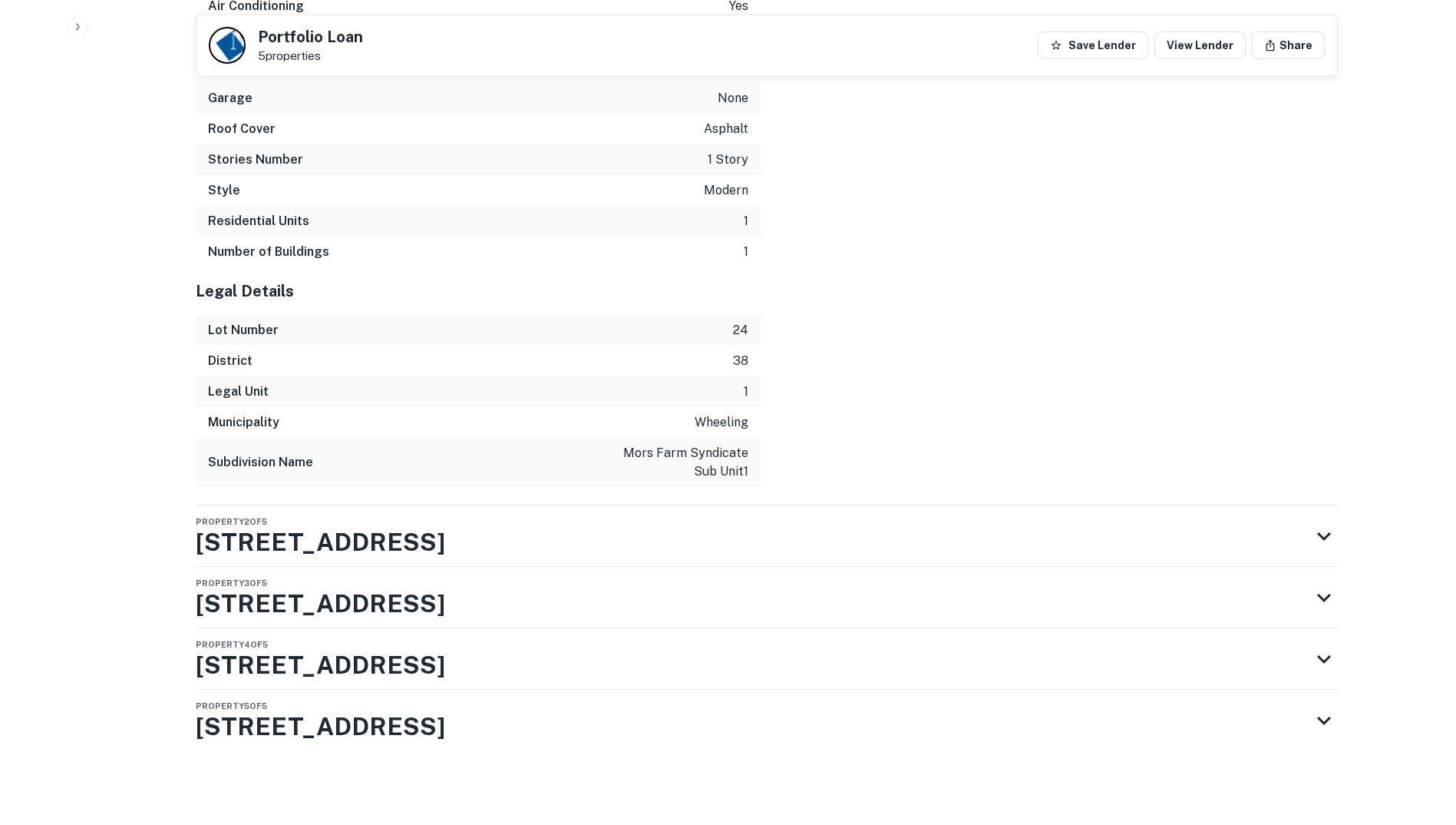
scroll to position [1967, 0]
click at [298, 605] on h3 "306 S Milwaukee Ave" at bounding box center [320, 604] width 249 height 37
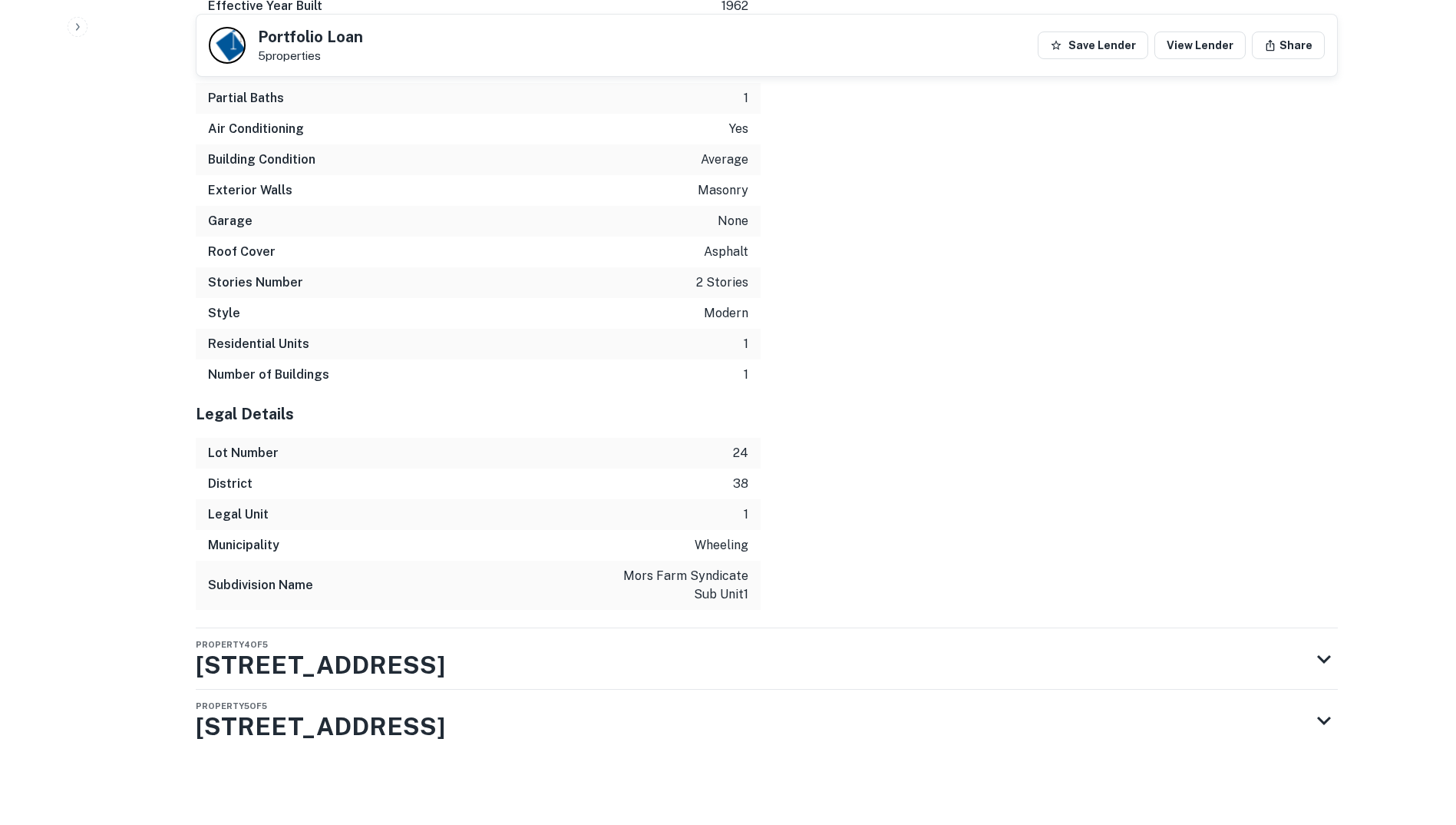
scroll to position [3388, 0]
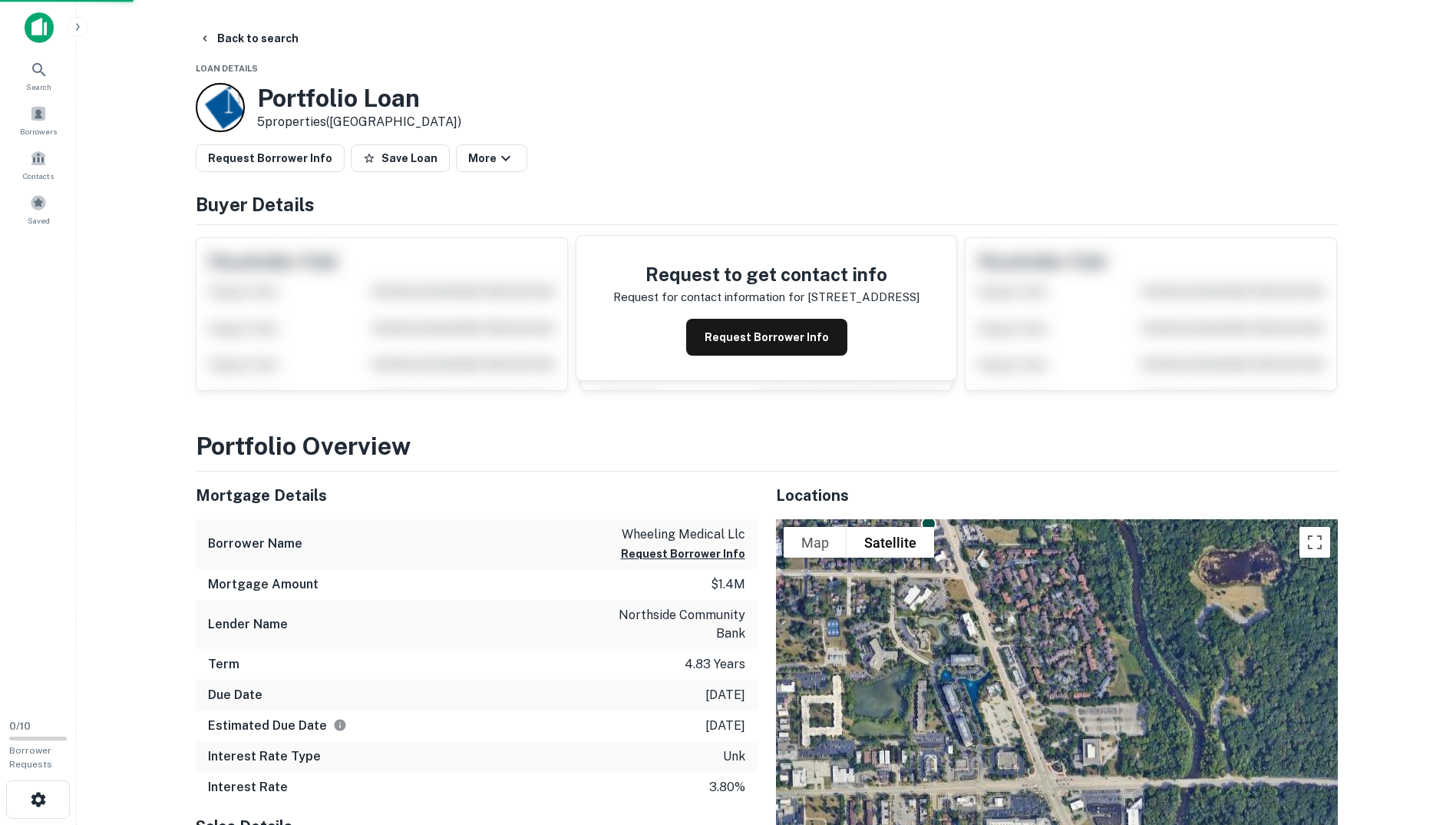
click at [127, 464] on main "Back to search Loan Details Portfolio Loan 5 properties (IL) Request Borrower I…" at bounding box center [766, 412] width 1380 height 825
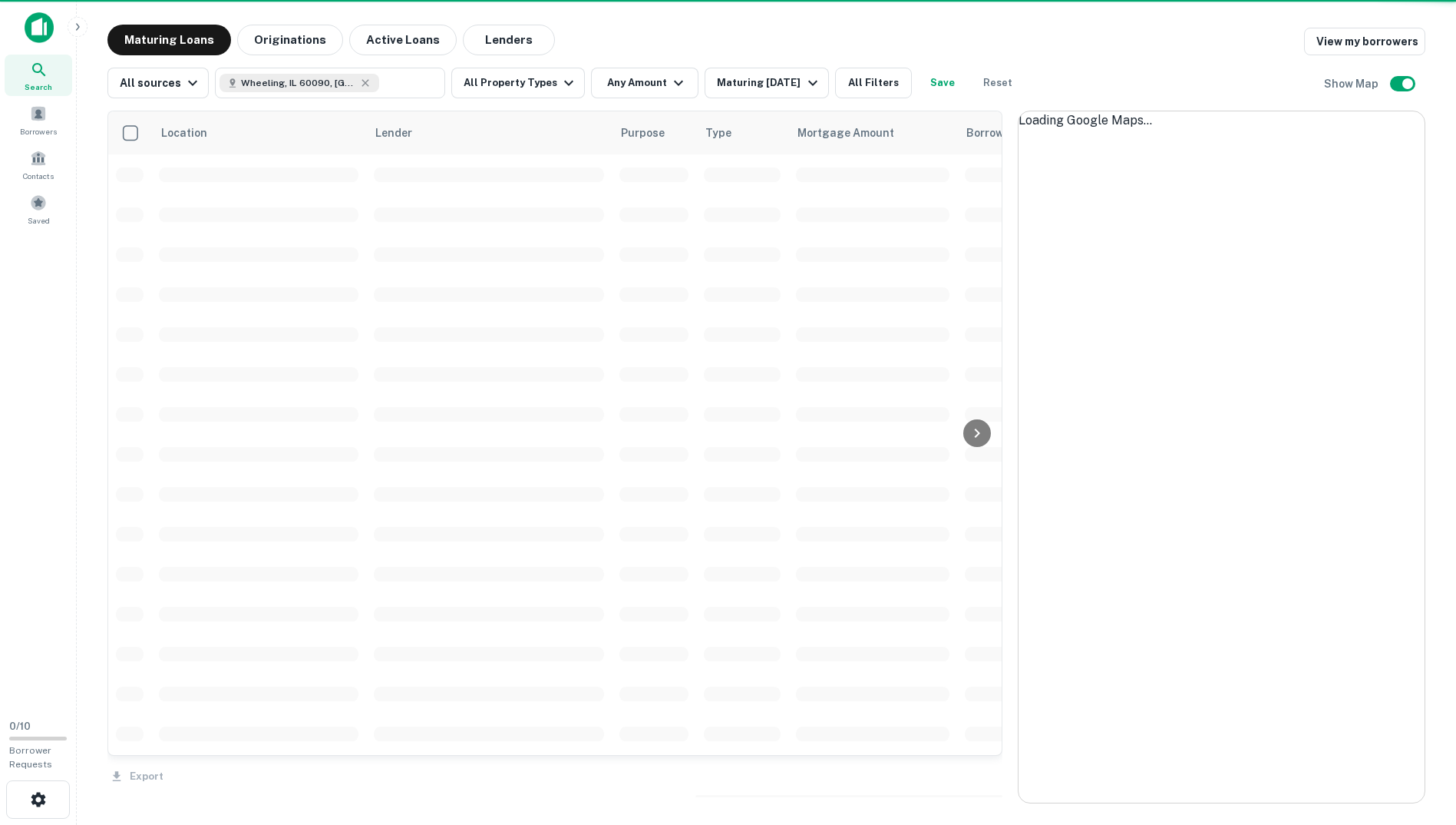
click at [1058, 43] on div "Maturing Loans Originations Active Loans Lenders View my borrowers" at bounding box center [766, 40] width 1318 height 31
click at [827, 24] on main "Maturing Loans Originations Active Loans Lenders View my borrowers All sources …" at bounding box center [766, 412] width 1380 height 825
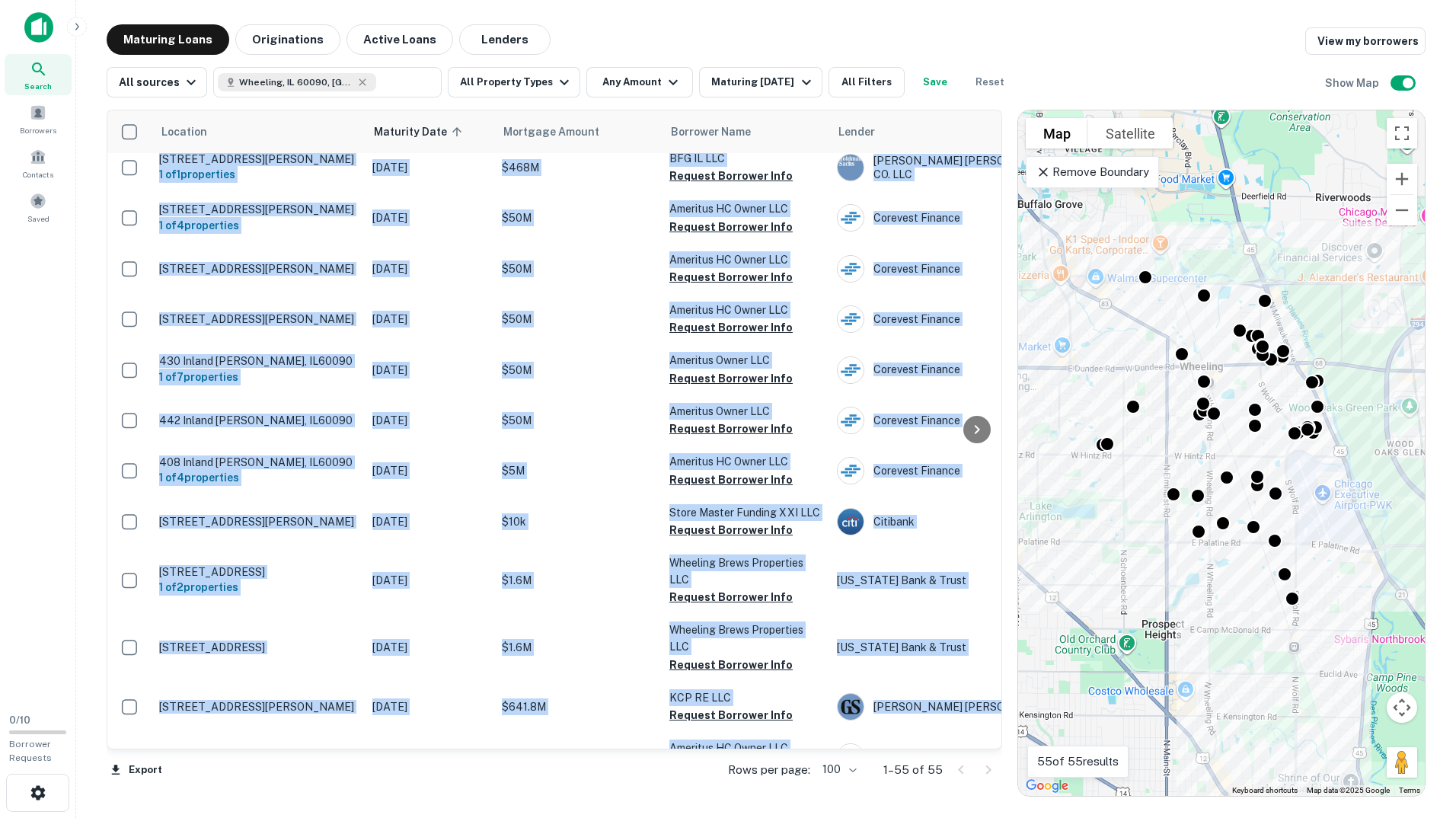
scroll to position [2325, 0]
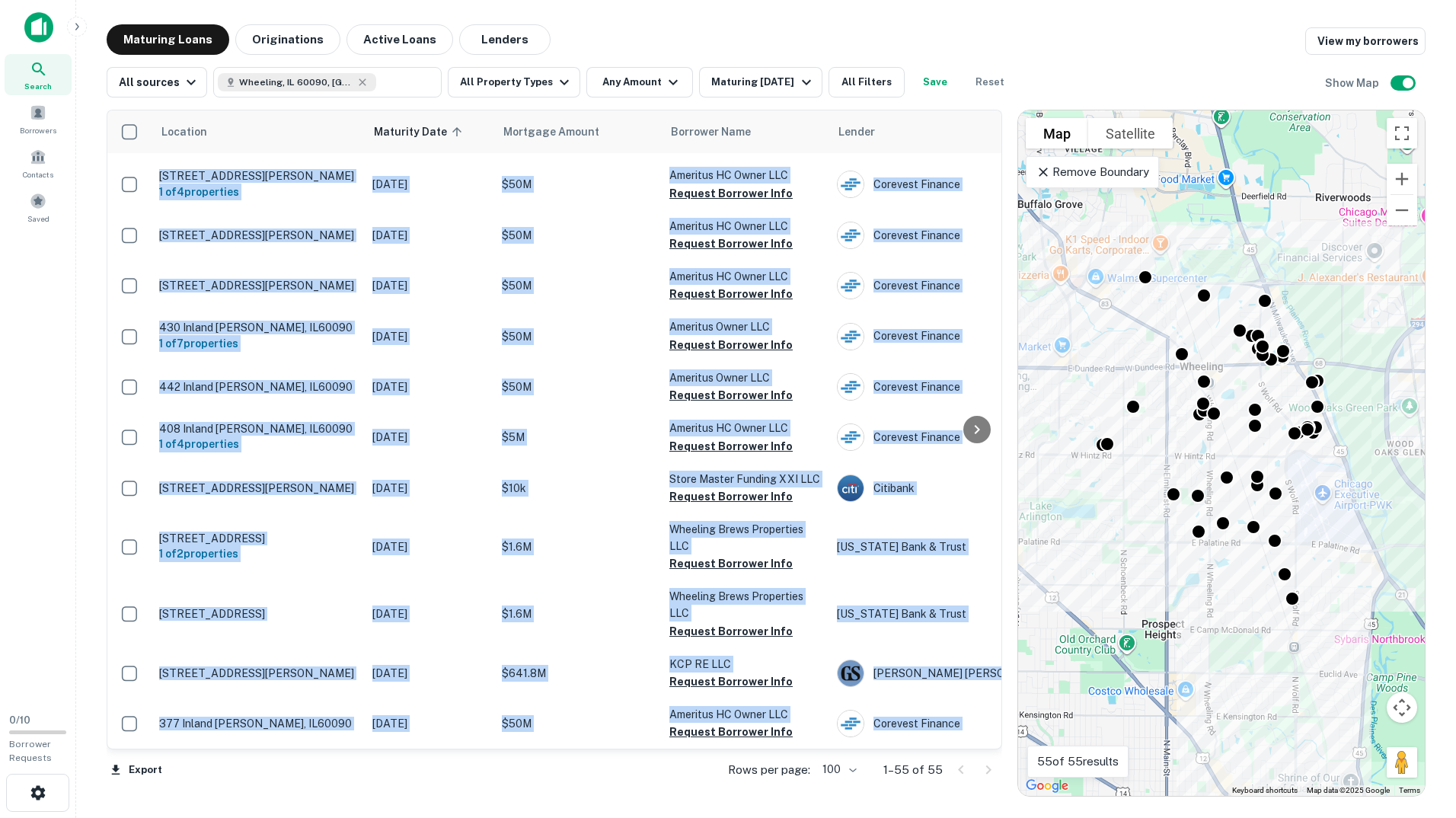
drag, startPoint x: 101, startPoint y: 103, endPoint x: 521, endPoint y: 800, distance: 813.8
click at [521, 800] on main "Maturing Loans Originations Active Loans Lenders View my borrowers All sources …" at bounding box center [765, 409] width 1380 height 818
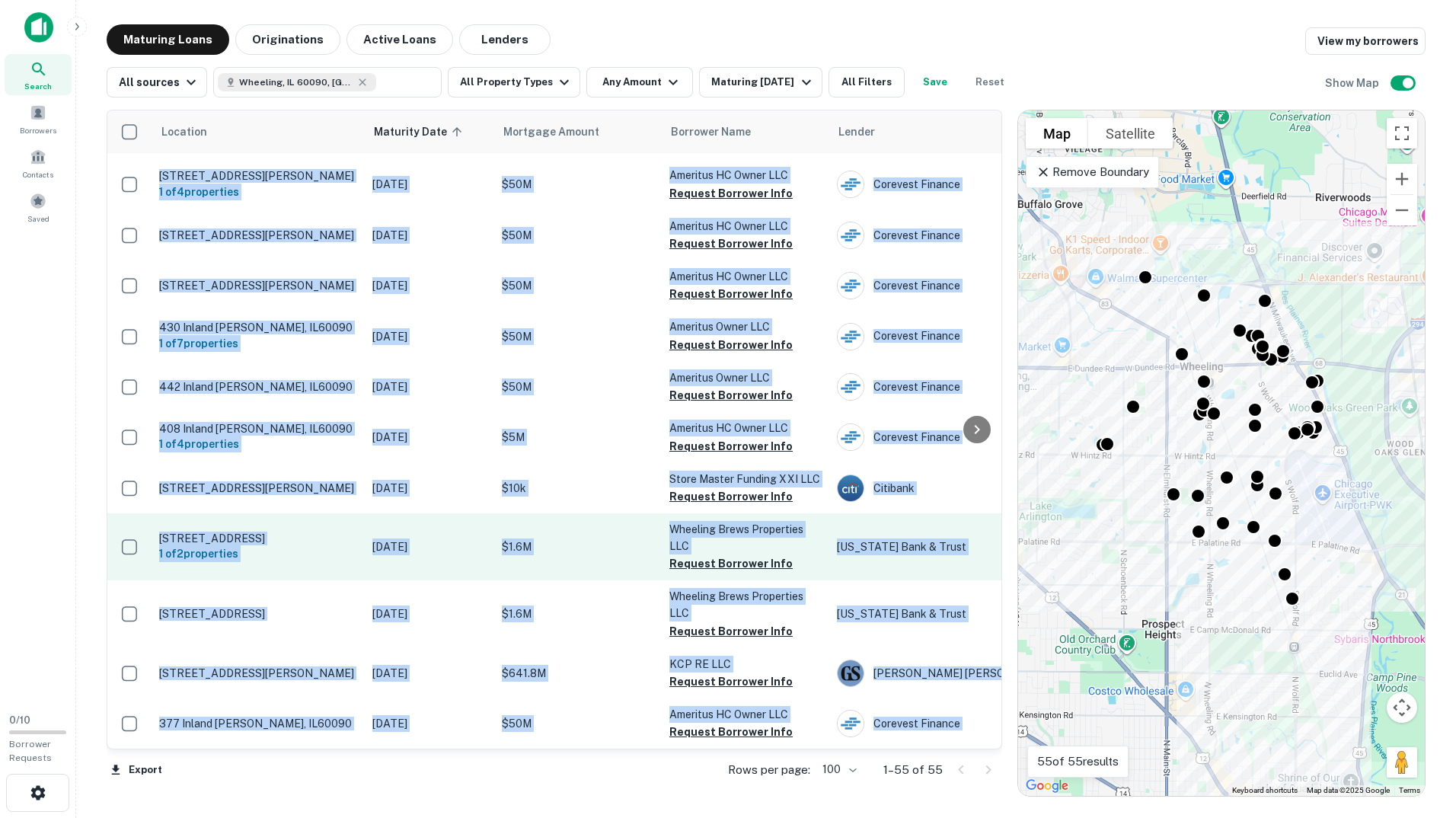
drag, startPoint x: 521, startPoint y: 800, endPoint x: 703, endPoint y: 529, distance: 326.4
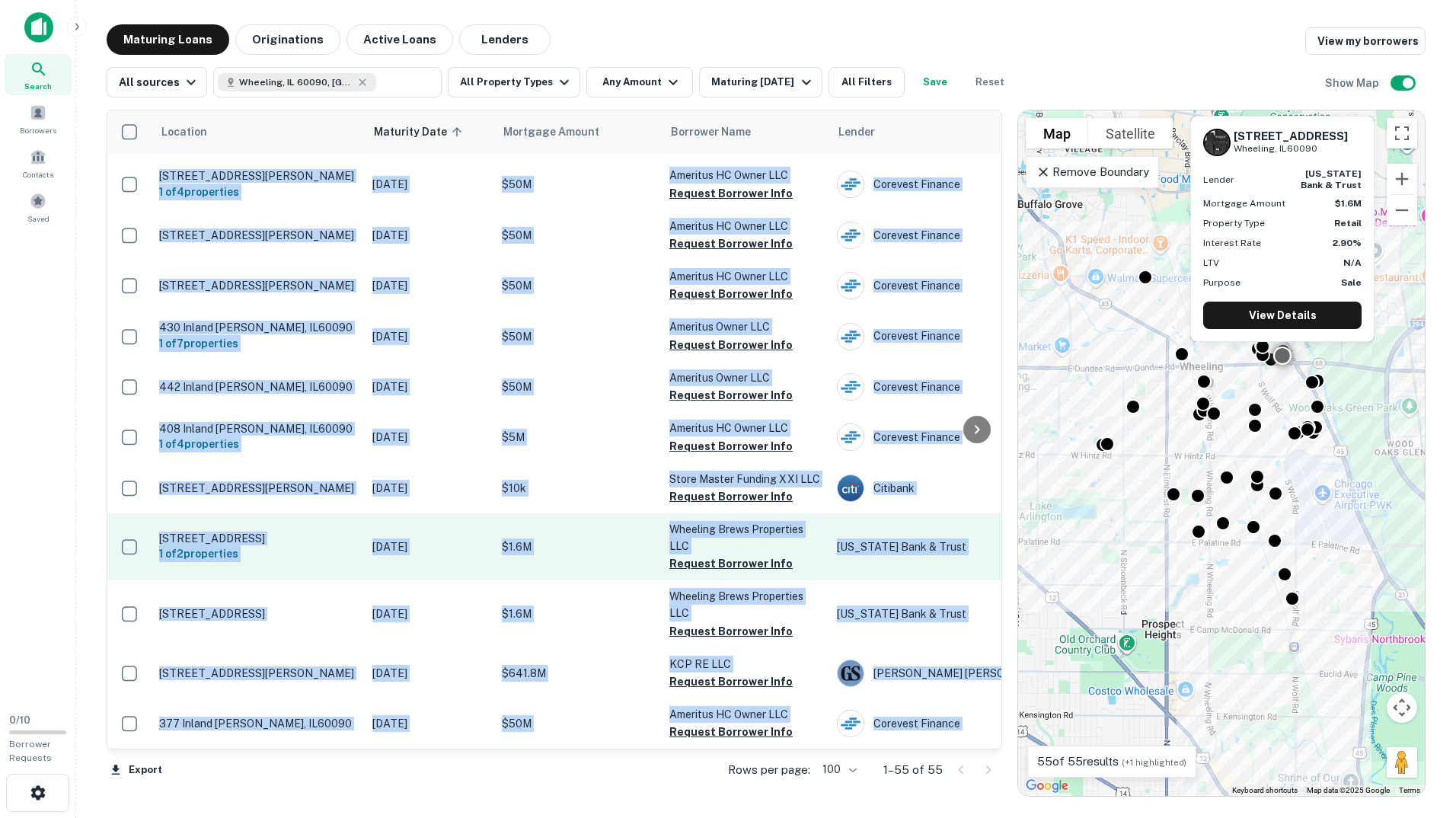
copy div "Location Maturity Date sorted ascending Mortgage Amount Borrower Name Lender Pu…"
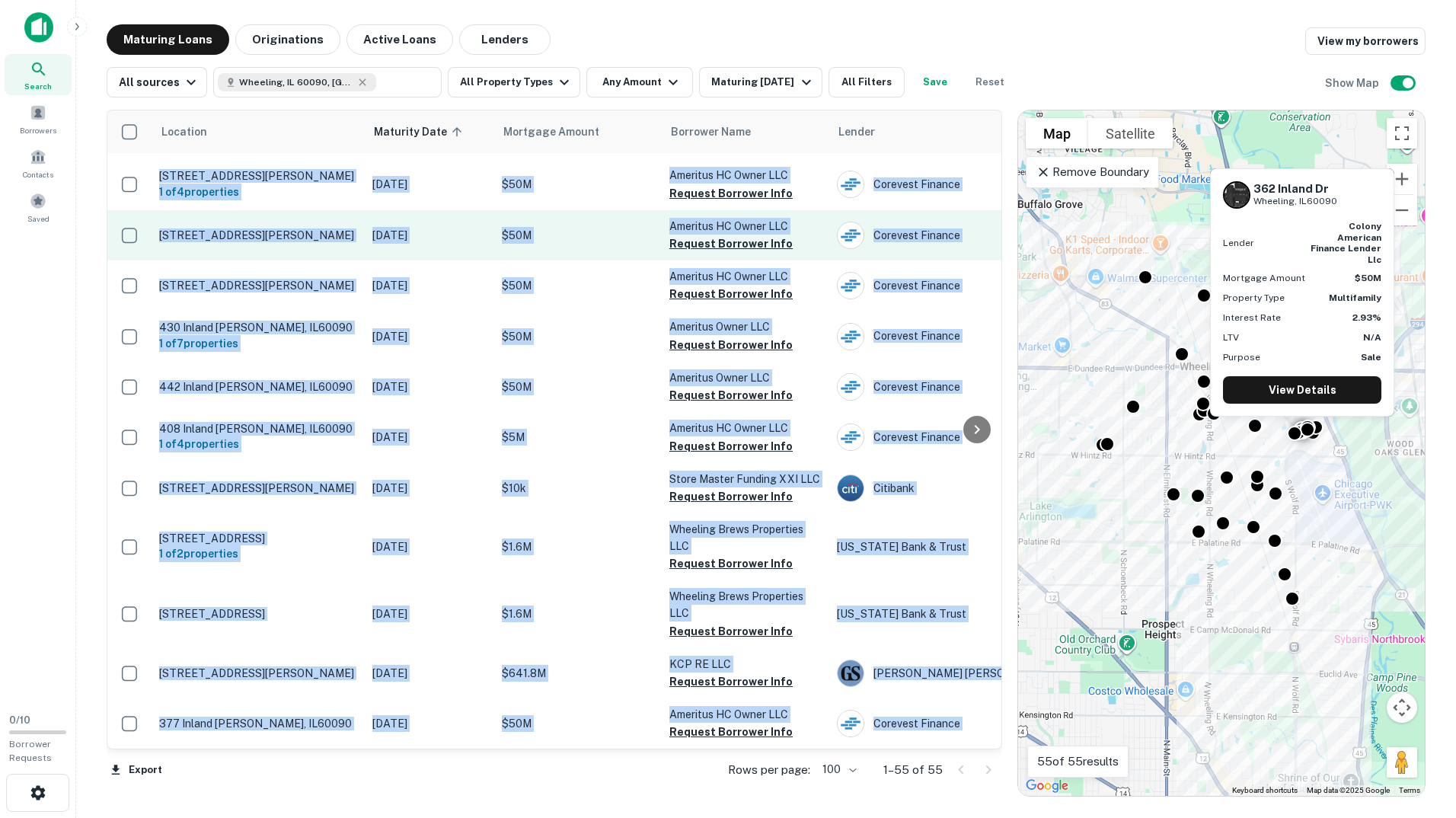
copy div "Location Maturity Date sorted ascending Mortgage Amount Borrower Name Lender Pu…"
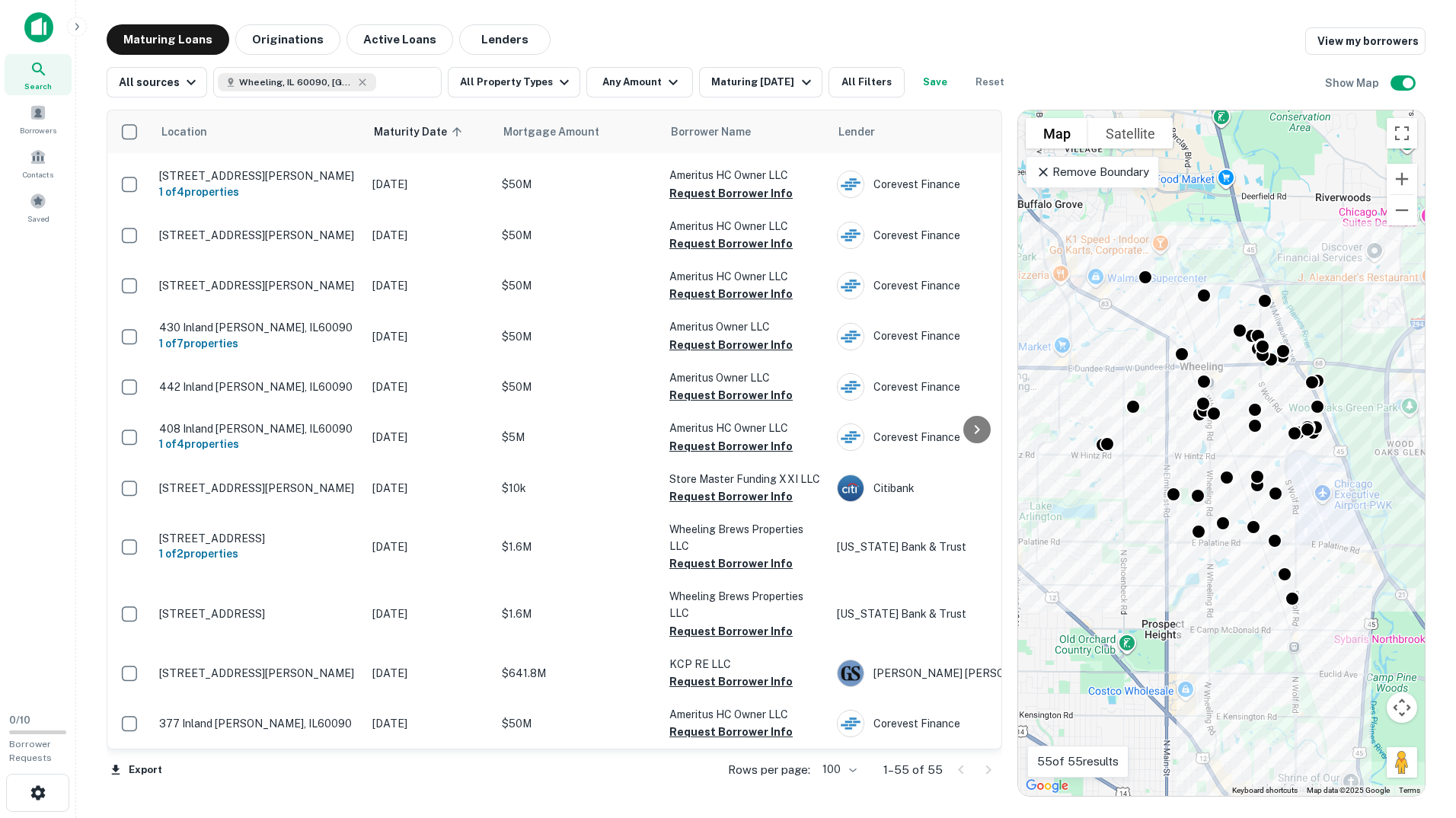
drag, startPoint x: 1076, startPoint y: 22, endPoint x: 1068, endPoint y: 26, distance: 8.9
click at [1076, 22] on main "Maturing Loans Originations Active Loans Lenders View my borrowers All sources …" at bounding box center [765, 409] width 1380 height 818
click at [1068, 58] on div "All sources Wheeling, IL 60090, USA ​ All Property Types Any Amount Maturing In…" at bounding box center [765, 76] width 1319 height 42
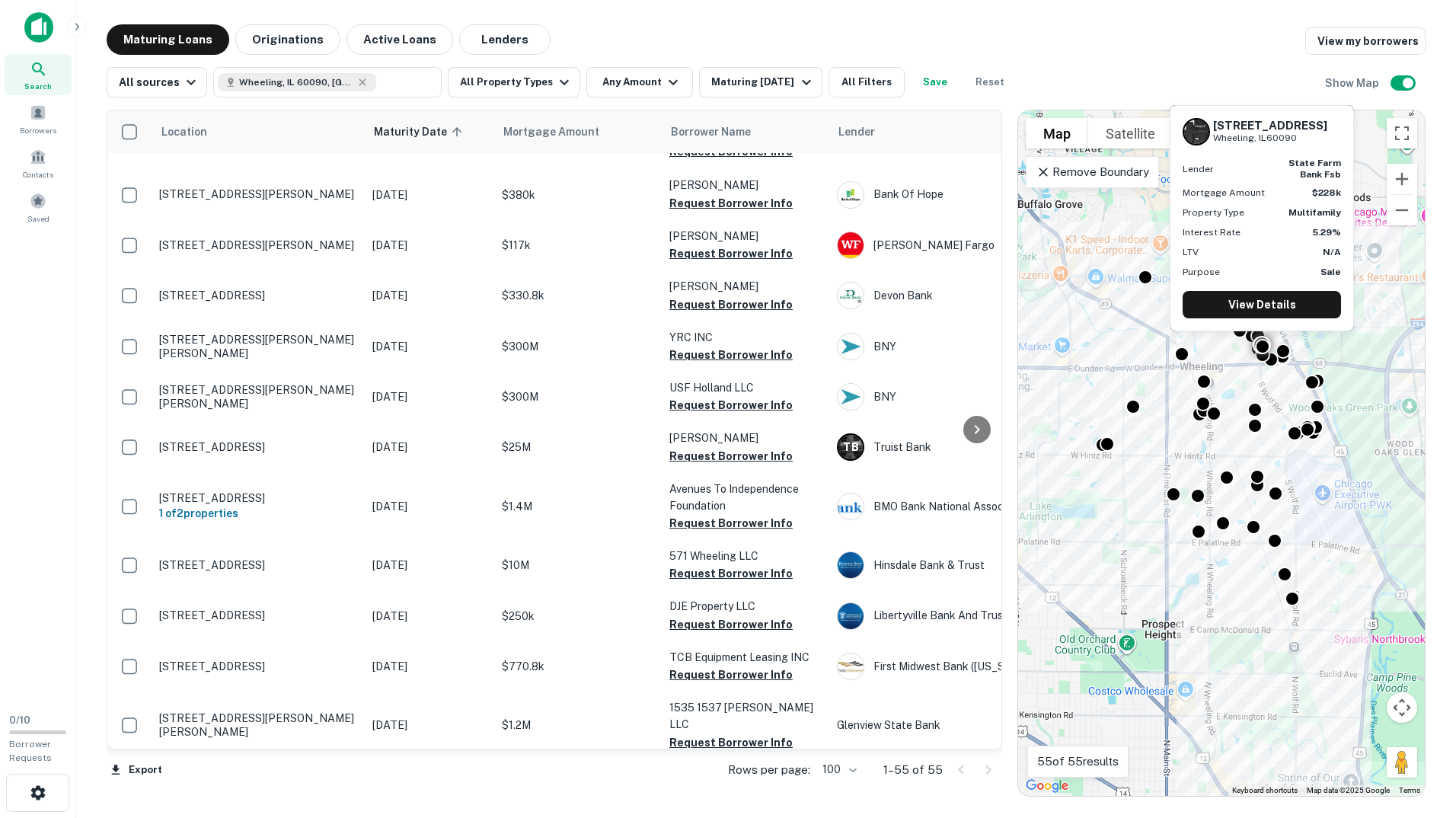
scroll to position [0, 0]
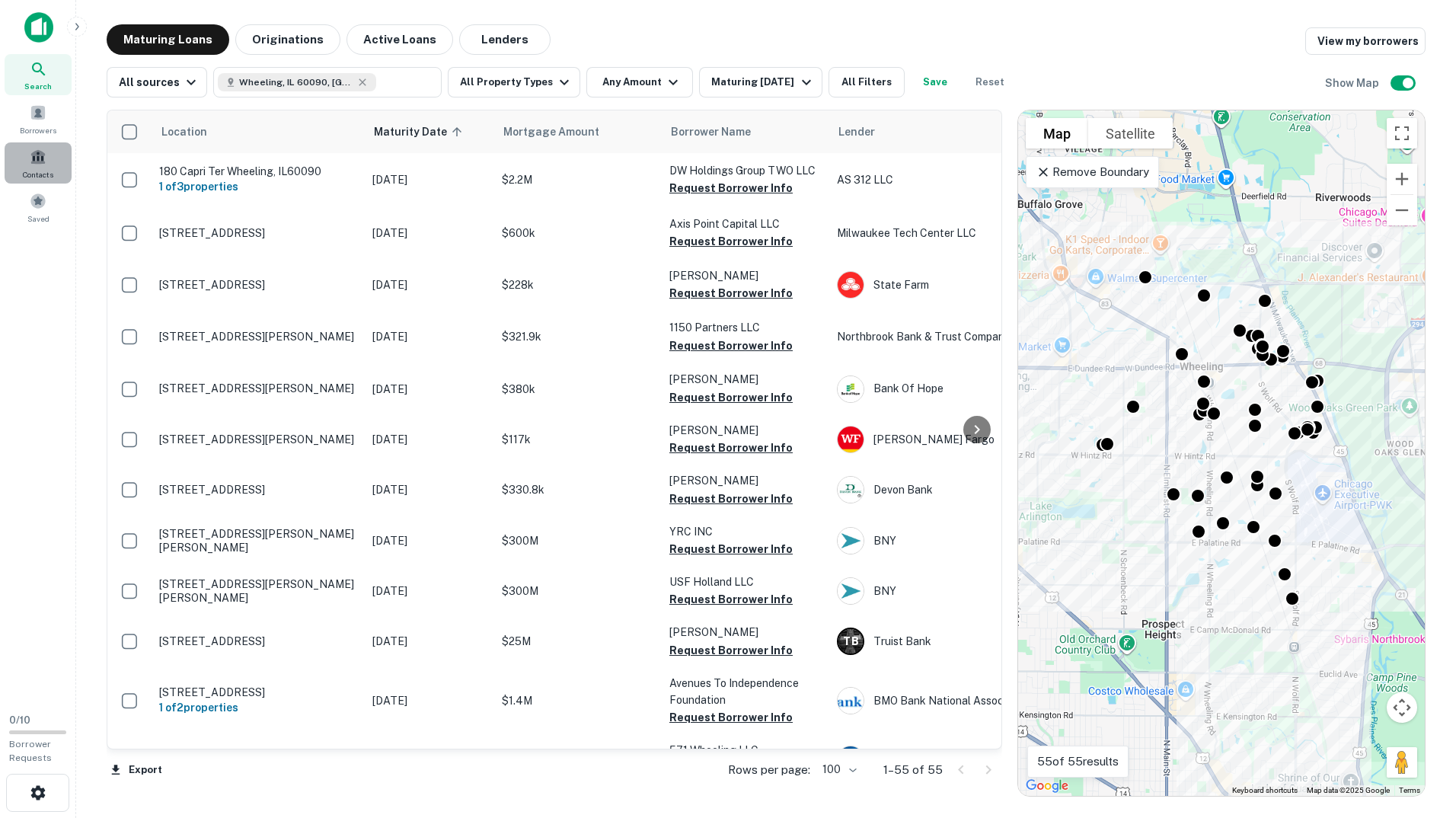
click at [33, 164] on span at bounding box center [38, 157] width 17 height 17
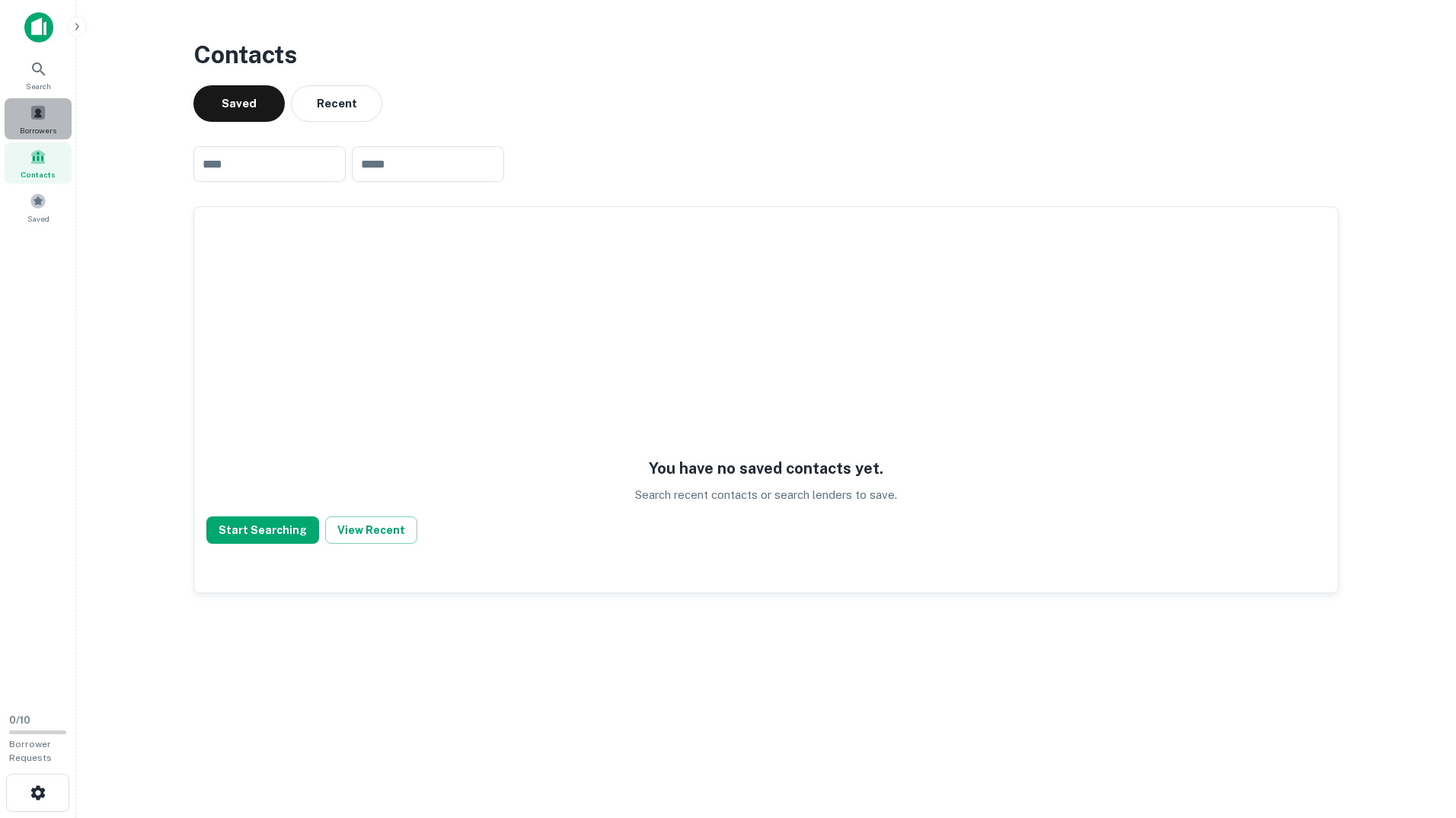
click at [33, 115] on span at bounding box center [38, 112] width 17 height 17
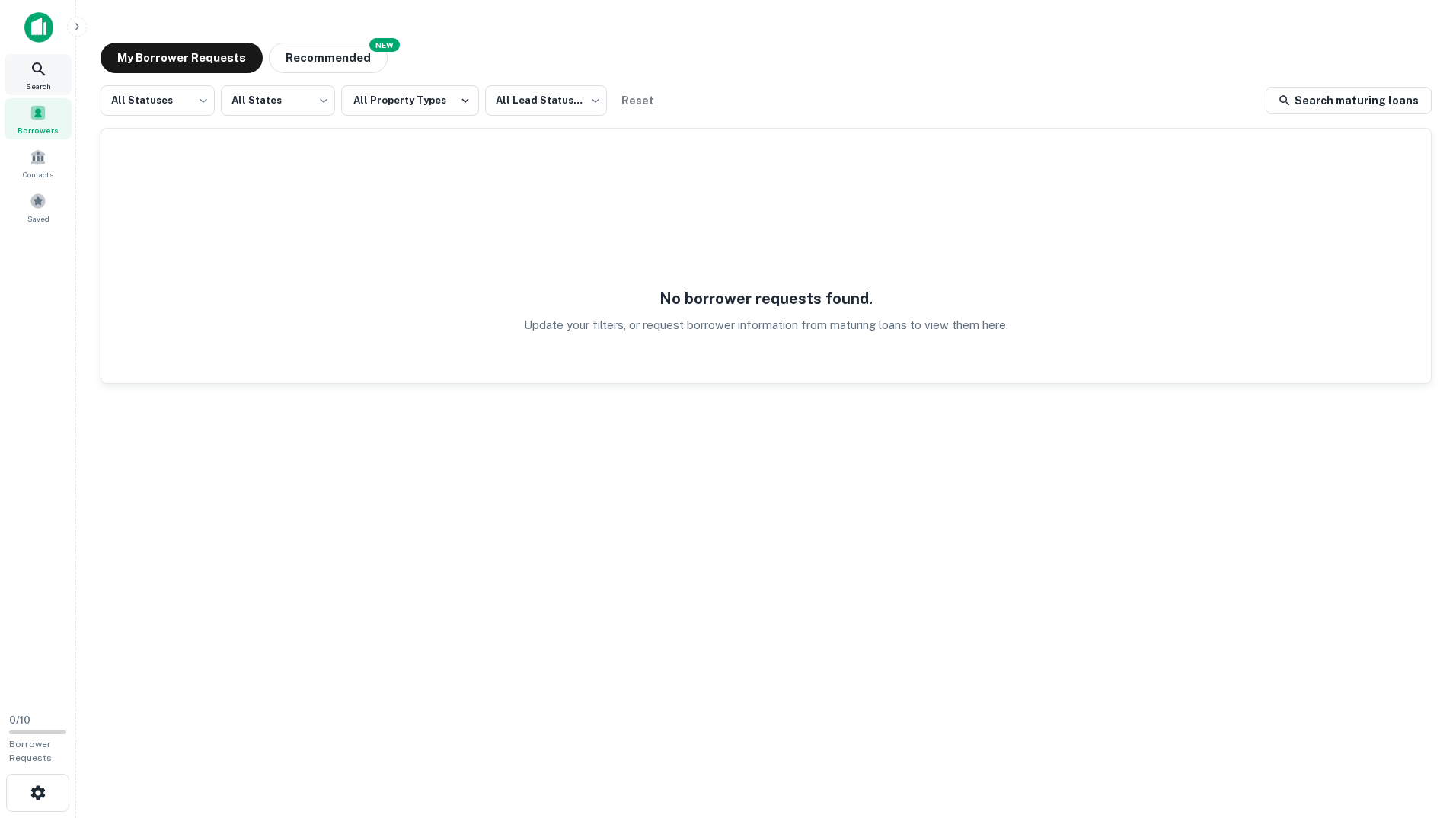
click at [35, 77] on icon at bounding box center [39, 69] width 18 height 18
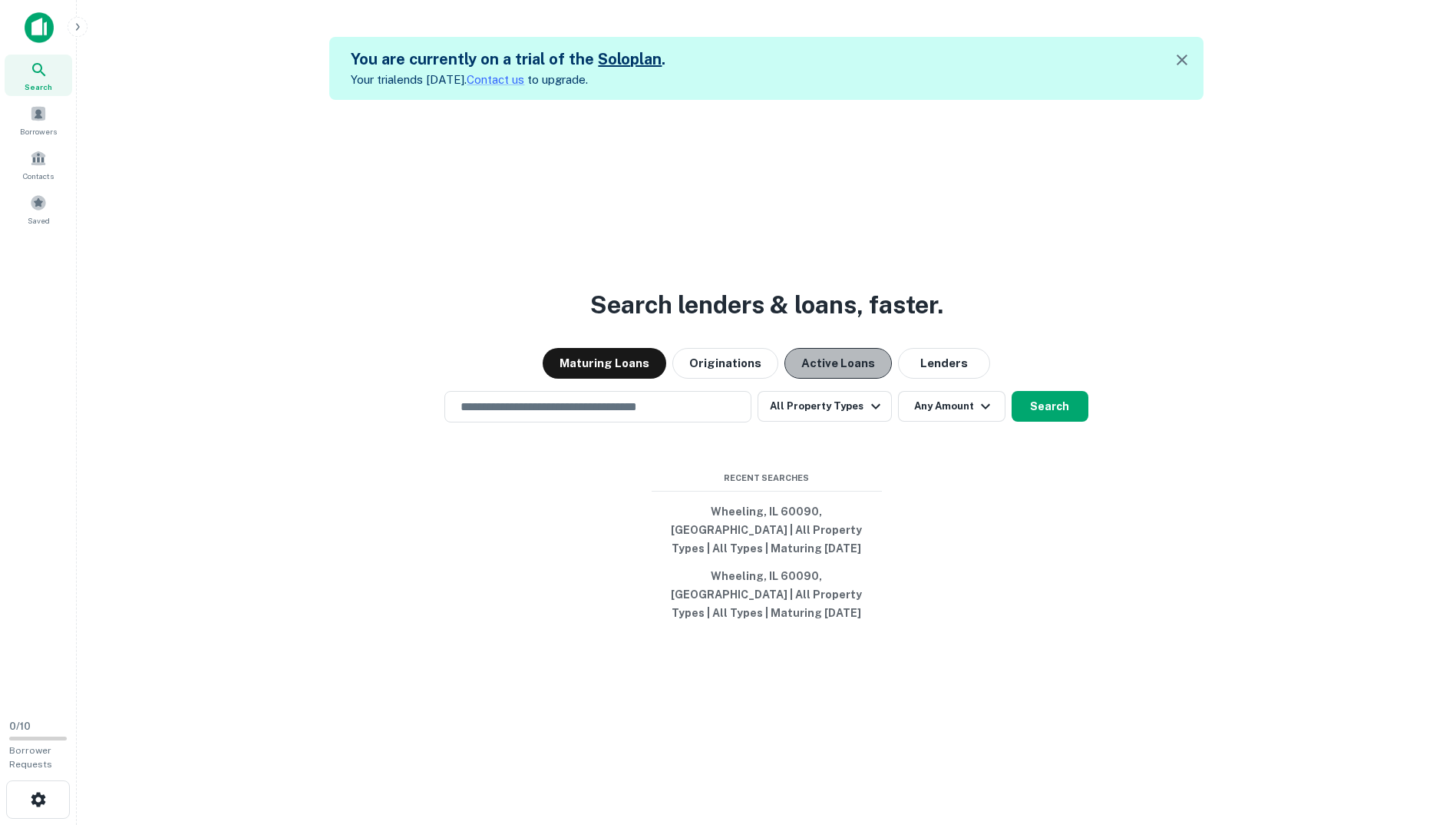
click at [848, 378] on button "Active Loans" at bounding box center [838, 363] width 107 height 31
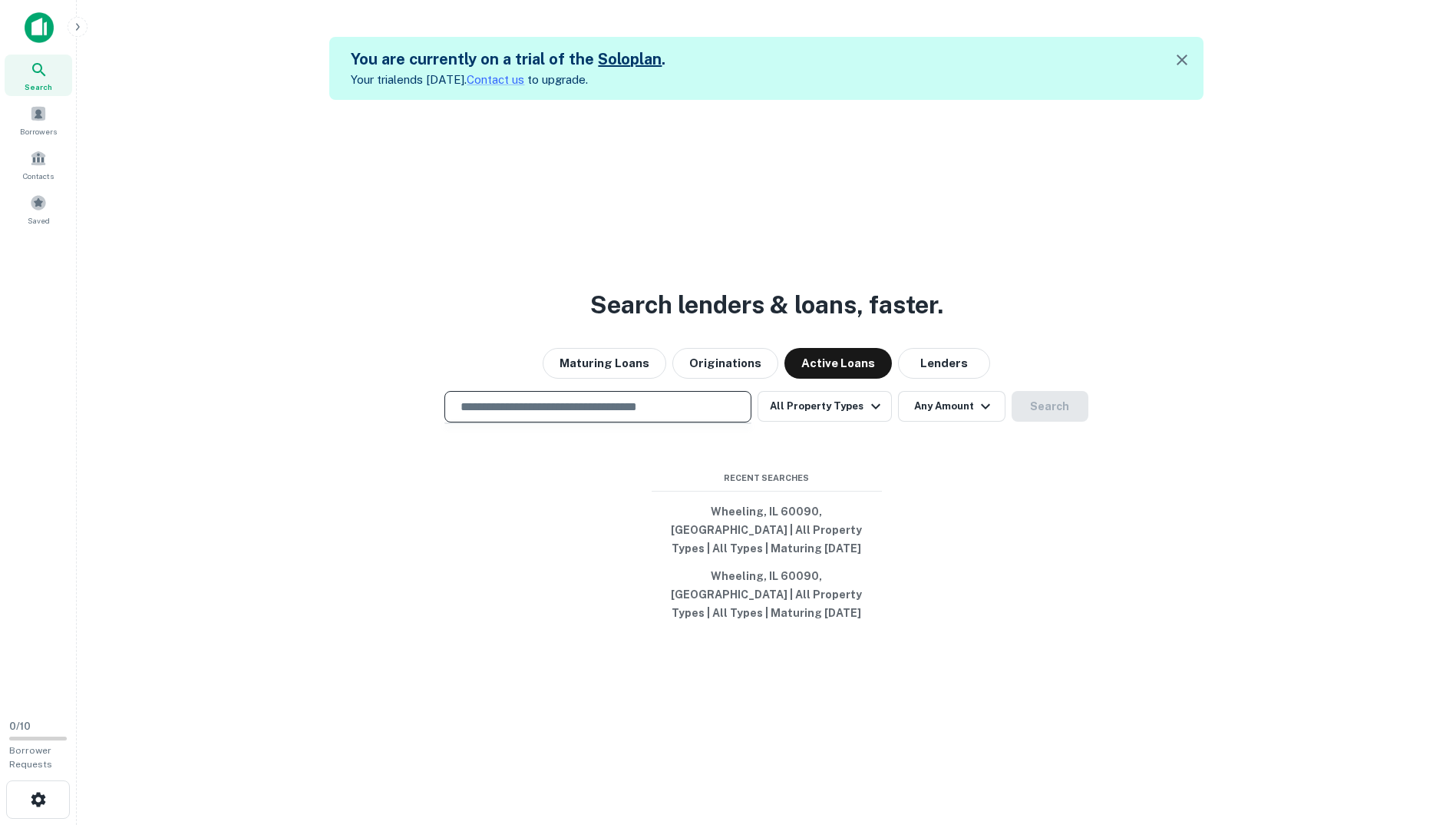
click at [558, 416] on input "text" at bounding box center [597, 407] width 293 height 18
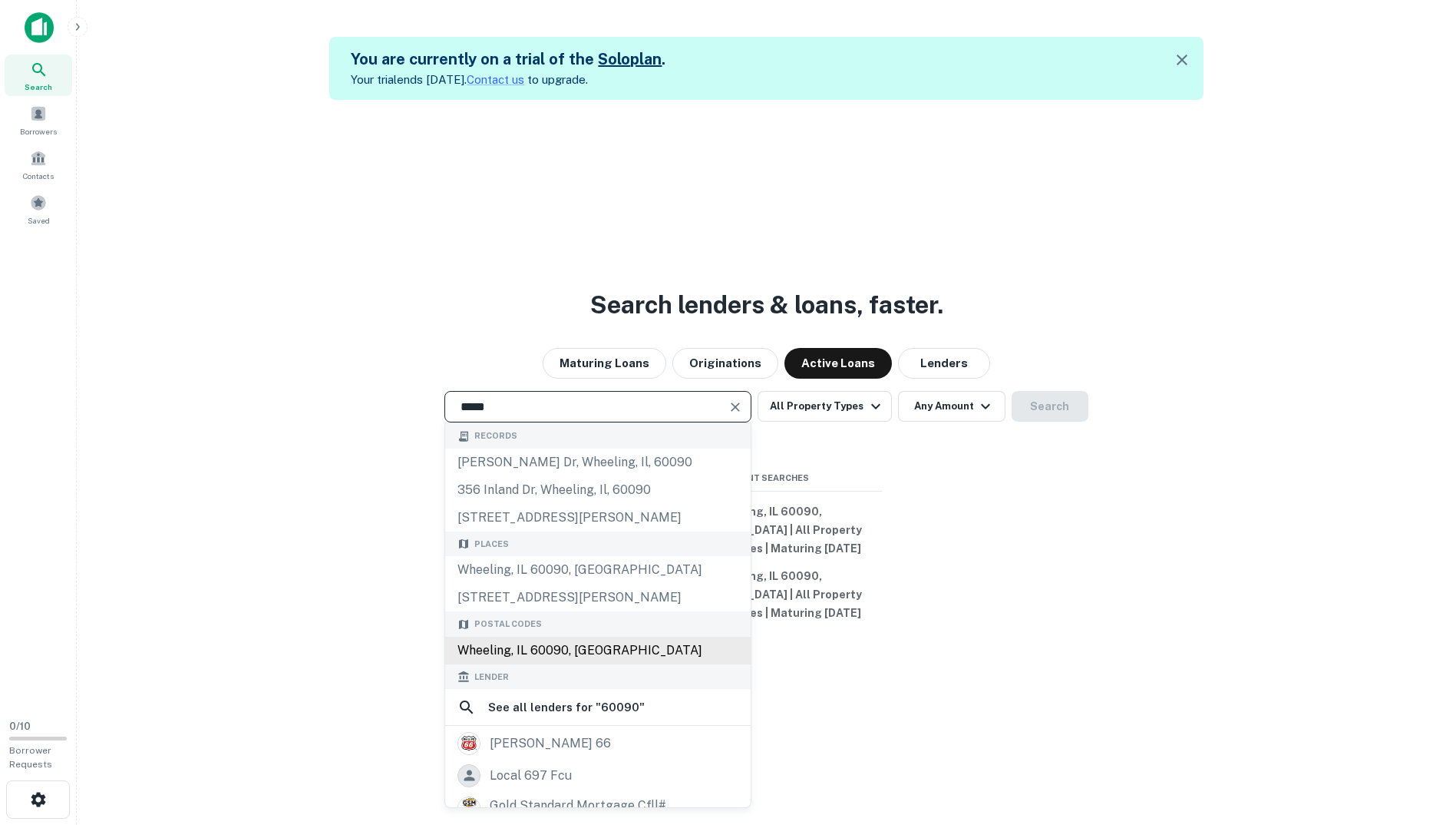
click at [529, 664] on div "Wheeling, IL 60090, [GEOGRAPHIC_DATA]" at bounding box center [597, 650] width 305 height 28
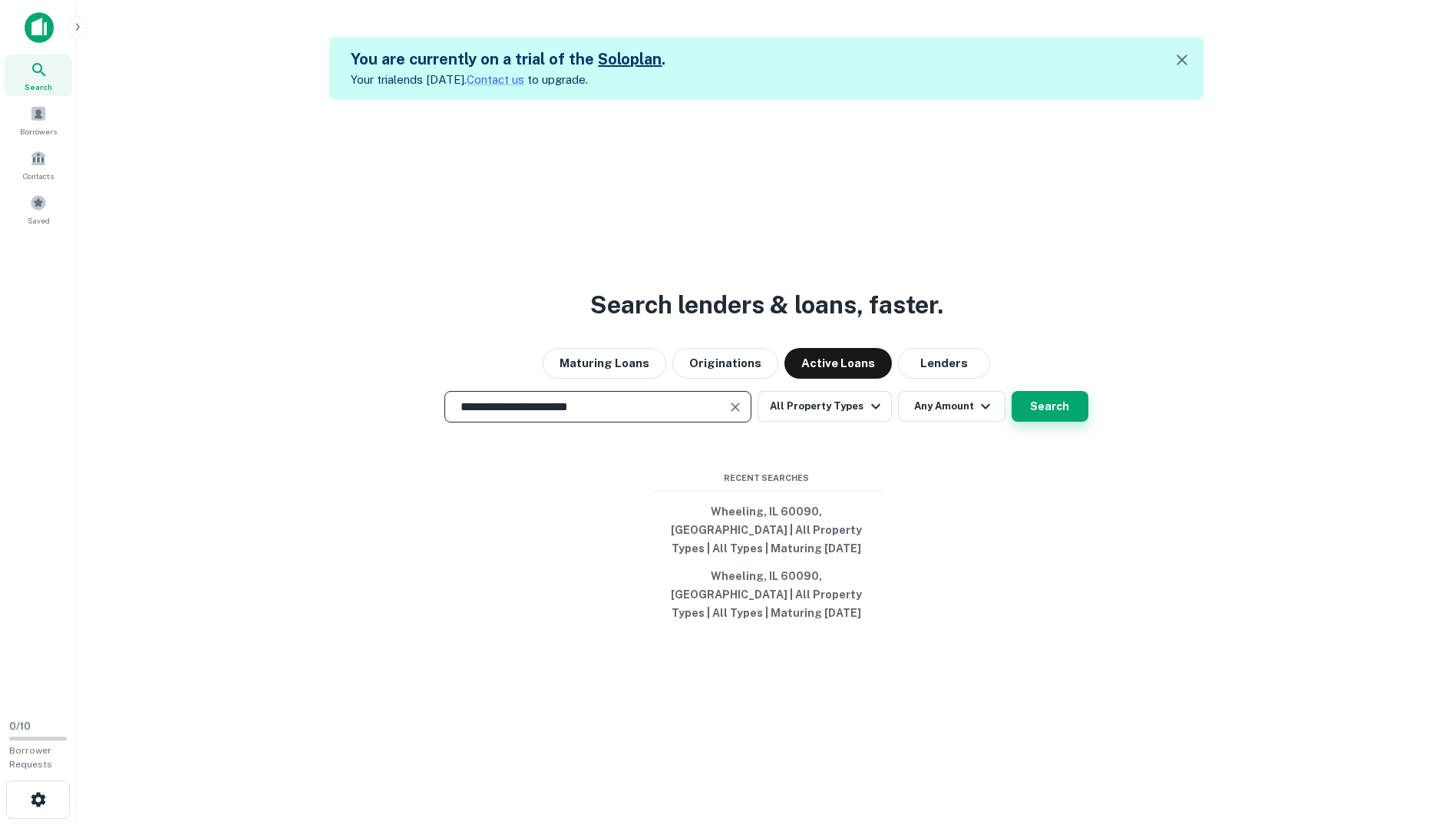
type input "**********"
click at [1062, 422] on button "Search" at bounding box center [1050, 406] width 76 height 31
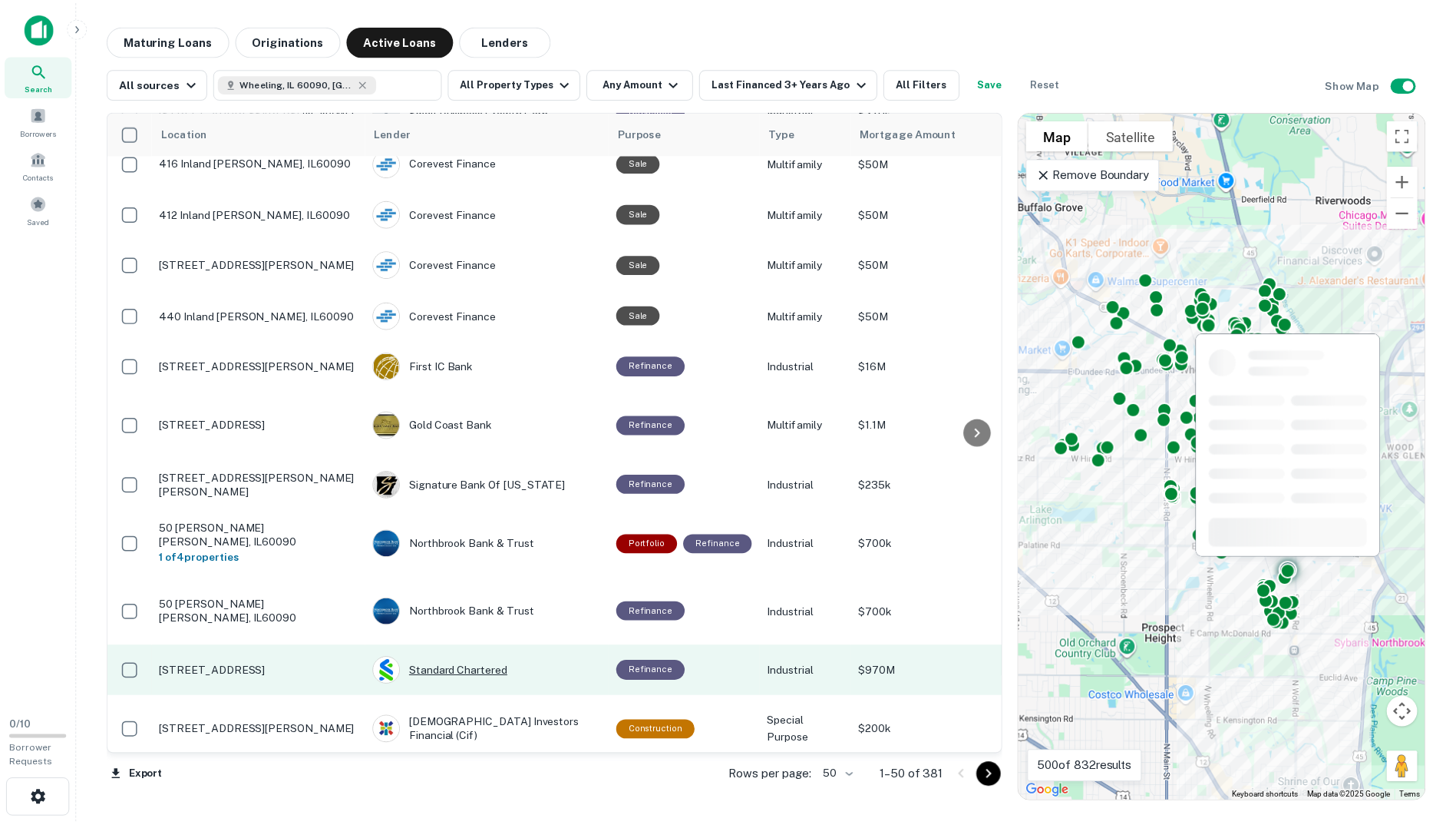
scroll to position [845, 0]
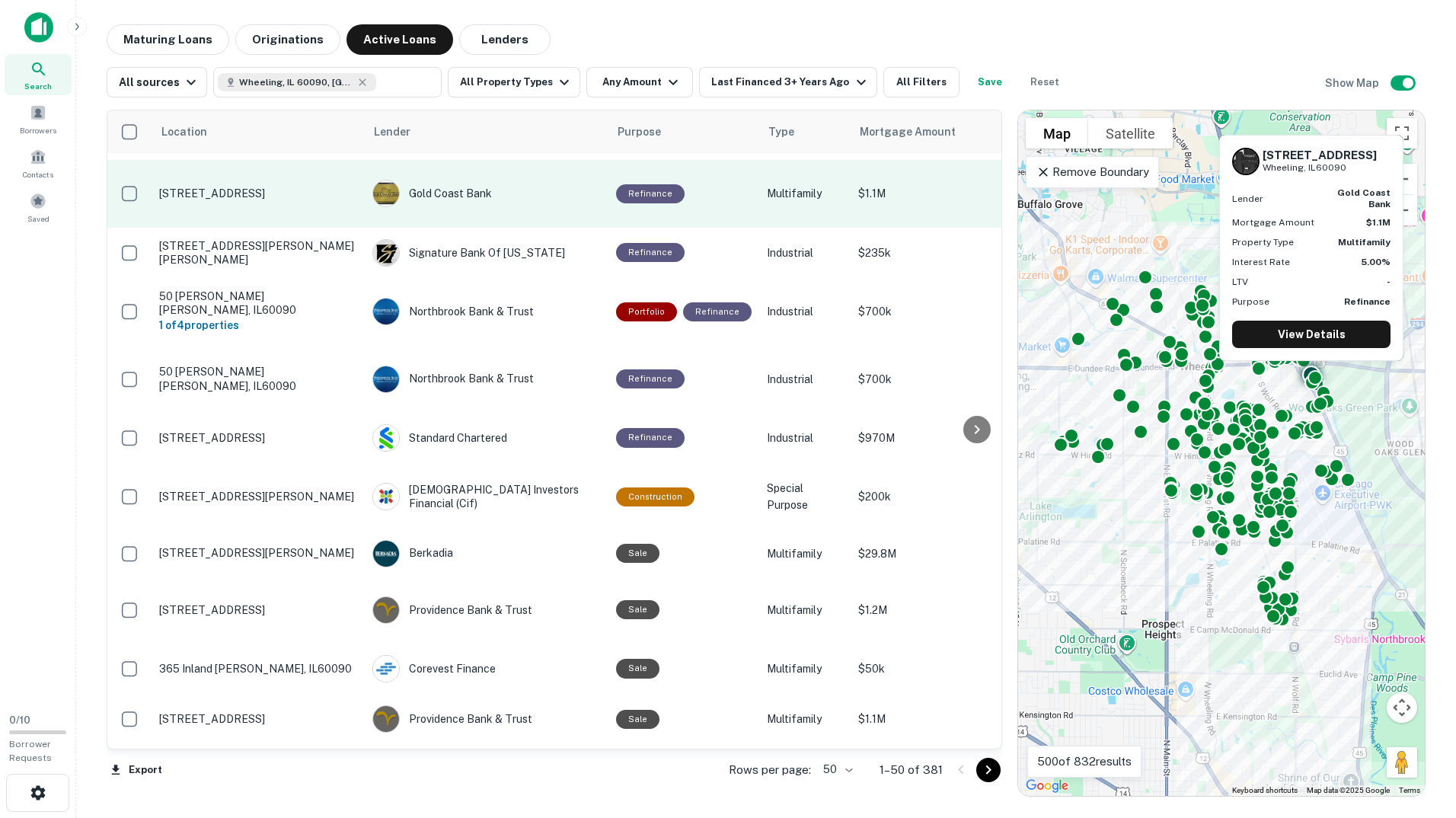
click at [252, 193] on td "241 Milwaukee Ave Wheeling, IL60090" at bounding box center [258, 194] width 213 height 67
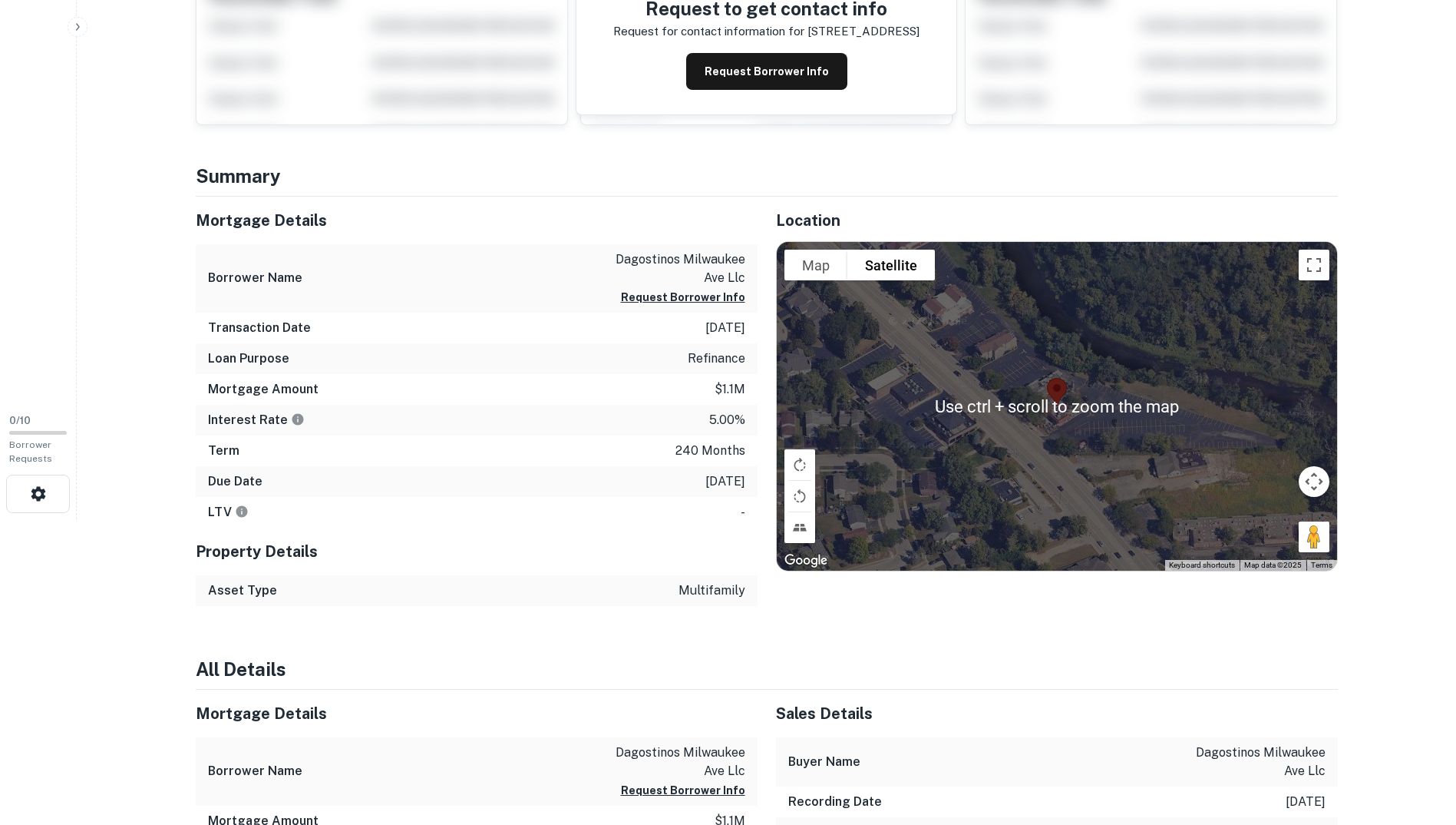
scroll to position [307, 0]
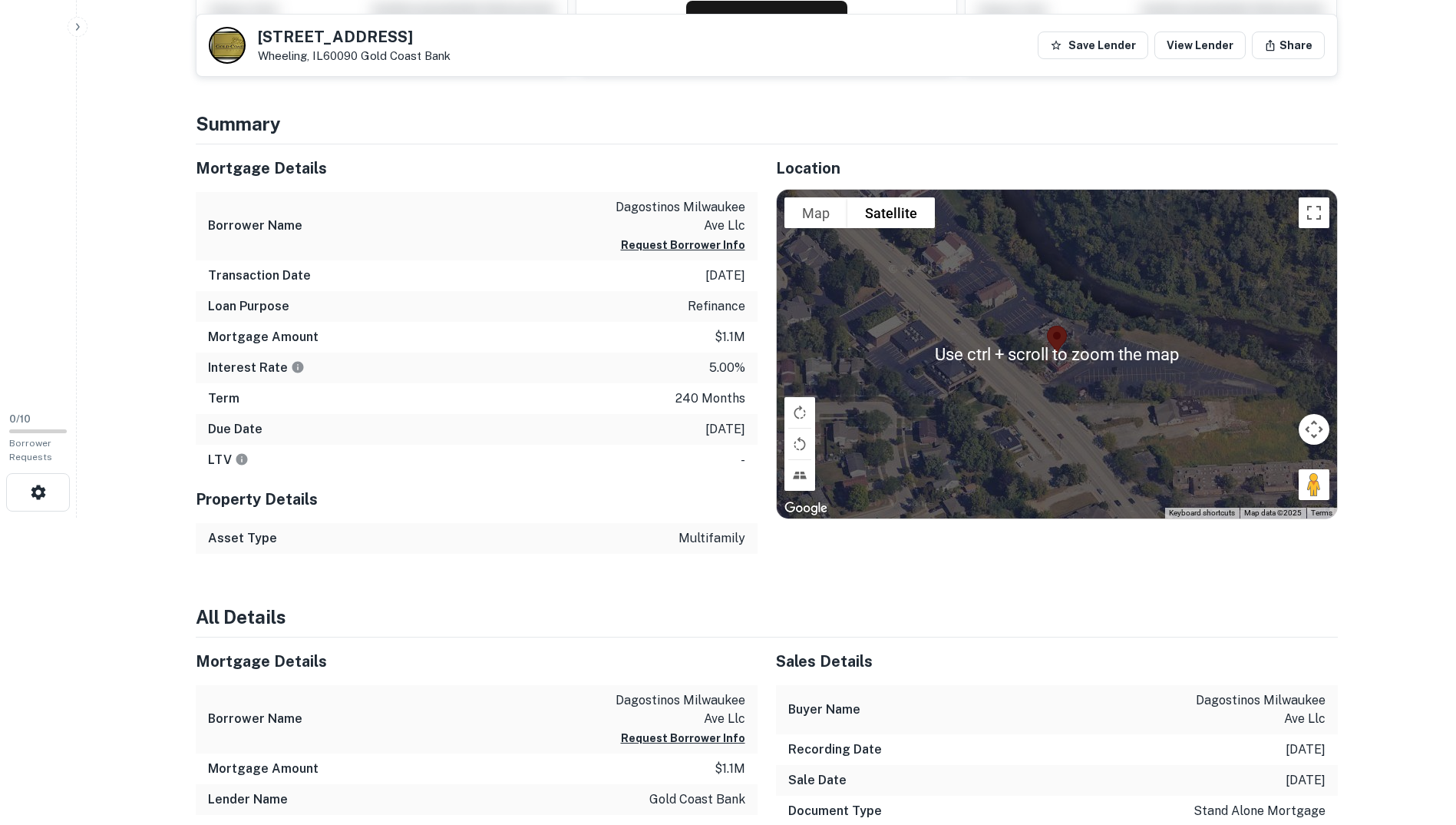
click at [900, 597] on div "Summary Mortgage Details Borrower Name dagostinos milwaukee ave llc Request Bor…" at bounding box center [766, 709] width 1143 height 1198
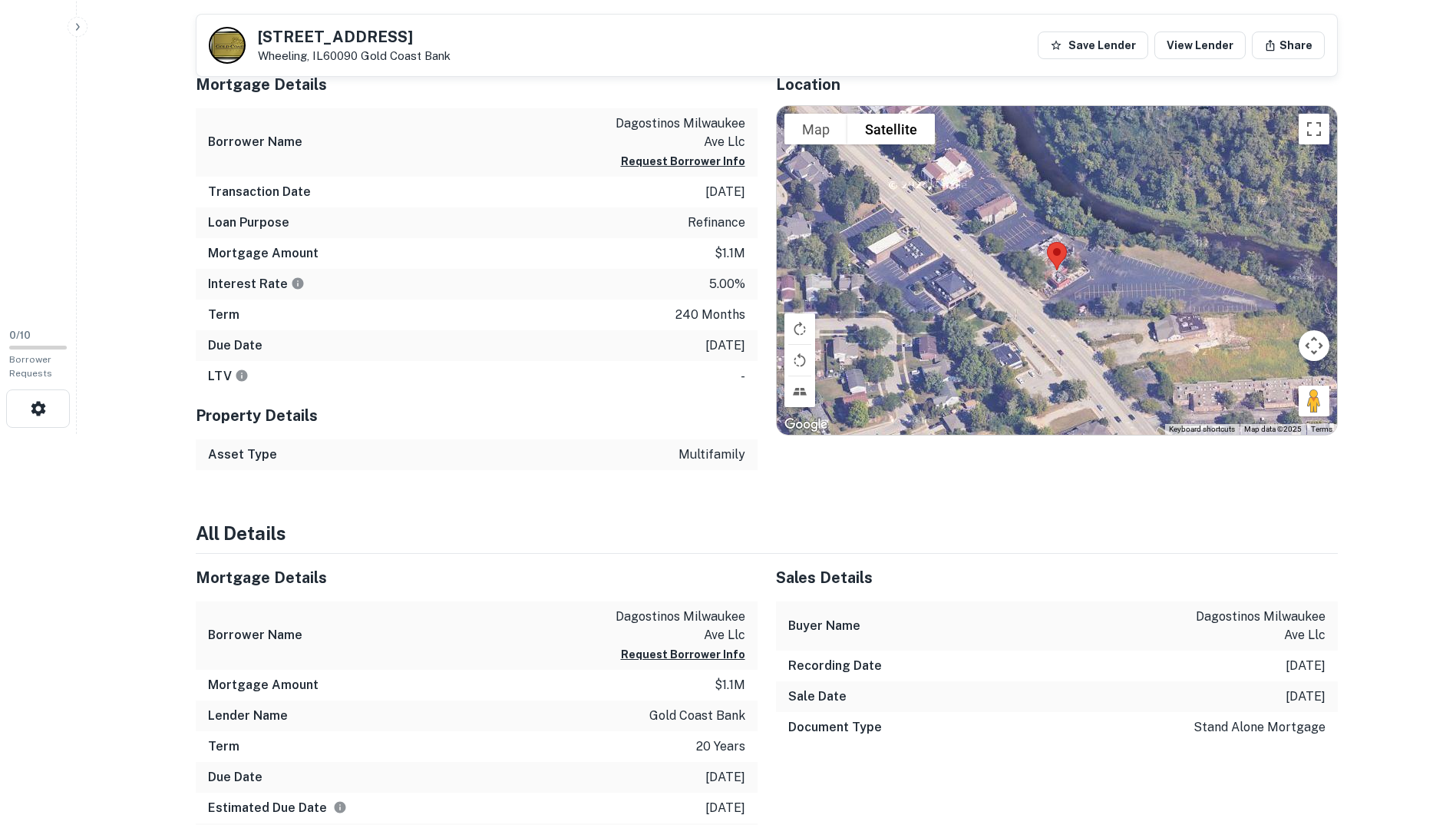
scroll to position [230, 0]
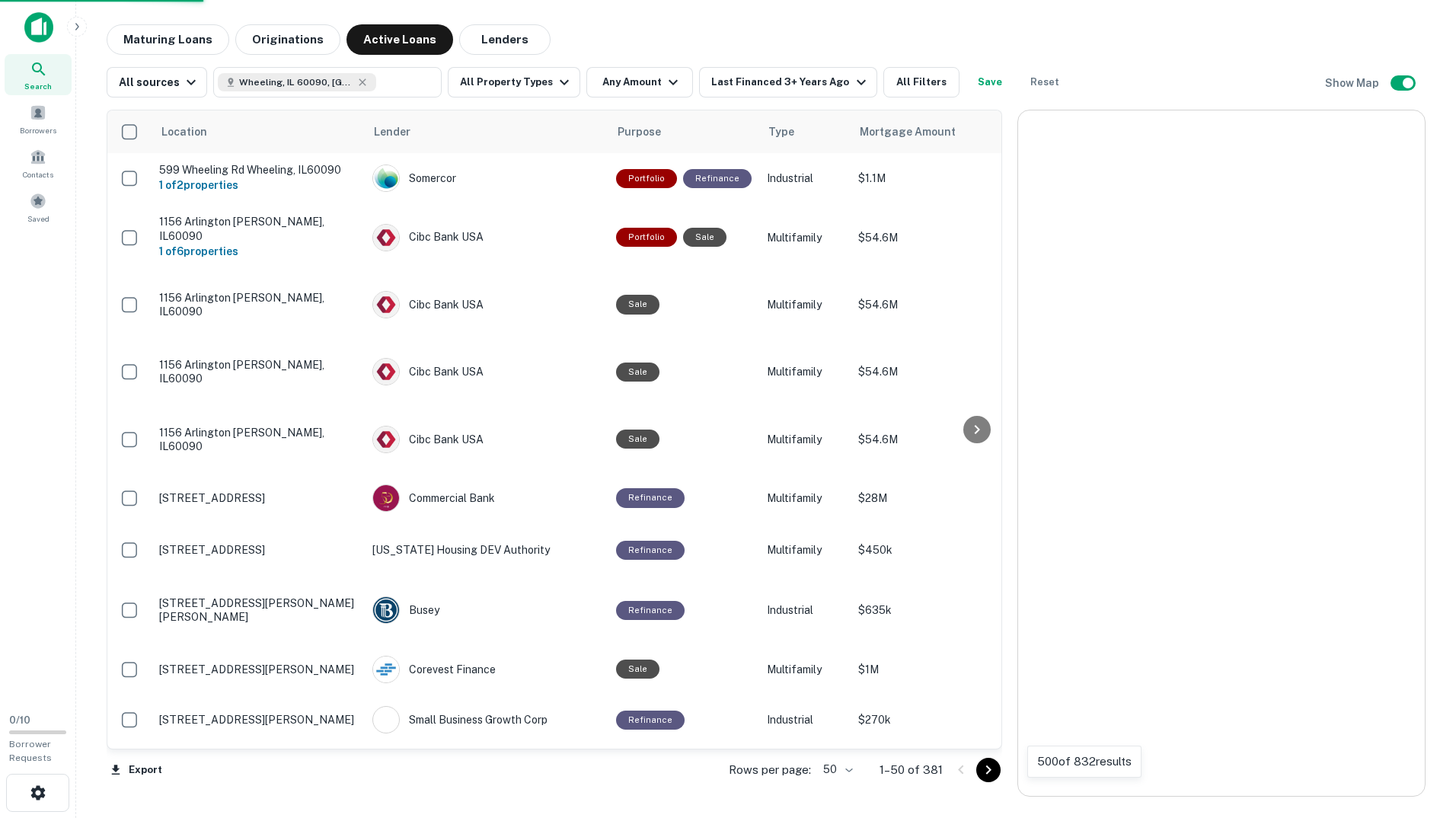
scroll to position [837, 0]
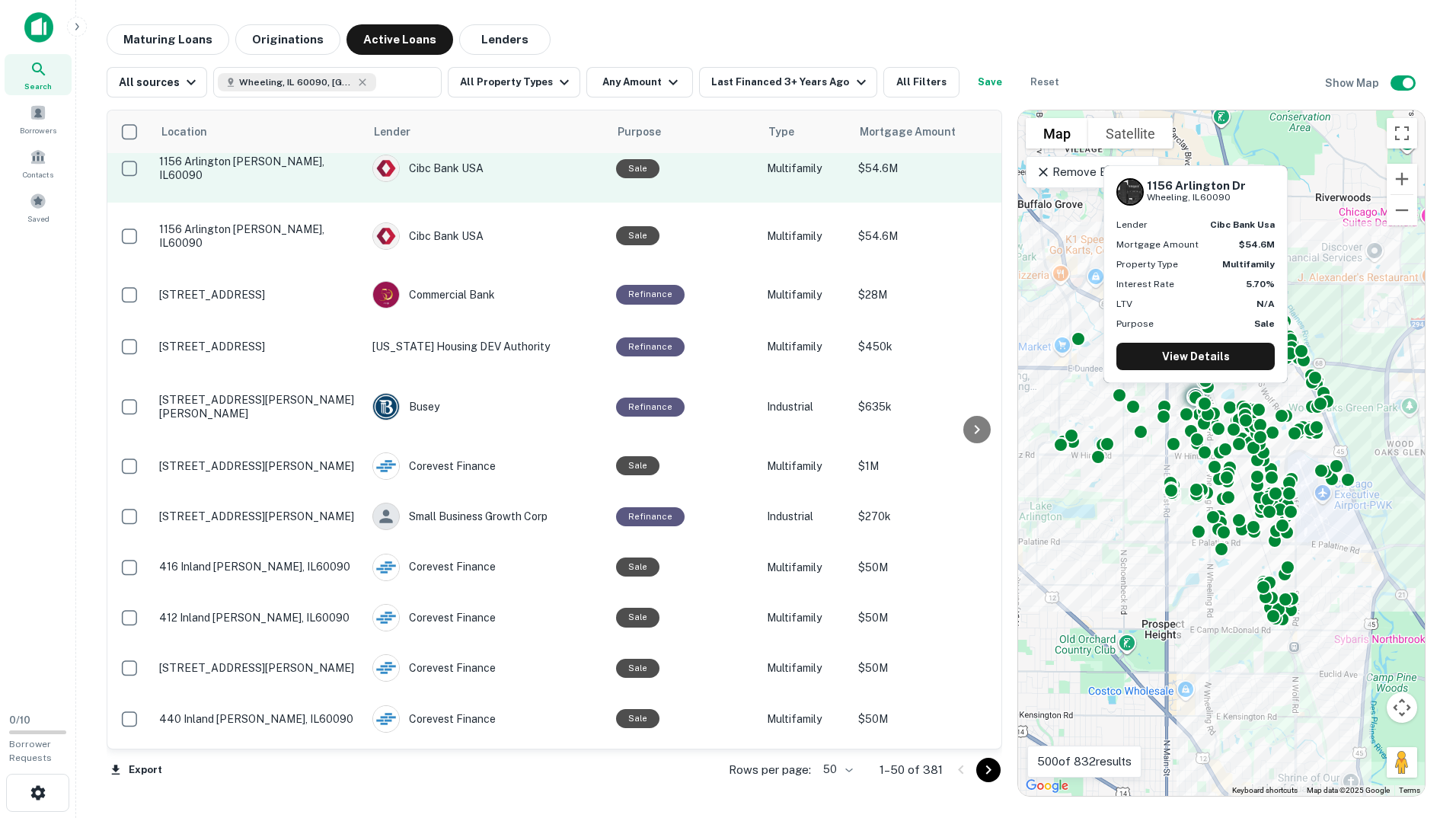
scroll to position [380, 0]
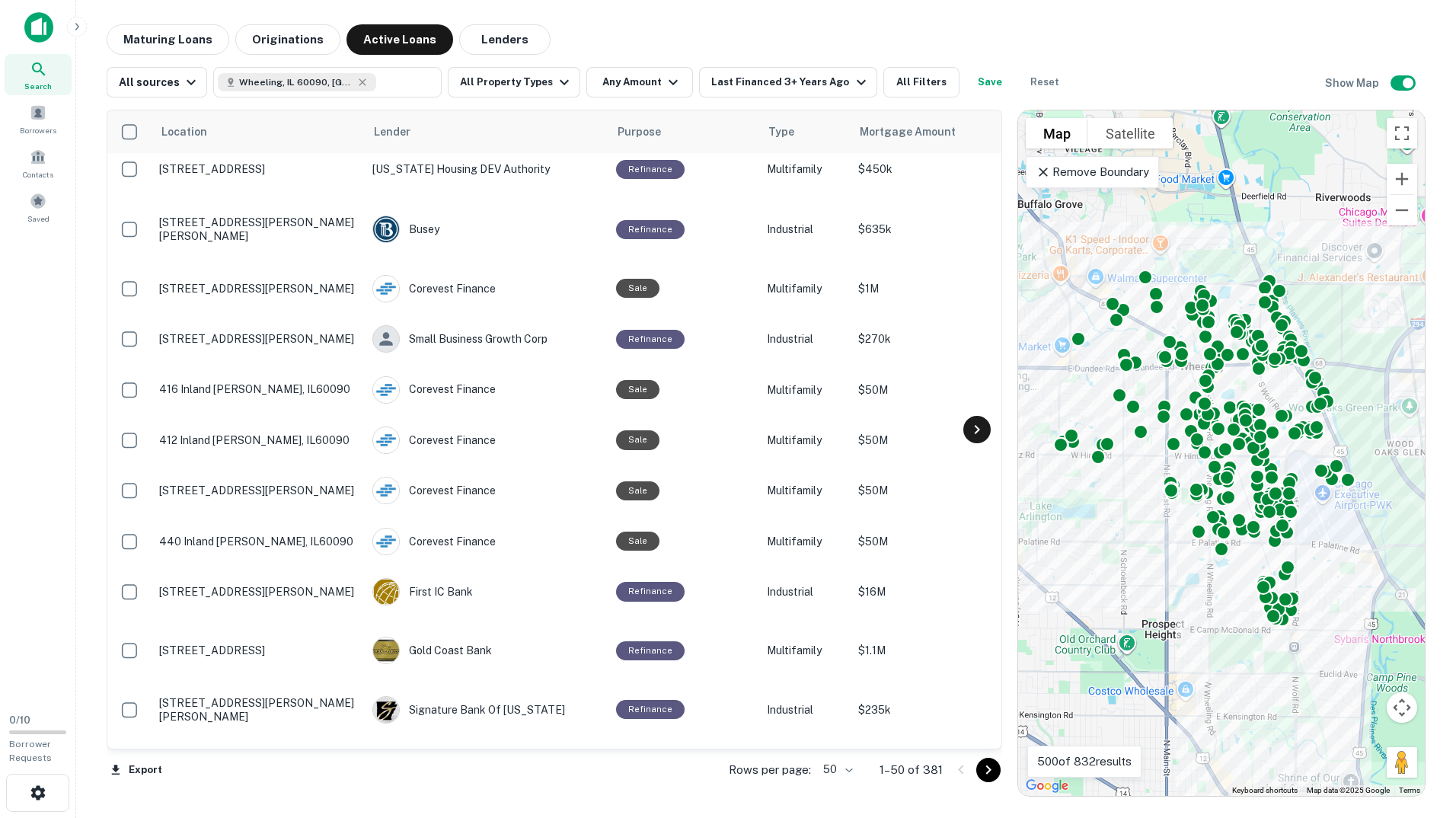
click at [972, 430] on icon at bounding box center [977, 429] width 18 height 18
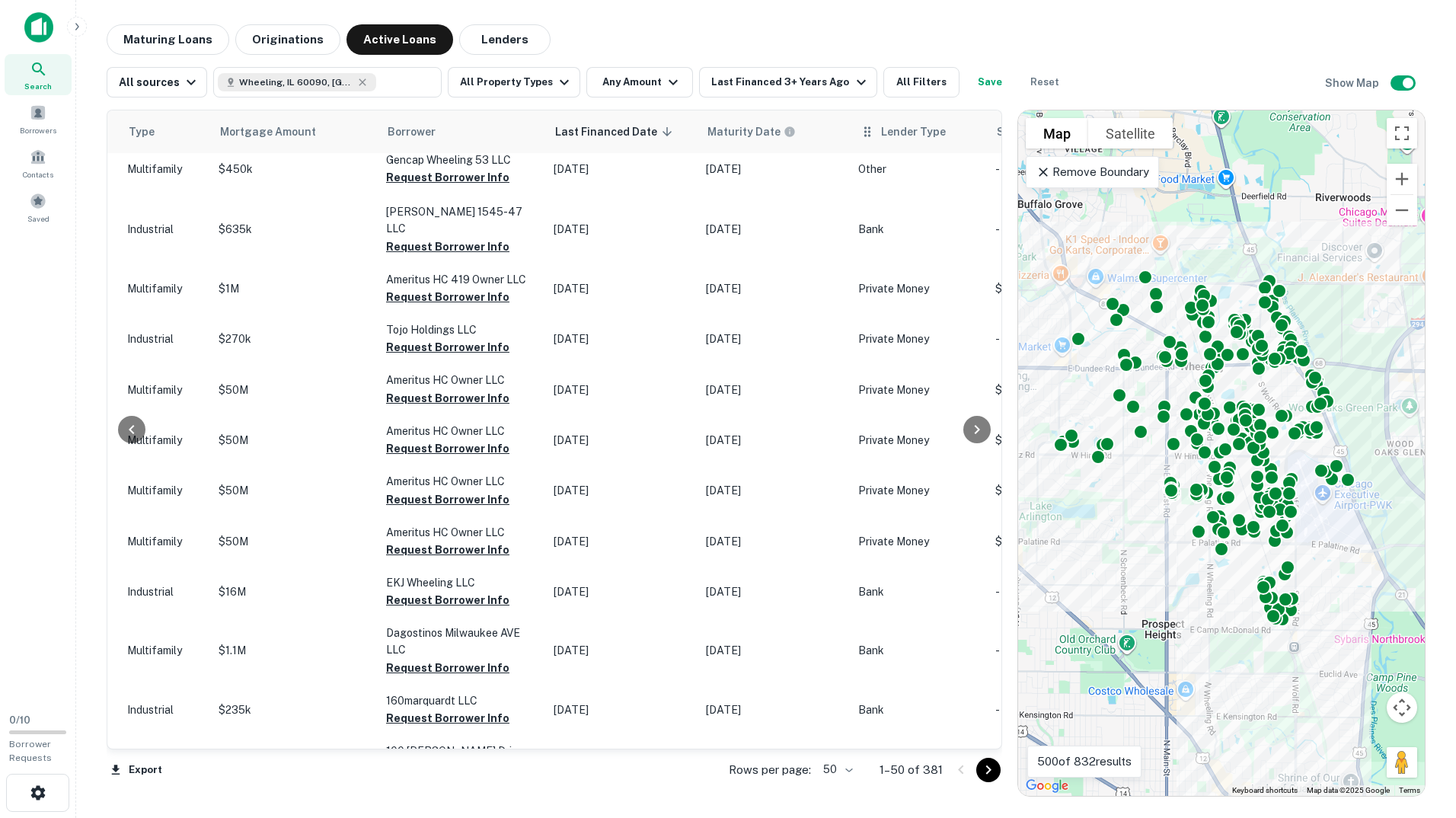
click at [897, 132] on span "Lender Type" at bounding box center [913, 131] width 64 height 18
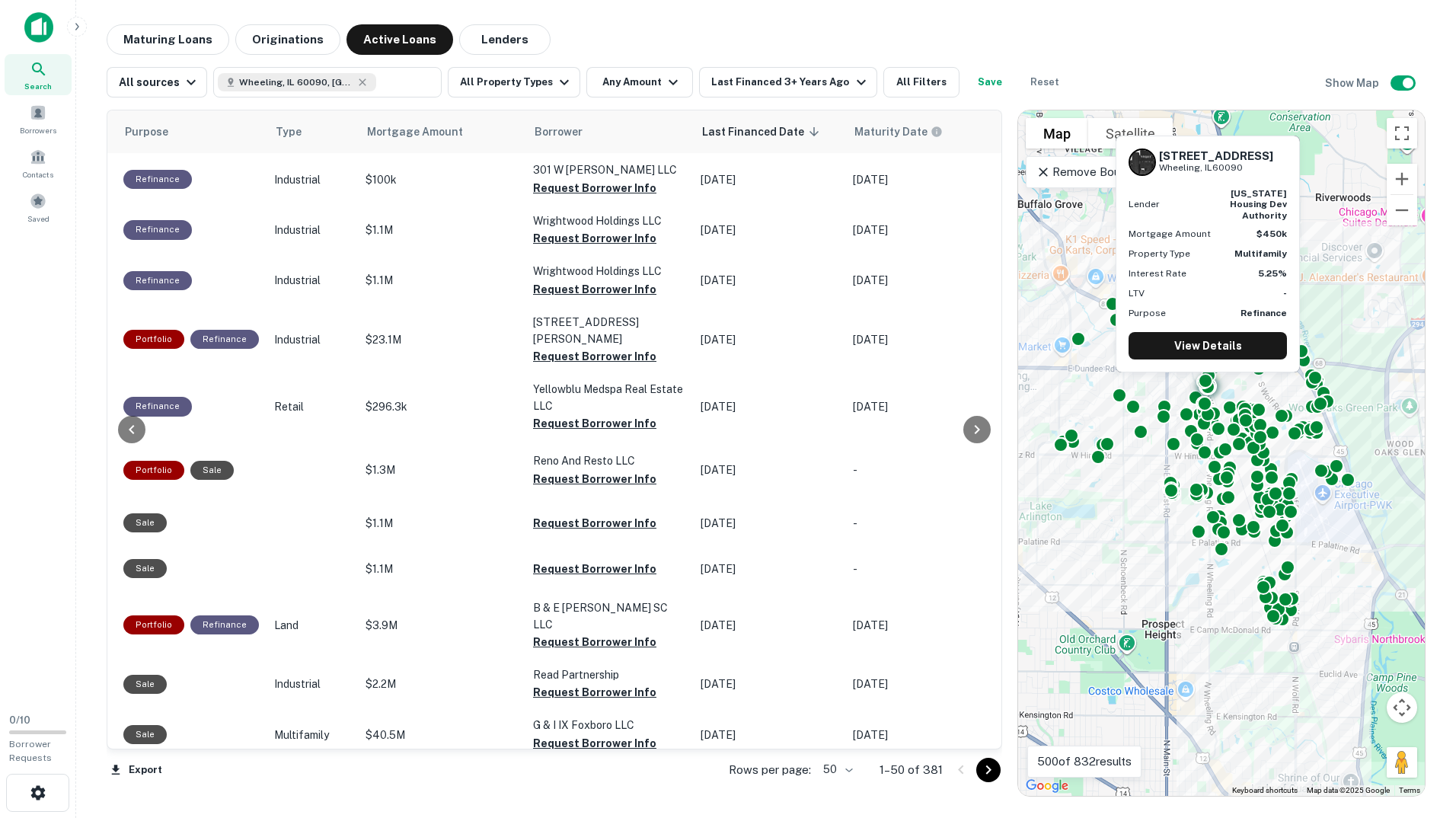
scroll to position [0, 492]
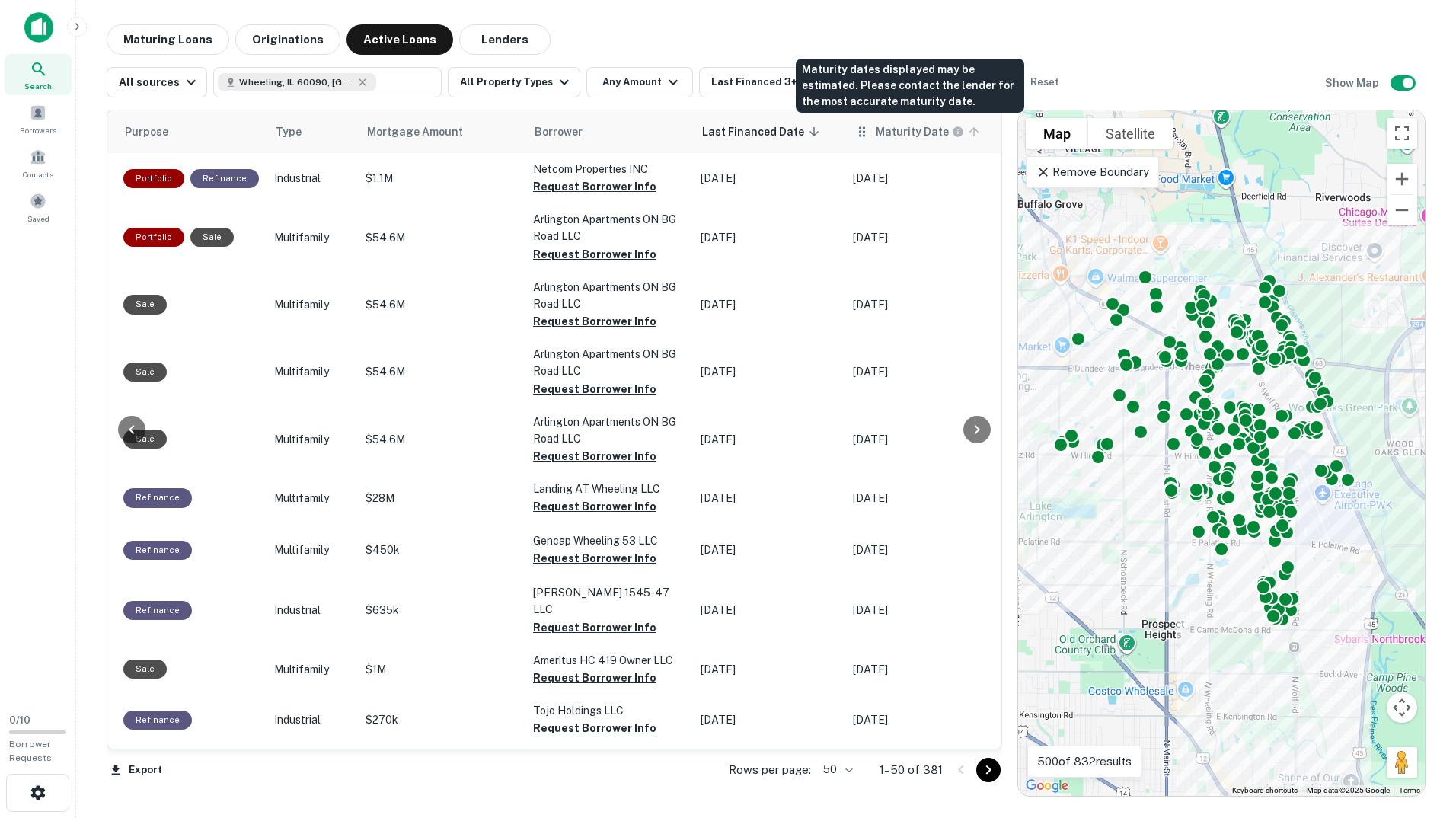
click at [877, 134] on h6 "Maturity Date" at bounding box center [912, 131] width 73 height 17
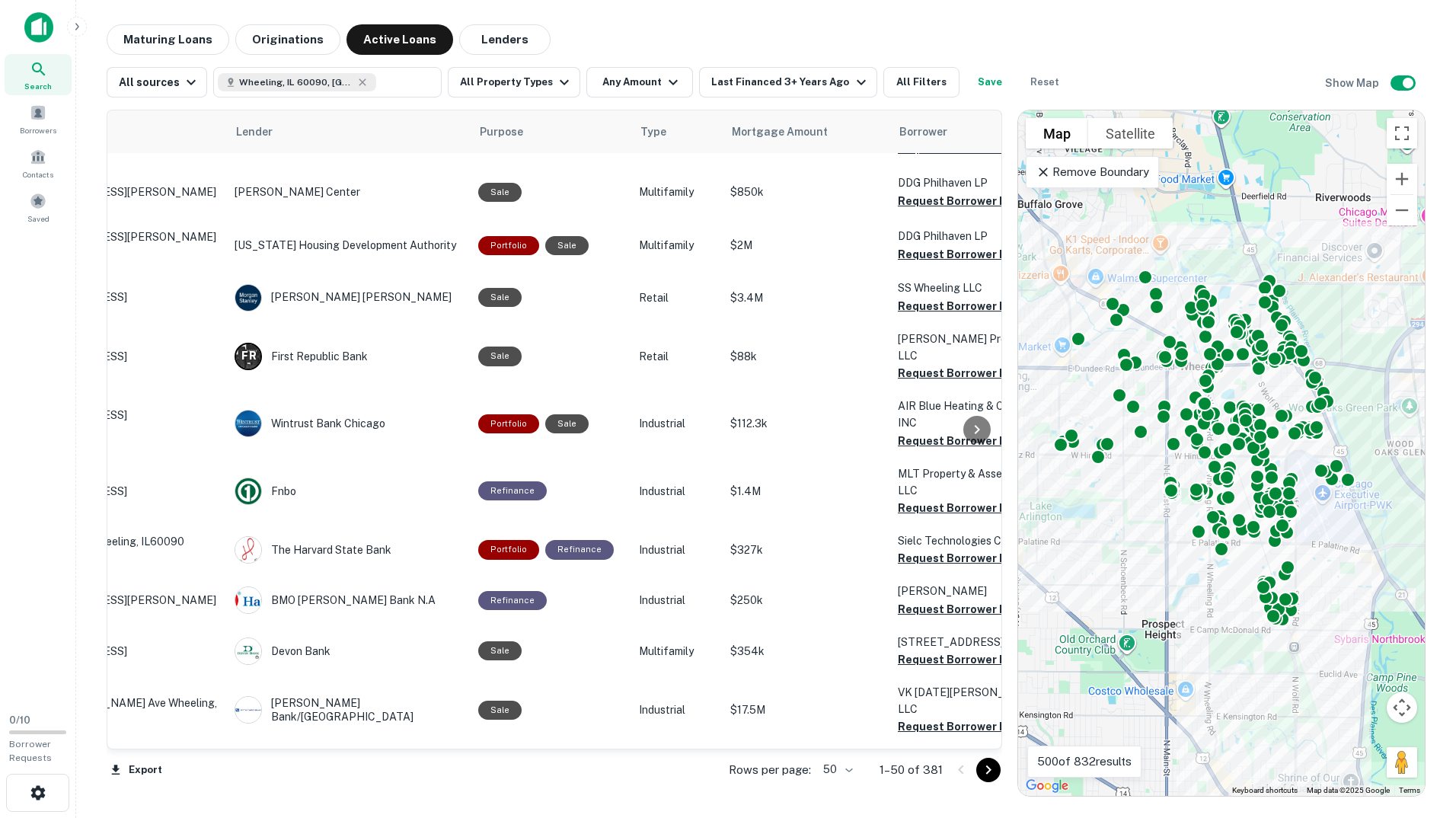
scroll to position [2118, 0]
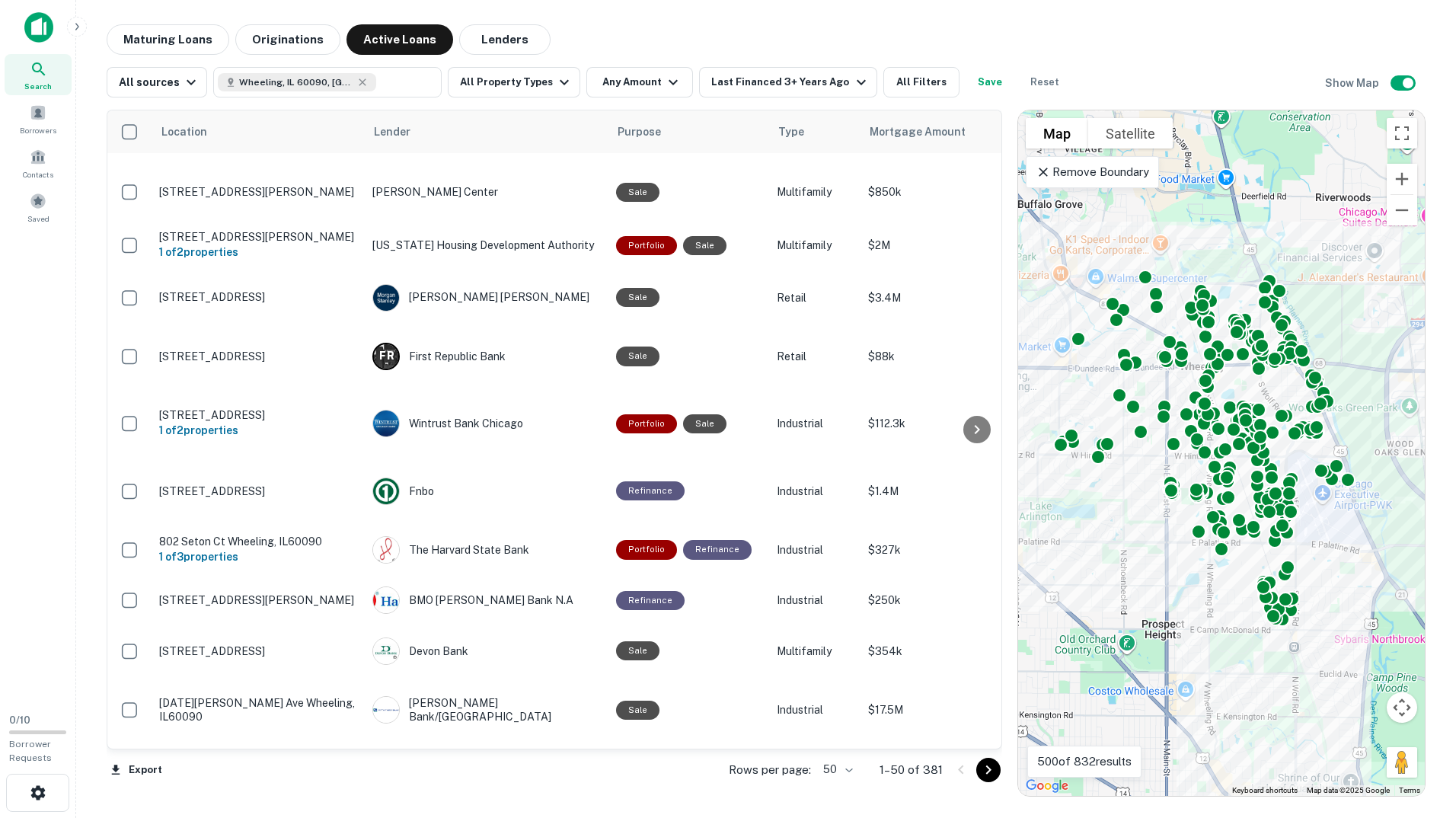
click at [831, 772] on body "Search Borrowers Contacts Saved 0 / 10 Borrower Requests Maturing Loans Origina…" at bounding box center [728, 409] width 1456 height 818
click at [825, 789] on li "100" at bounding box center [839, 785] width 44 height 27
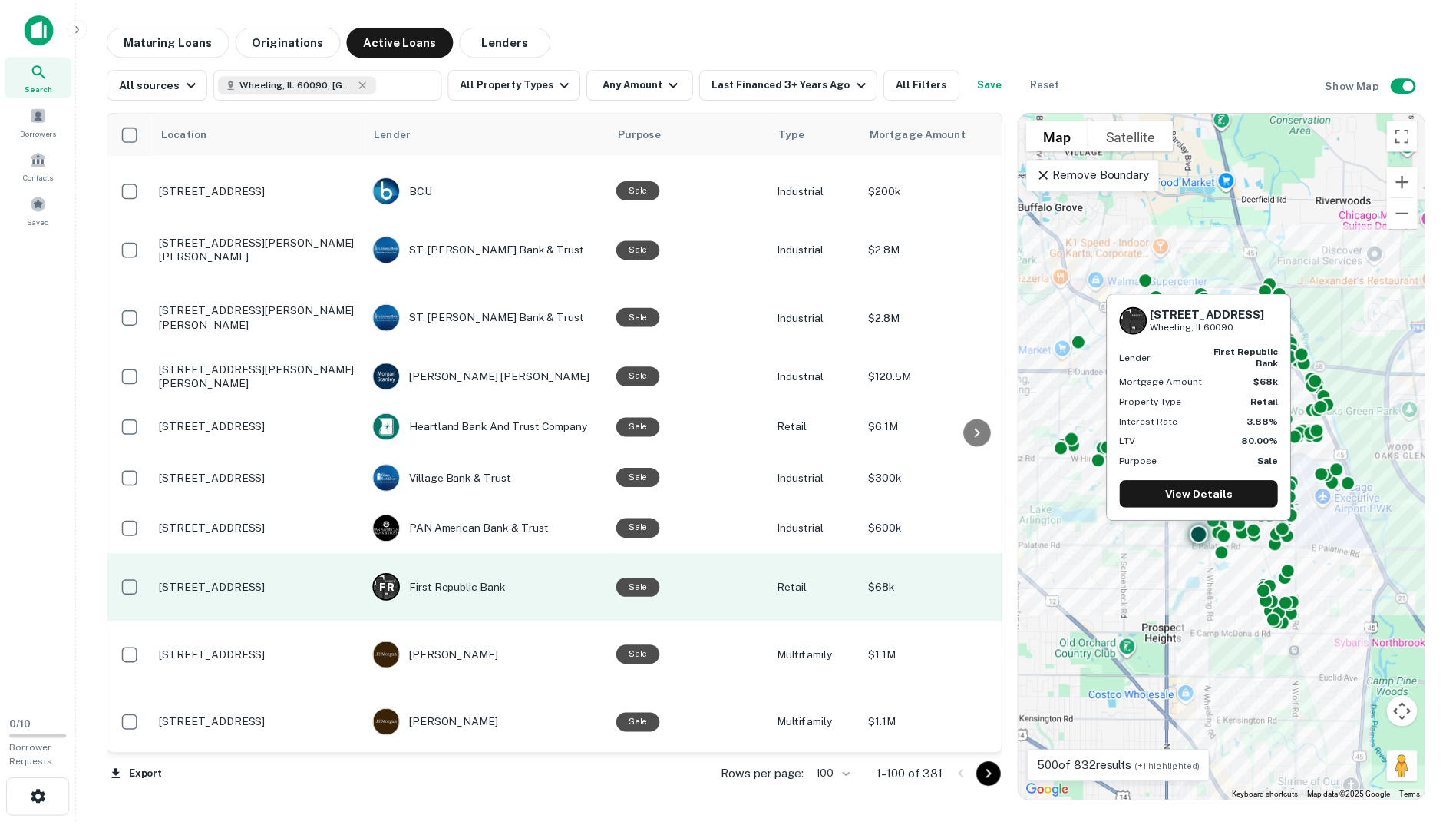
scroll to position [4604, 0]
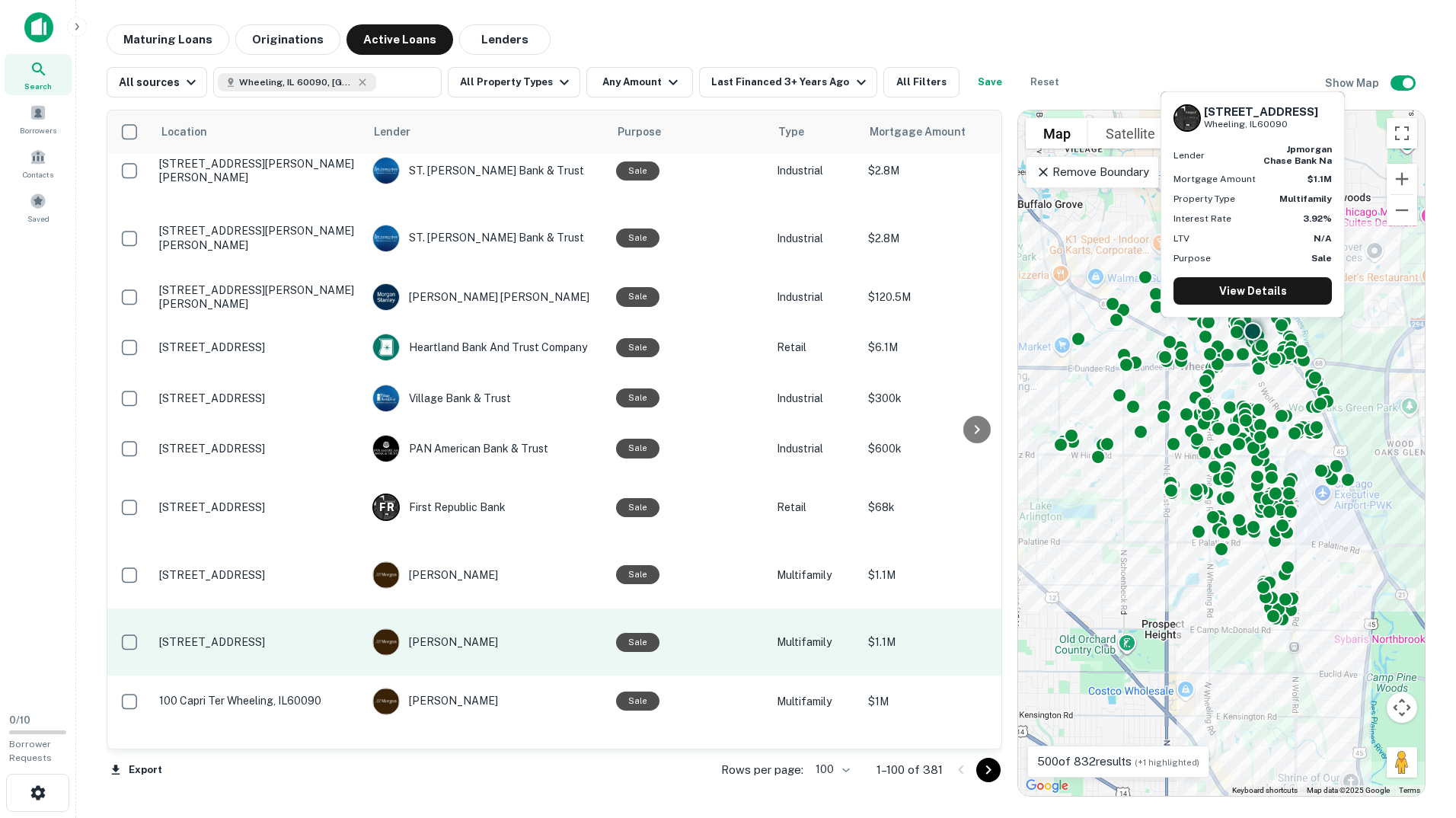
click at [216, 608] on td "77 W Strong St Wheeling, IL60090" at bounding box center [258, 642] width 213 height 67
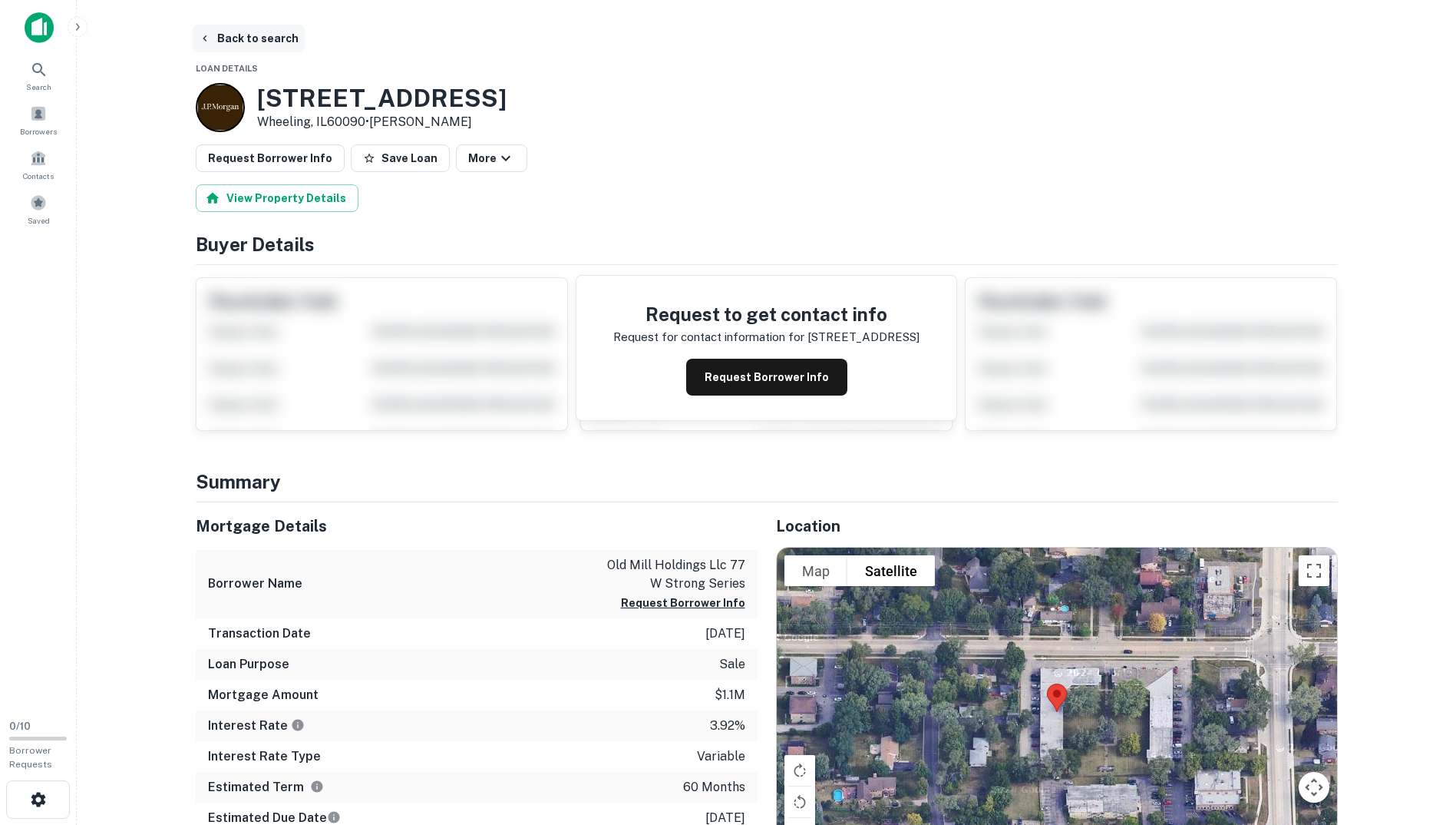
click at [248, 43] on button "Back to search" at bounding box center [249, 38] width 112 height 28
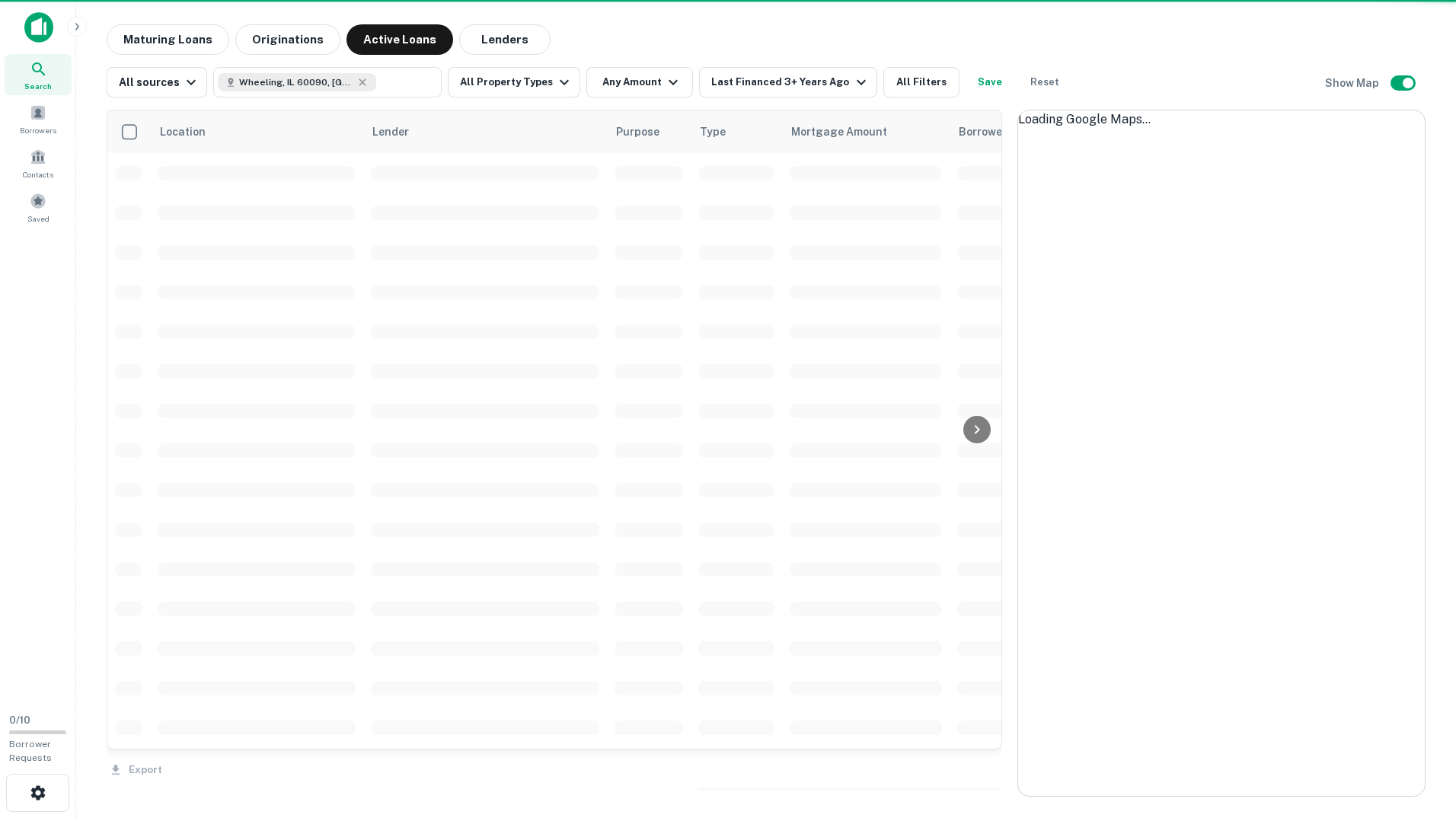
click at [741, 46] on div "Maturing Loans Originations Active Loans Lenders" at bounding box center [765, 40] width 1319 height 31
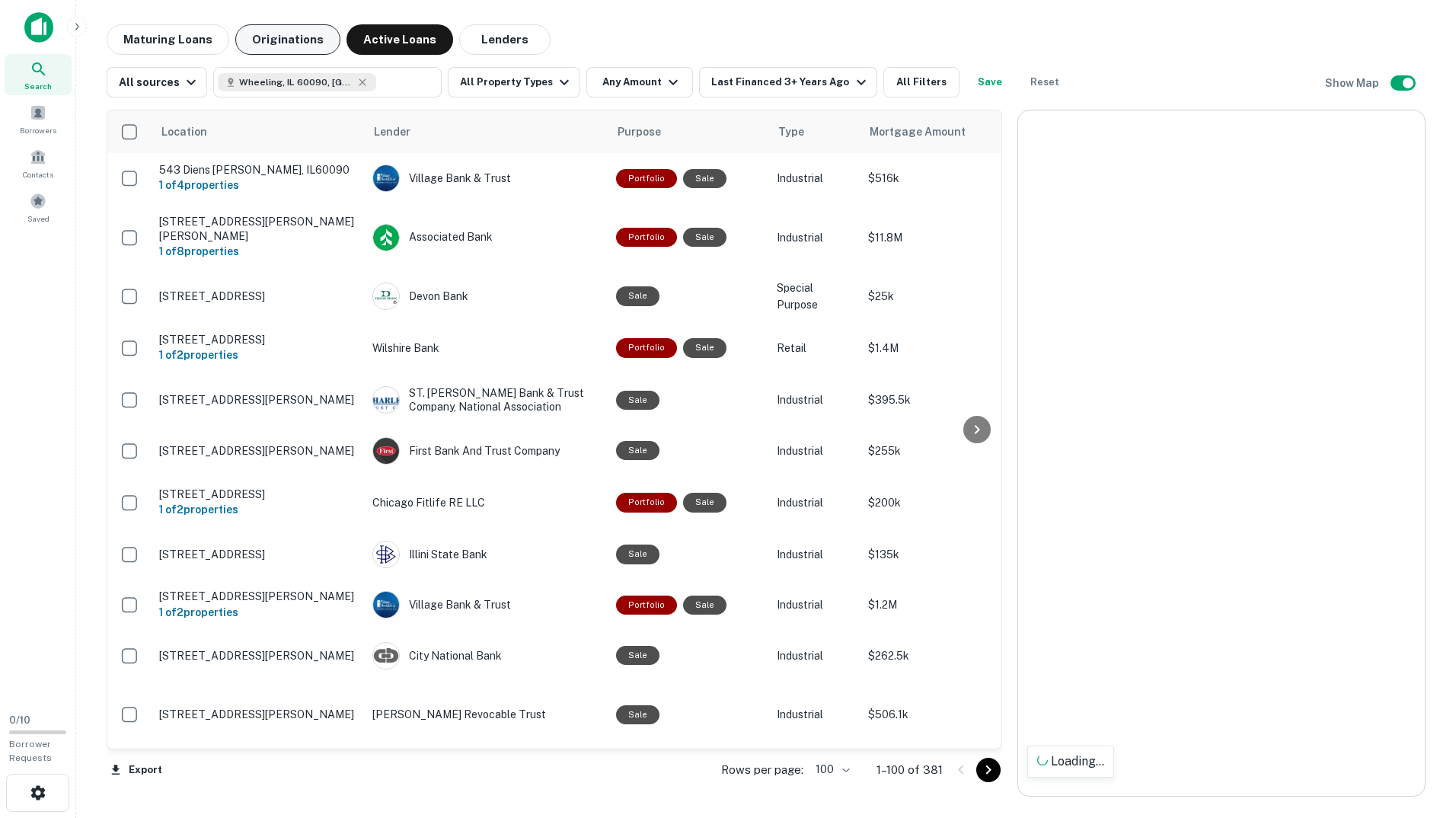
scroll to position [3375, 0]
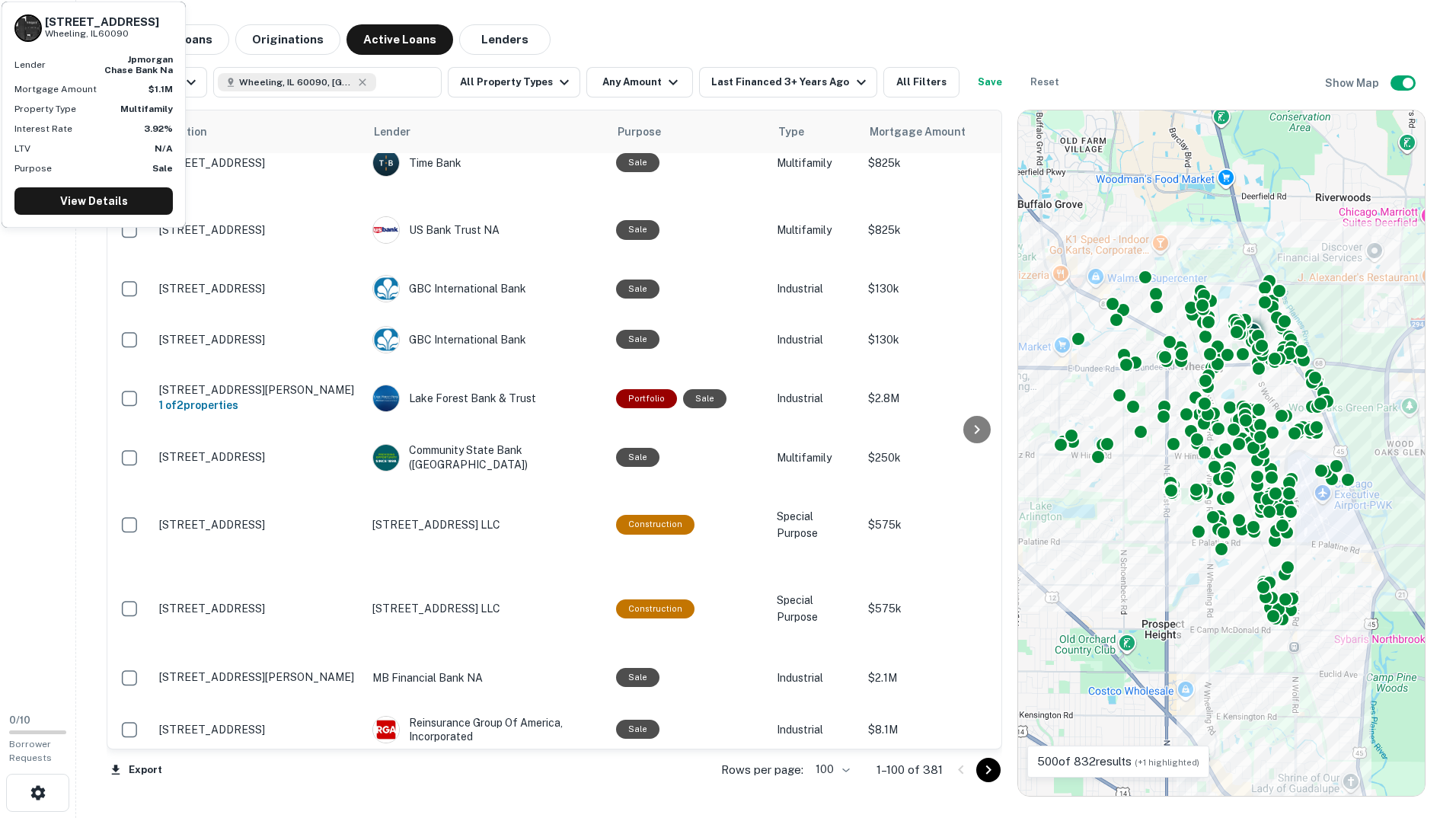
click at [714, 30] on div "Maturing Loans Originations Active Loans Lenders" at bounding box center [765, 40] width 1319 height 31
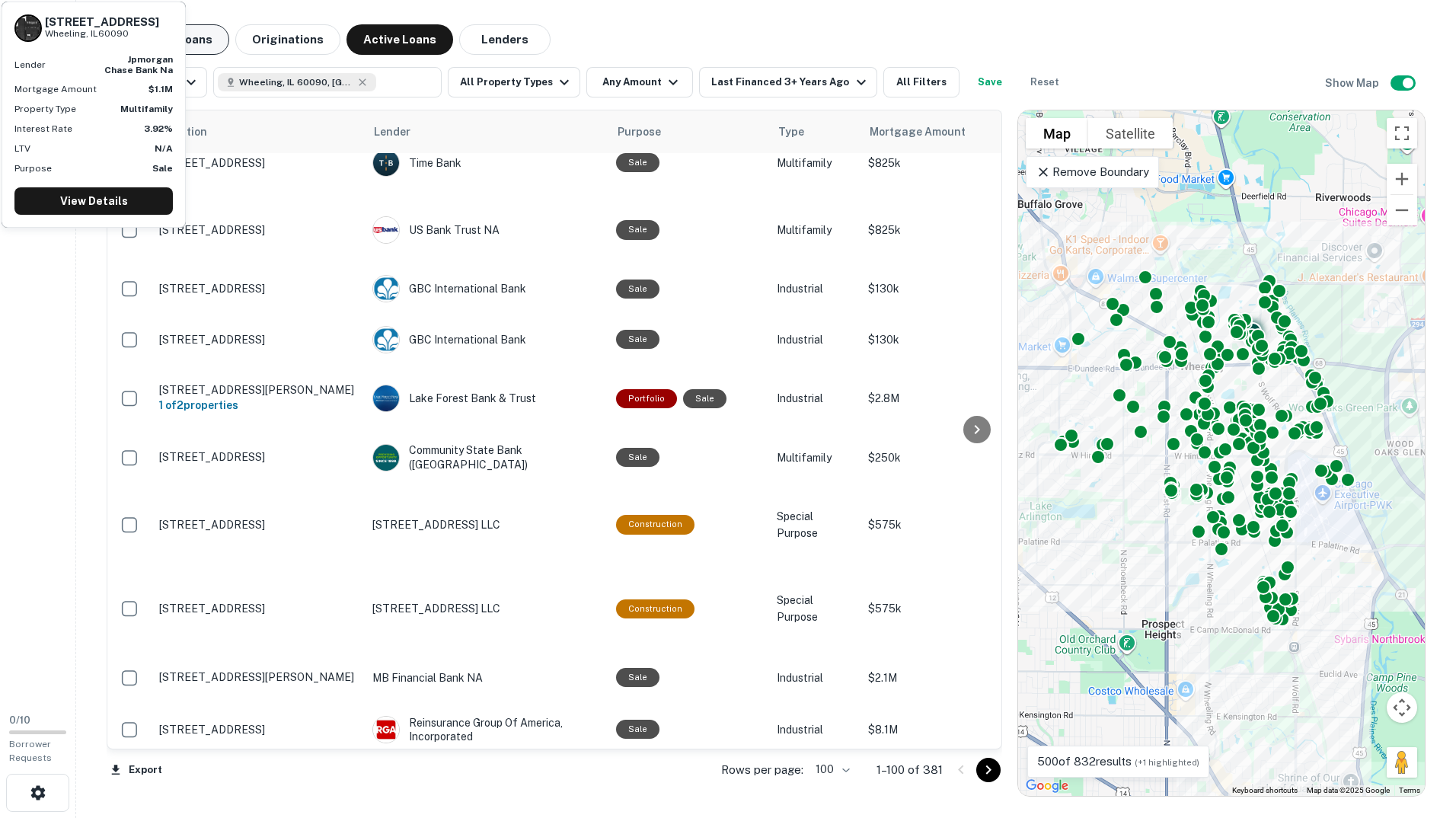
click at [201, 43] on button "Maturing Loans" at bounding box center [167, 40] width 122 height 31
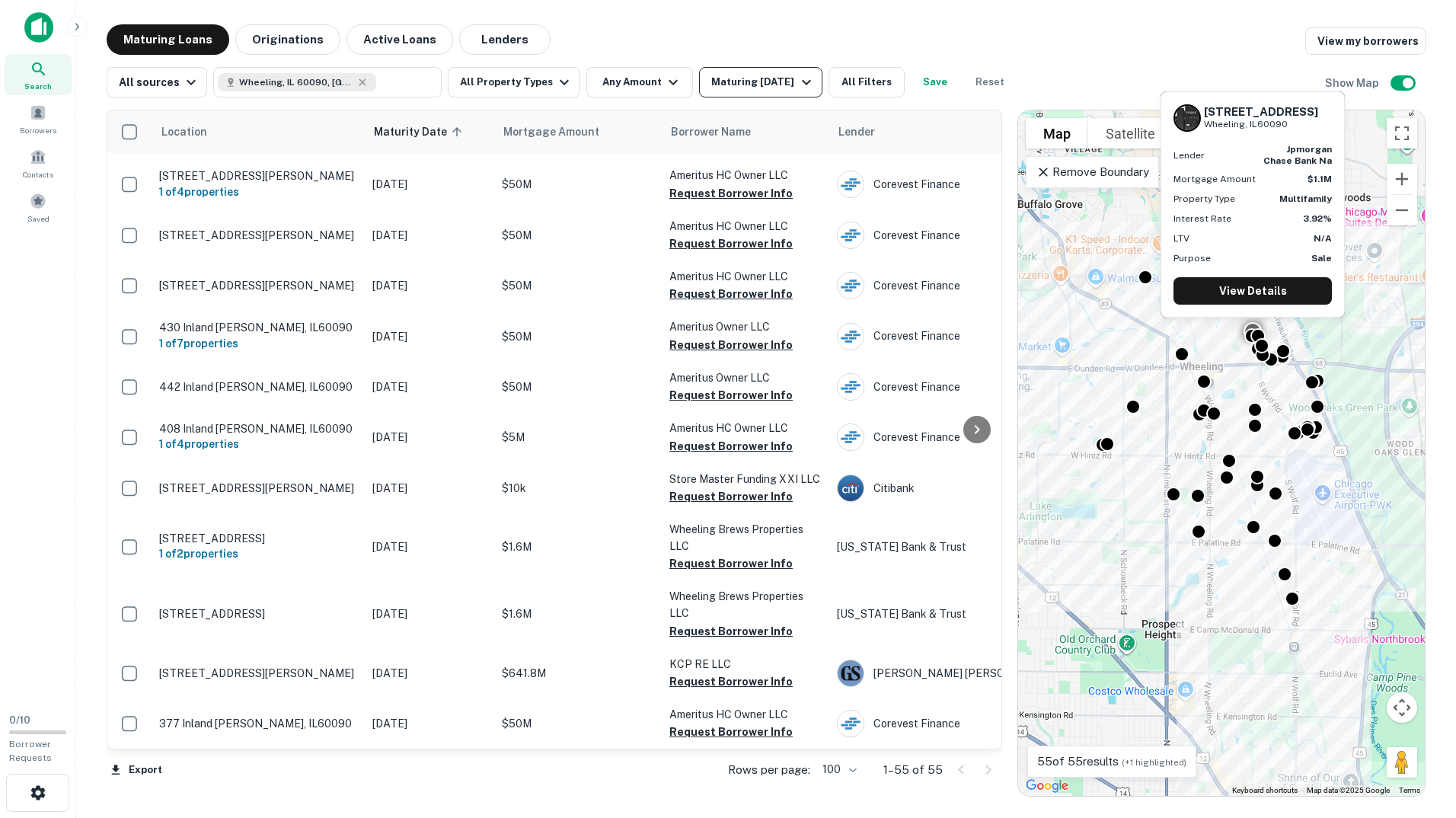
scroll to position [2325, 0]
click at [1184, 34] on div "Maturing Loans Originations Active Loans Lenders View my borrowers" at bounding box center [765, 40] width 1319 height 31
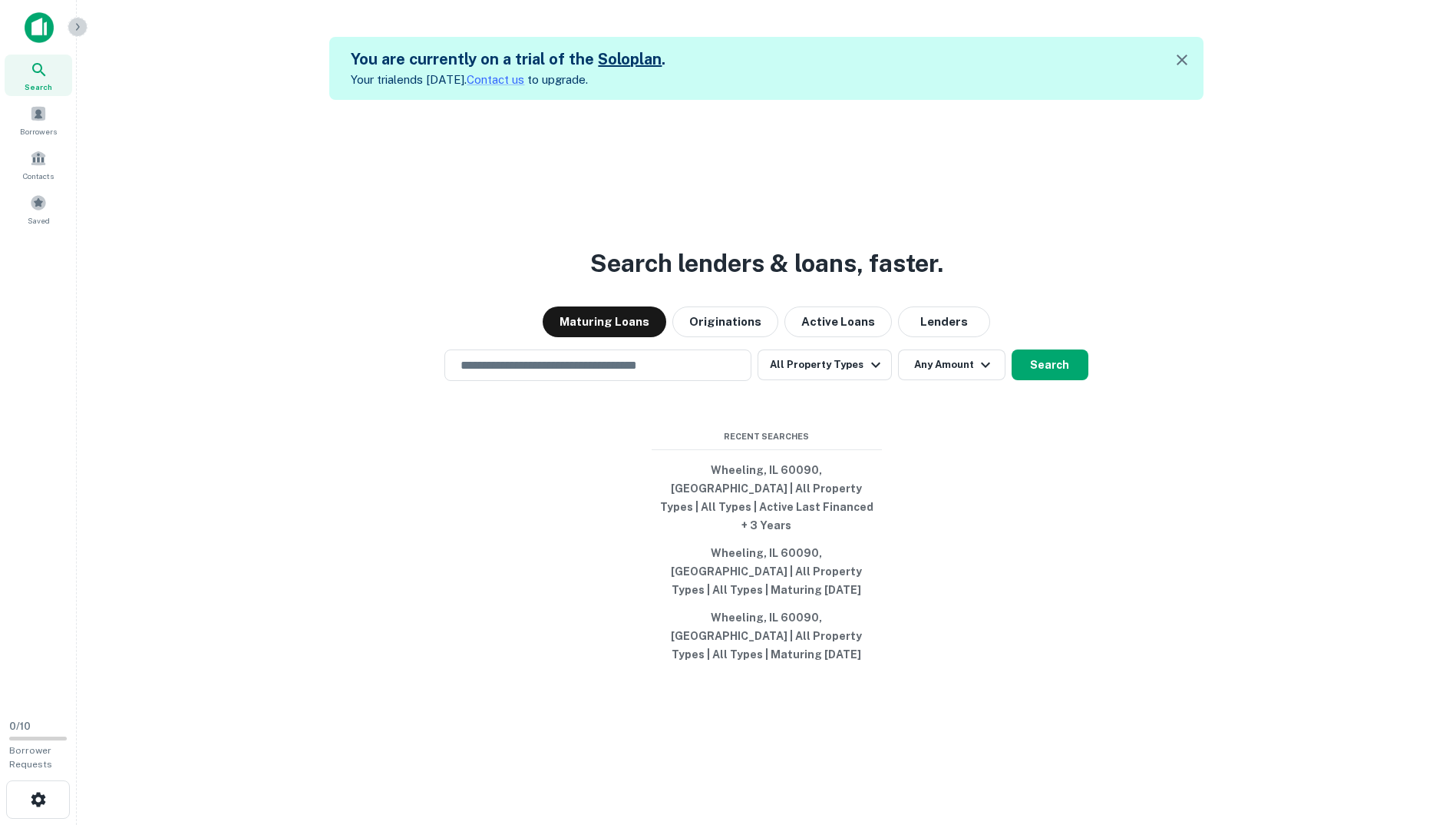
click at [72, 30] on icon "button" at bounding box center [77, 27] width 12 height 12
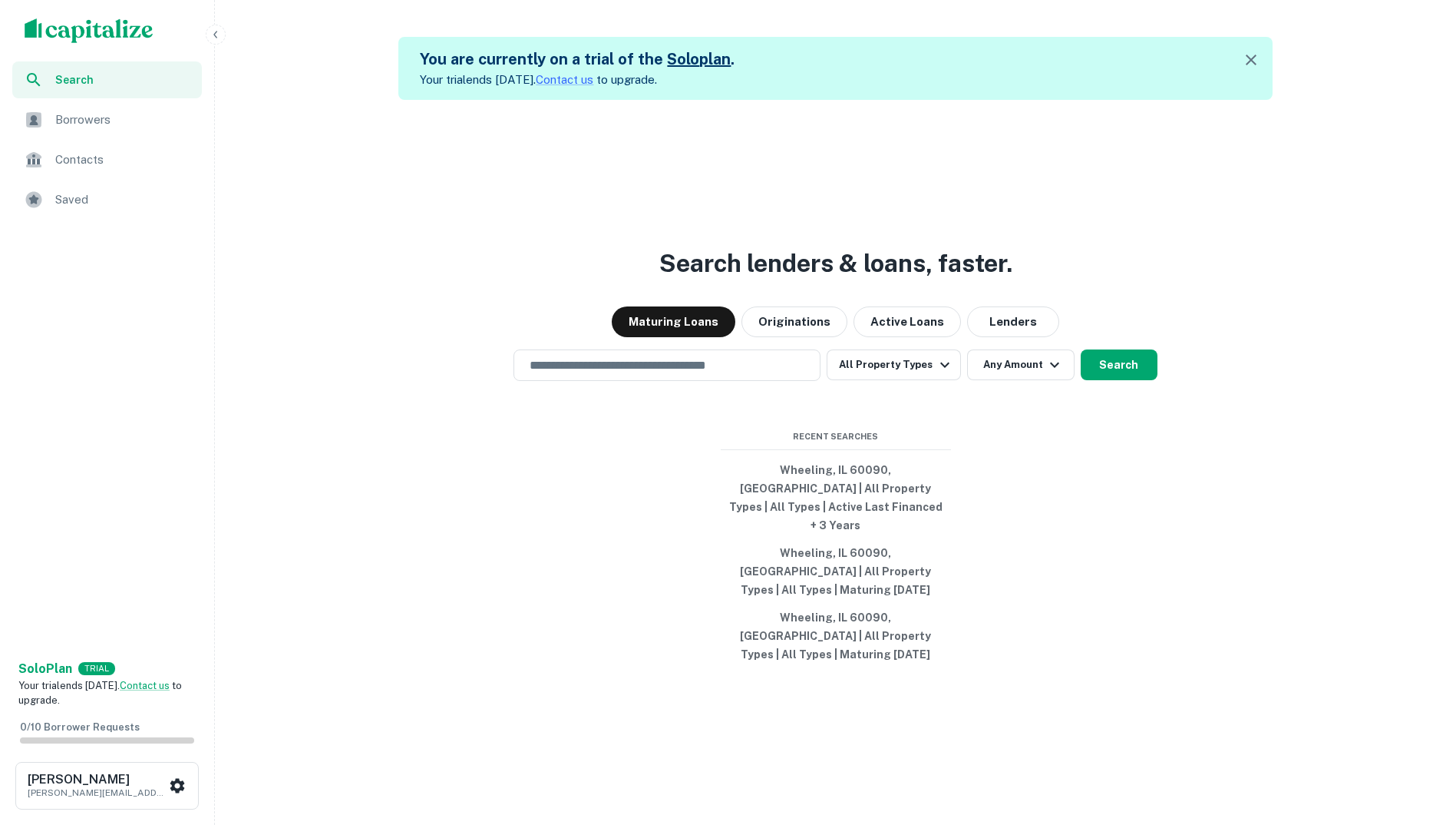
click at [99, 164] on span "Contacts" at bounding box center [123, 159] width 138 height 19
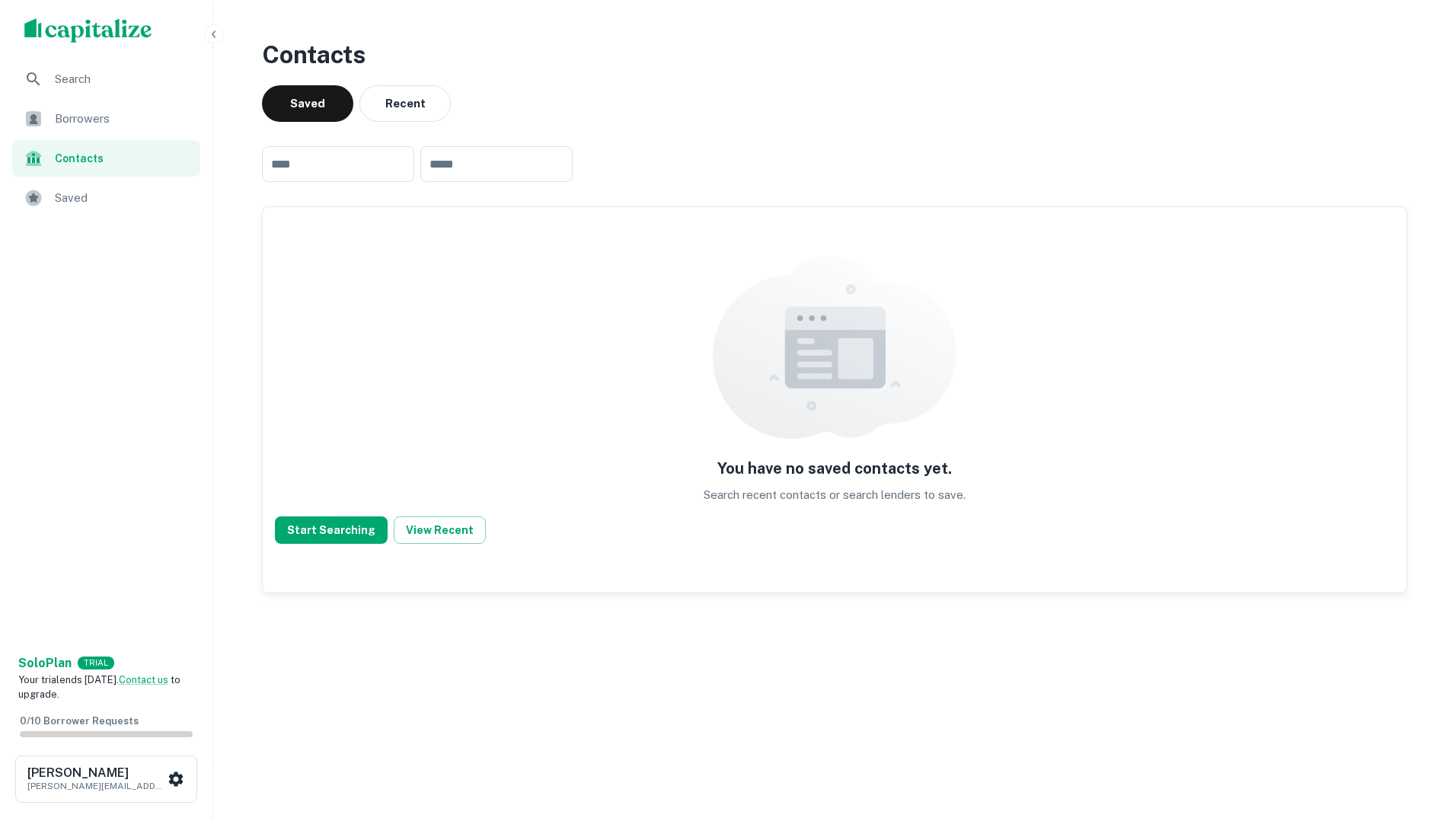
click at [700, 131] on div "Contacts Saved Recent ​ ​ You have no saved contacts yet. Search recent contact…" at bounding box center [835, 379] width 1170 height 708
click at [351, 168] on input "text" at bounding box center [337, 164] width 152 height 36
click at [483, 166] on input "text" at bounding box center [496, 164] width 152 height 36
click at [514, 161] on input "text" at bounding box center [496, 164] width 152 height 36
type input "**********"
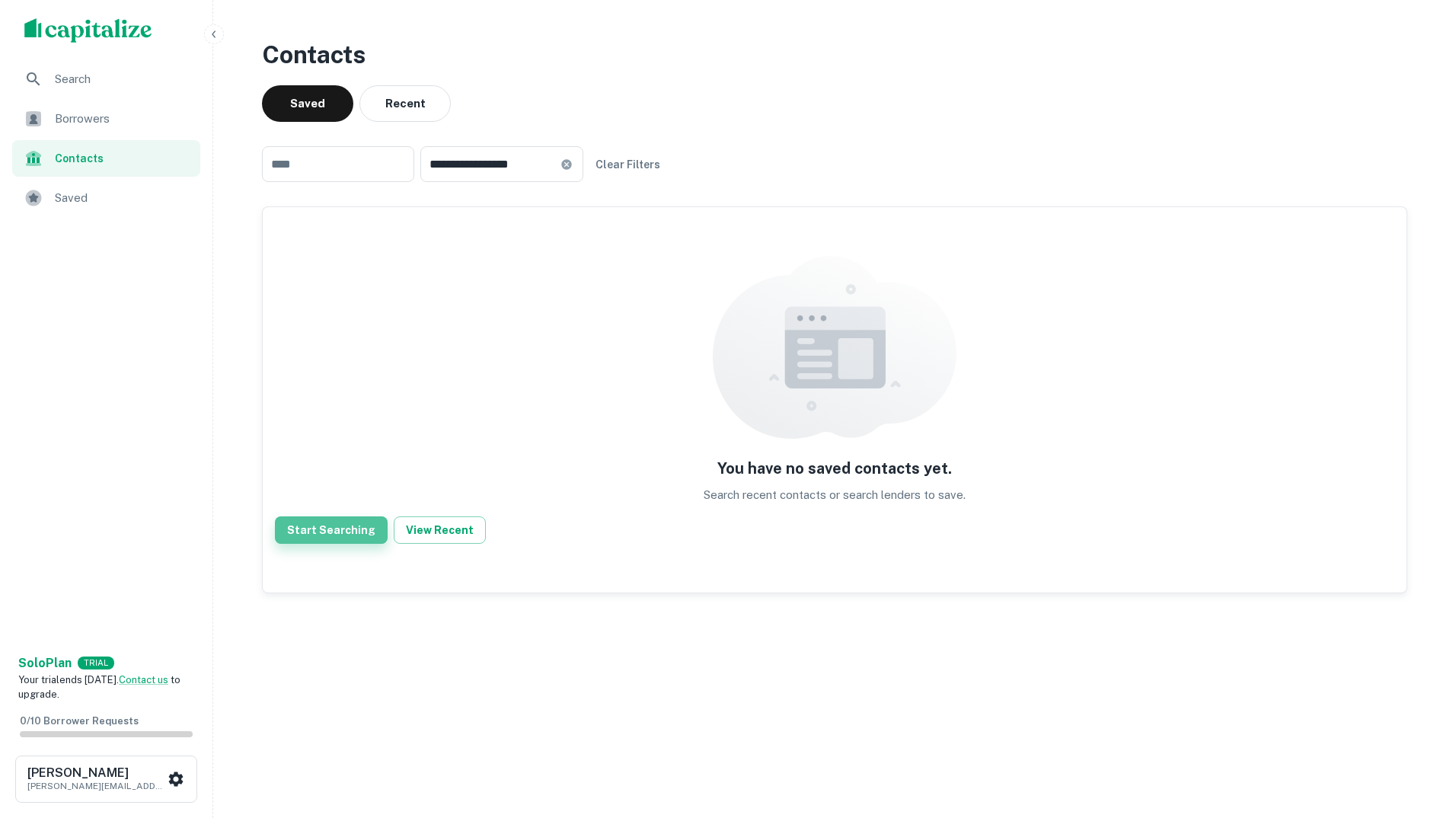
click at [353, 530] on button "Start Searching" at bounding box center [331, 529] width 113 height 27
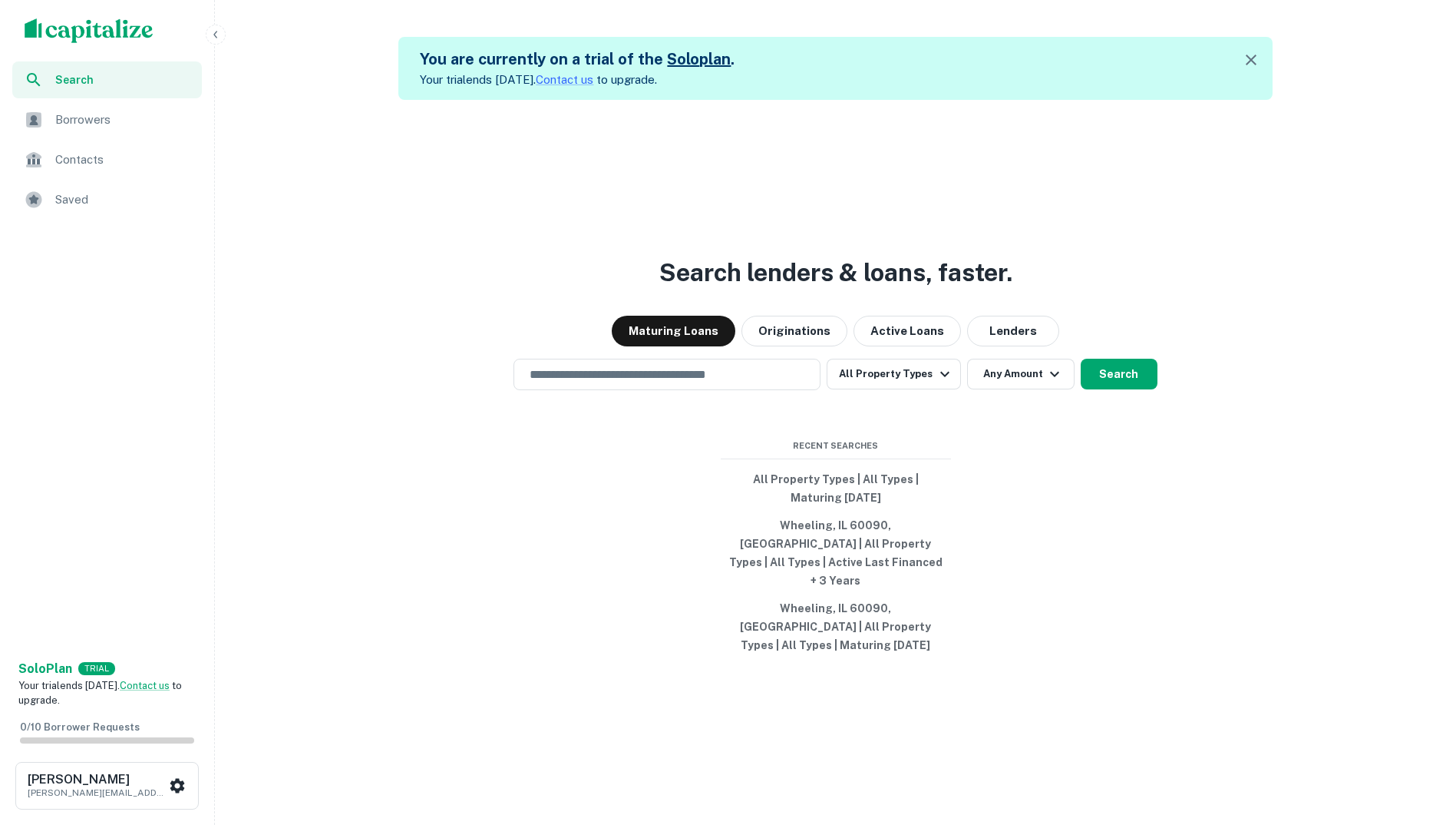
click at [104, 38] on img "scrollable content" at bounding box center [89, 31] width 129 height 25
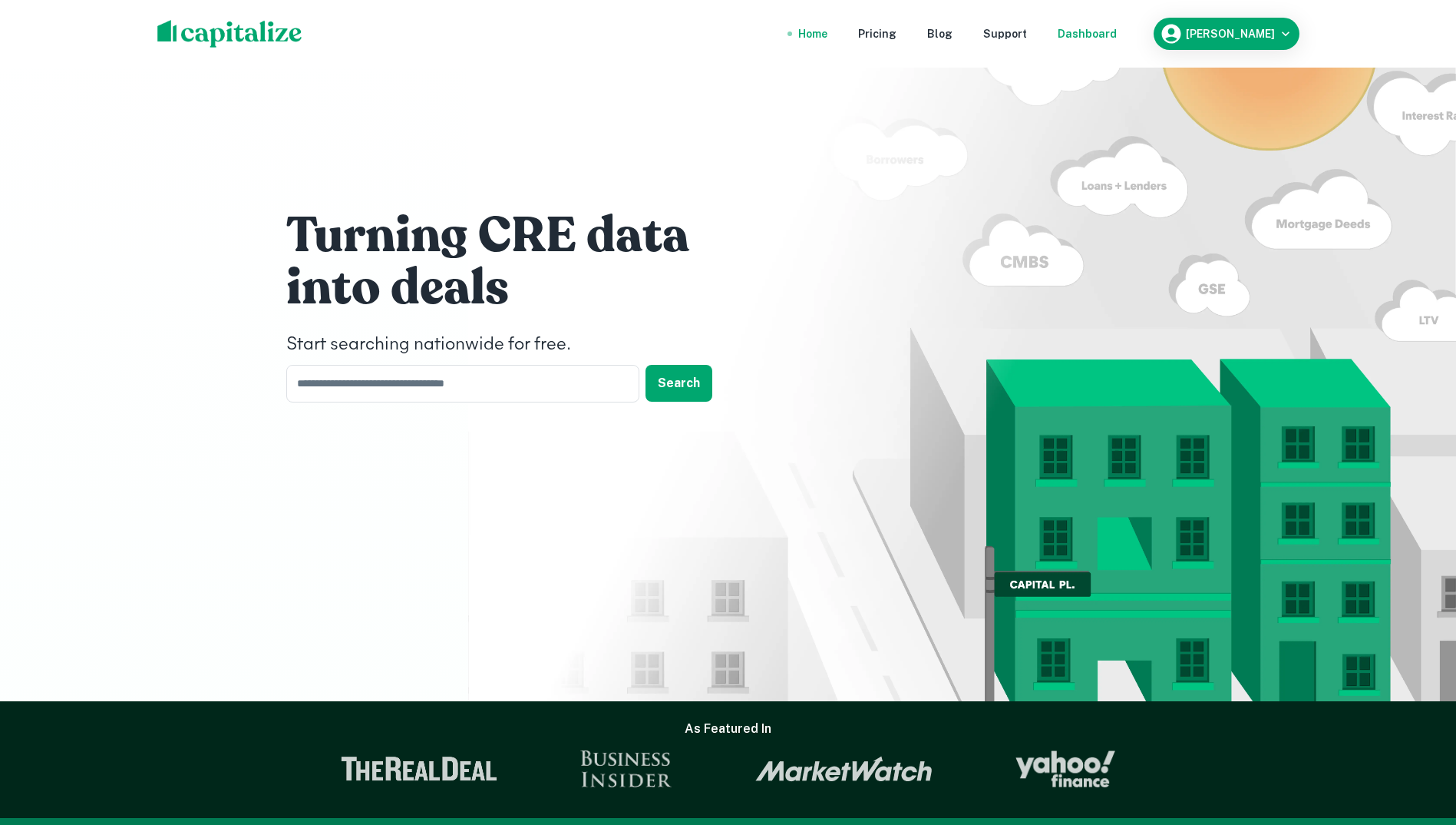
click at [1117, 36] on div "Dashboard" at bounding box center [1087, 34] width 59 height 17
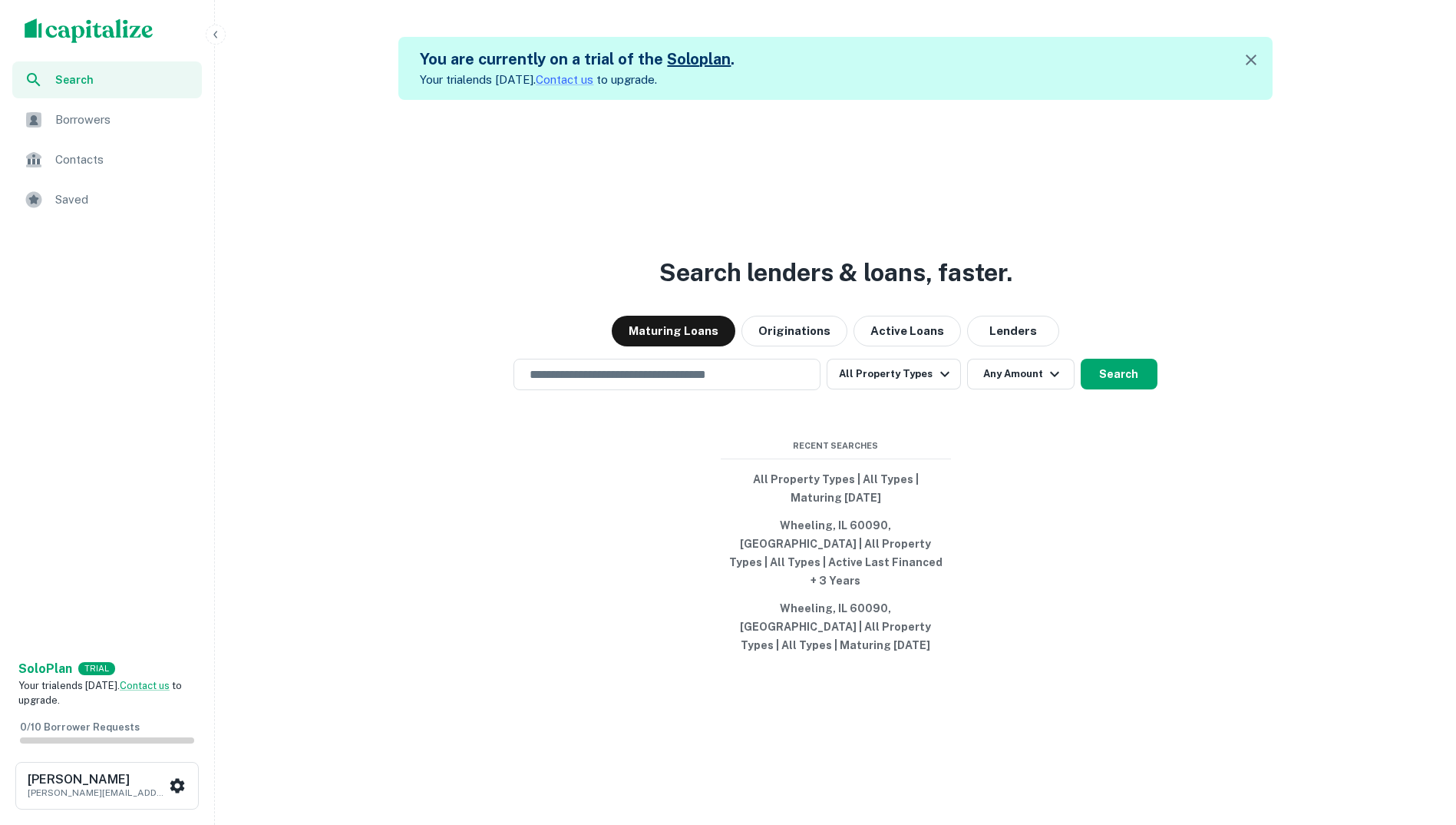
click at [57, 22] on img "scrollable content" at bounding box center [89, 31] width 129 height 25
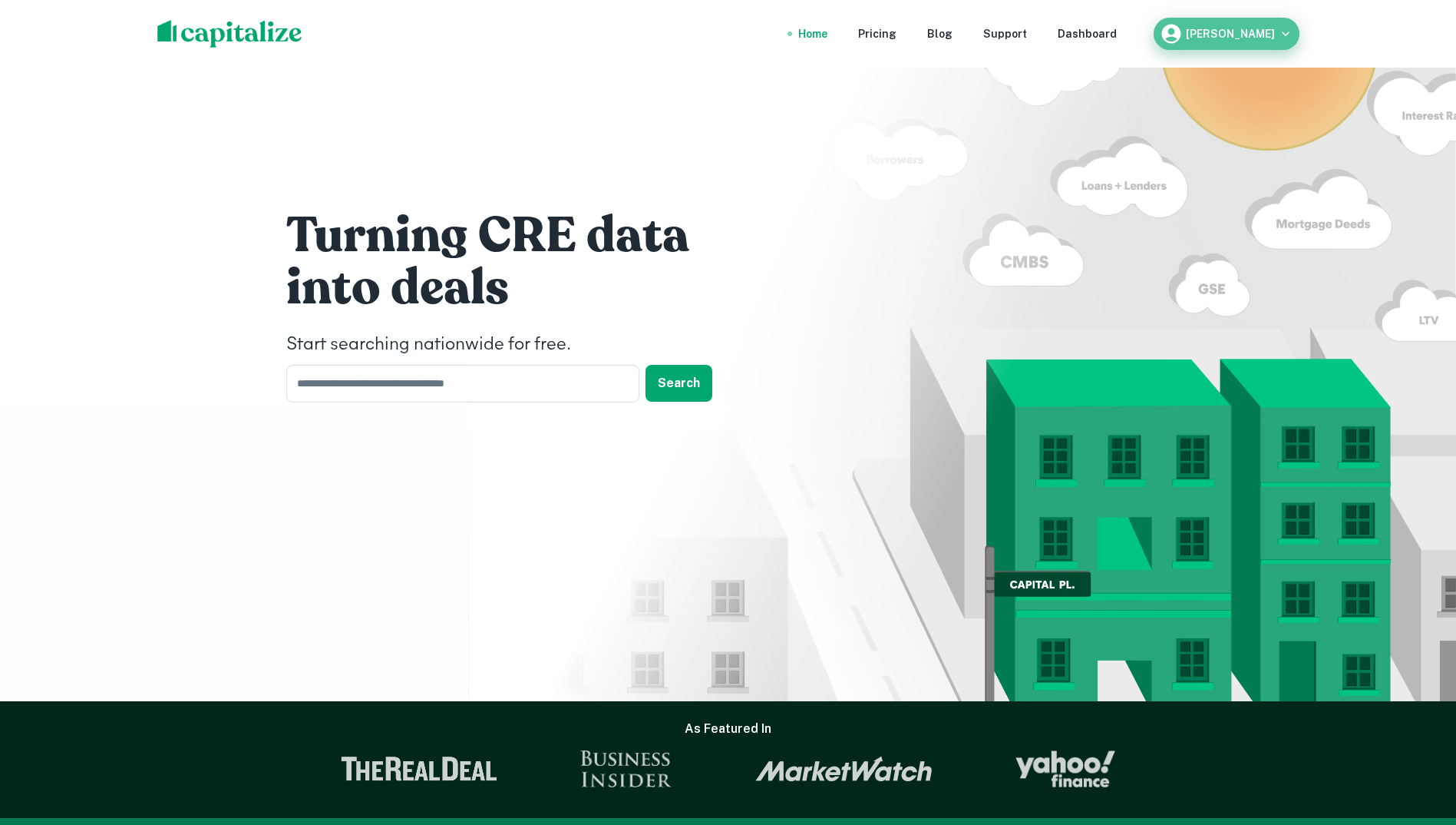
click at [1295, 28] on button "[PERSON_NAME]" at bounding box center [1226, 34] width 146 height 32
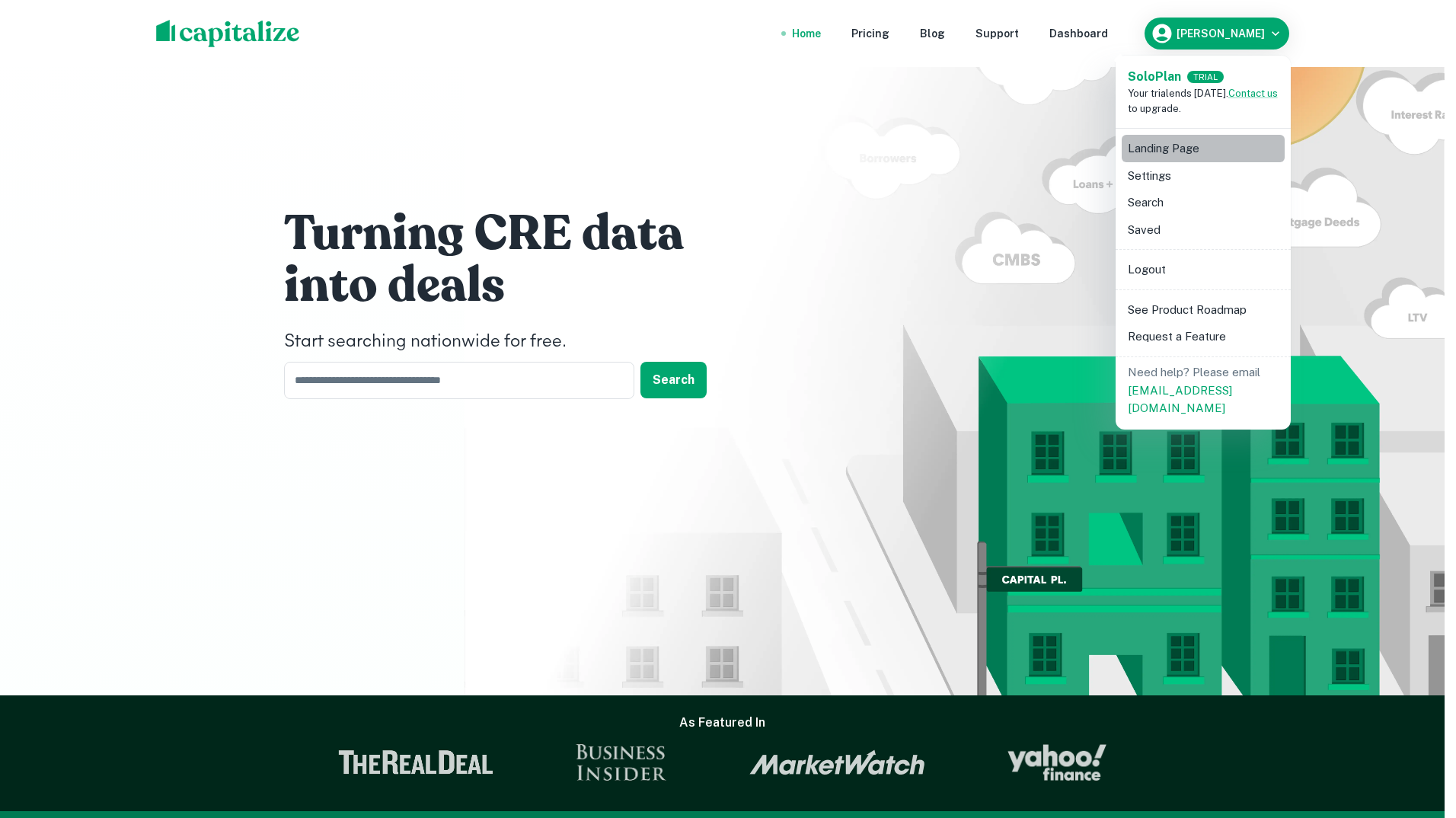
click at [1175, 149] on li "Landing Page" at bounding box center [1203, 148] width 163 height 27
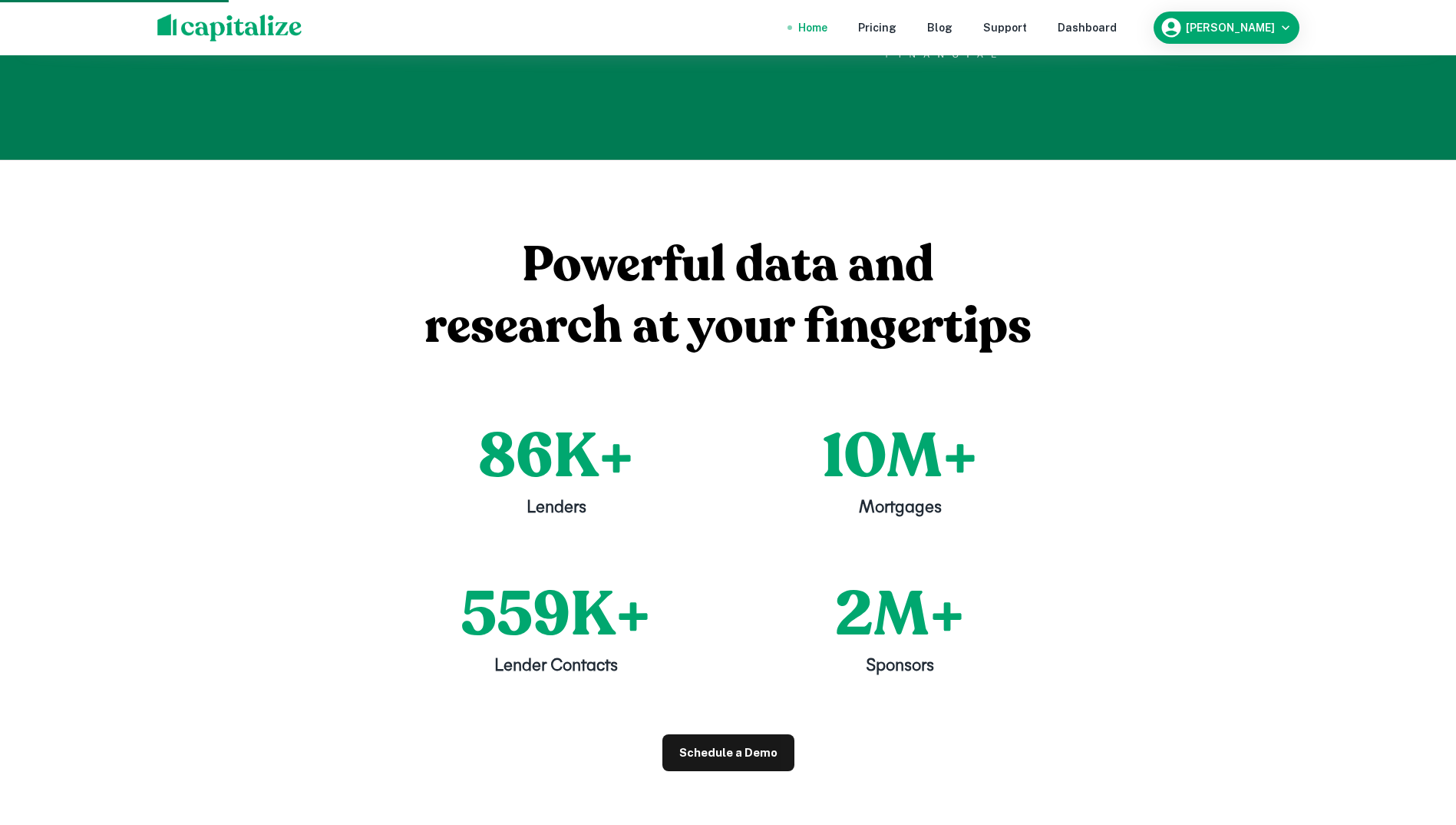
scroll to position [1459, 0]
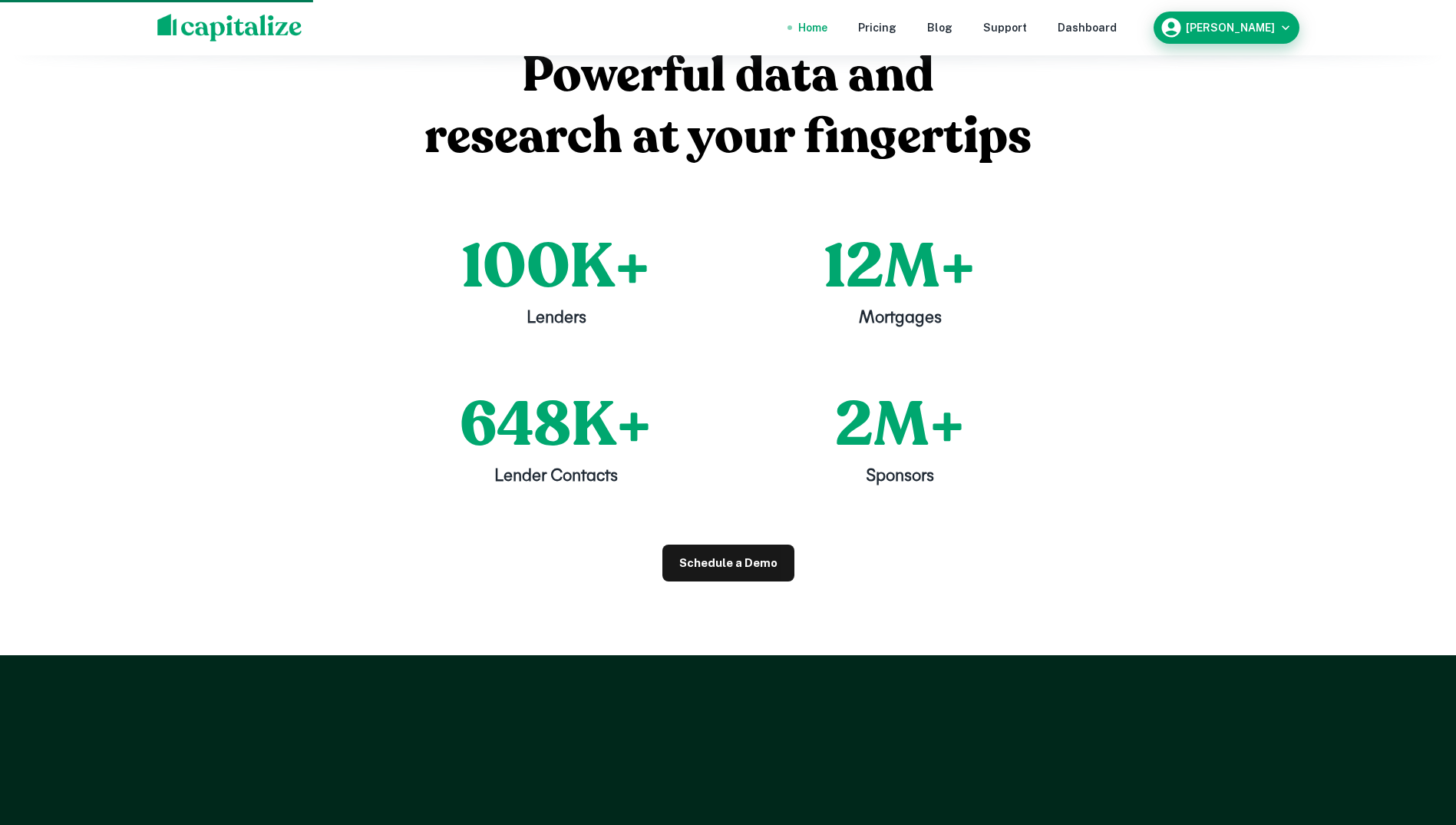
click at [1267, 37] on div "[PERSON_NAME]" at bounding box center [1226, 28] width 133 height 23
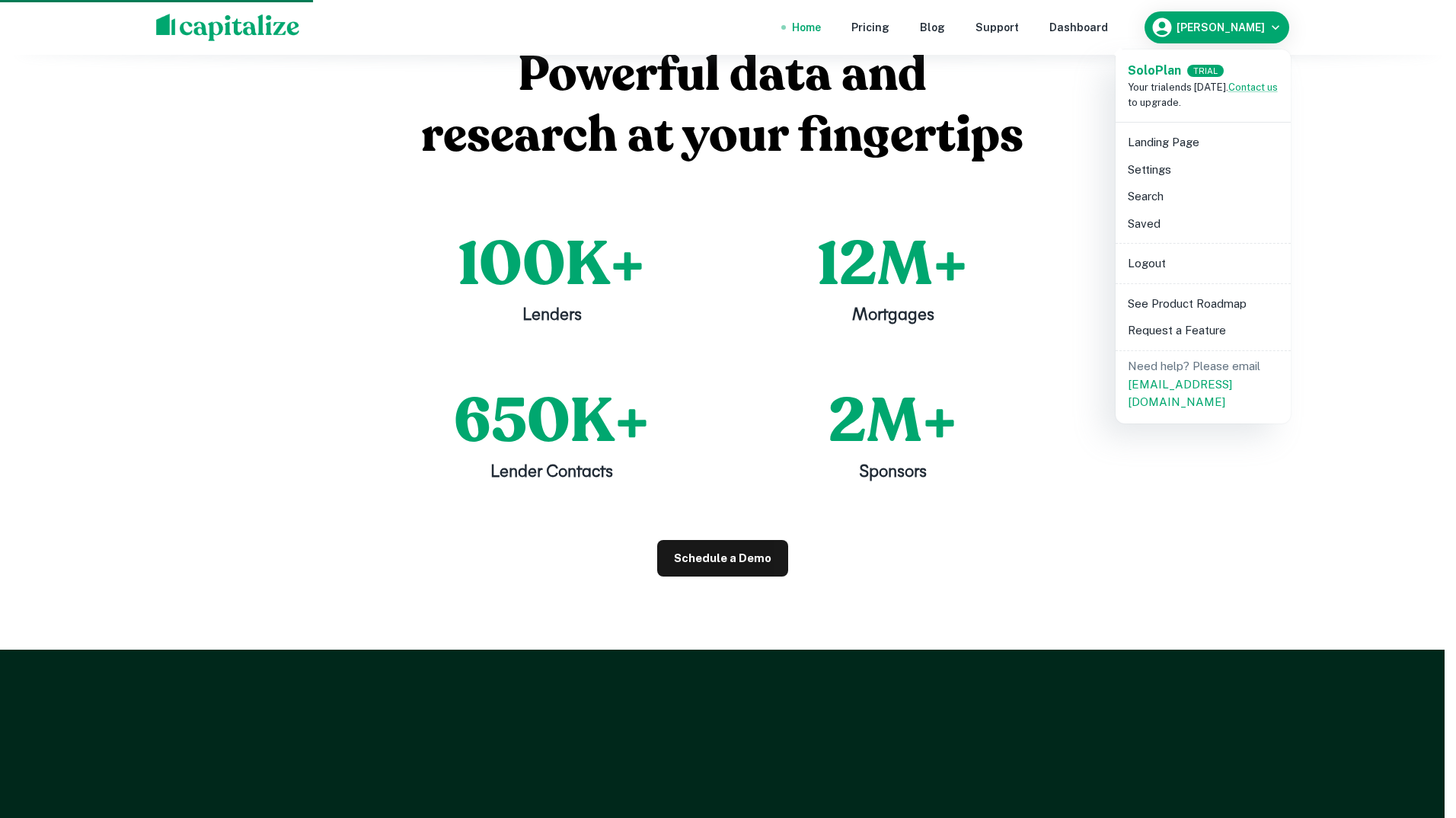
click at [1192, 306] on li "See Product Roadmap" at bounding box center [1203, 303] width 163 height 27
click at [270, 314] on div at bounding box center [728, 409] width 1456 height 818
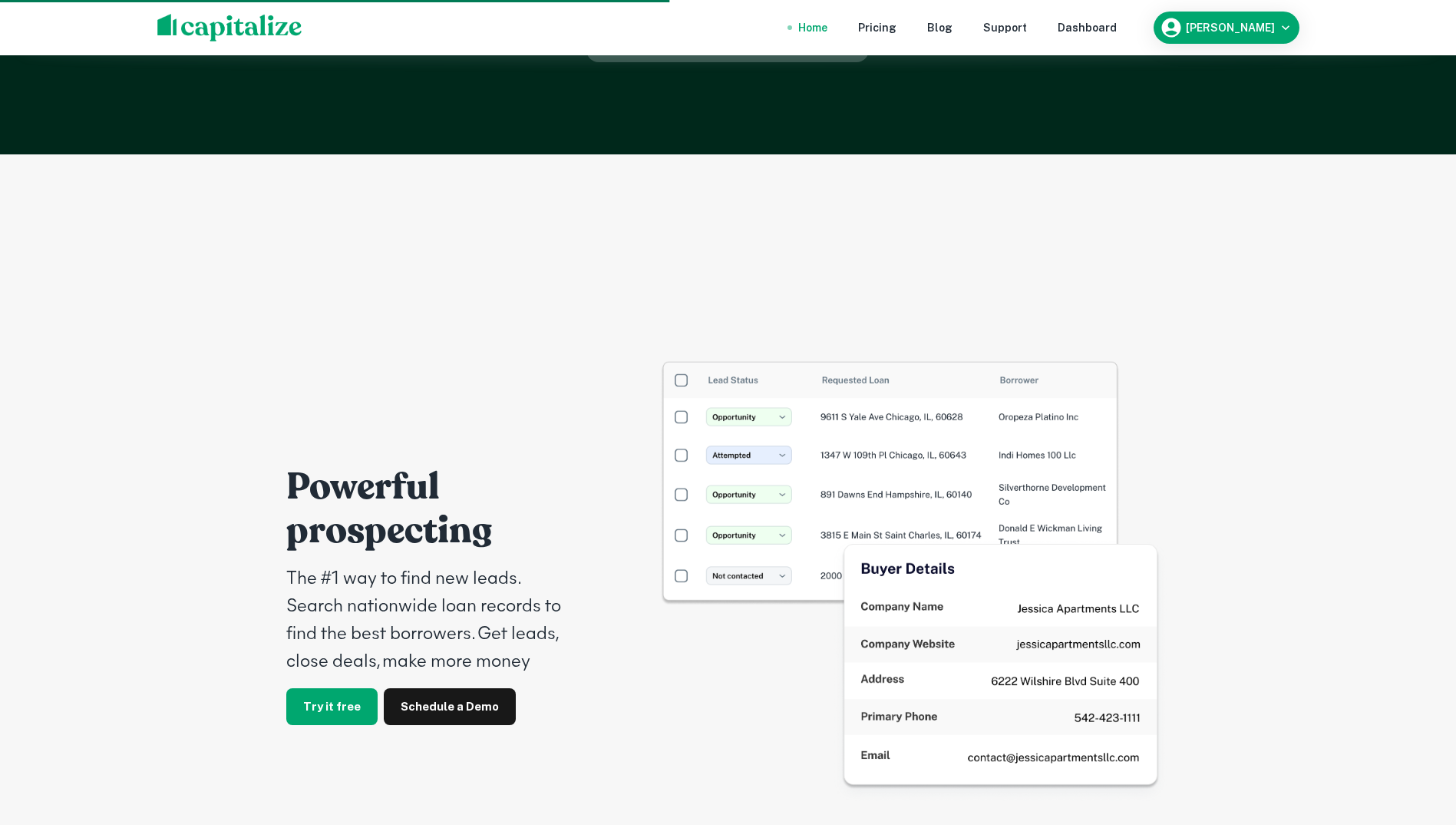
scroll to position [2687, 0]
